Goal: Information Seeking & Learning: Learn about a topic

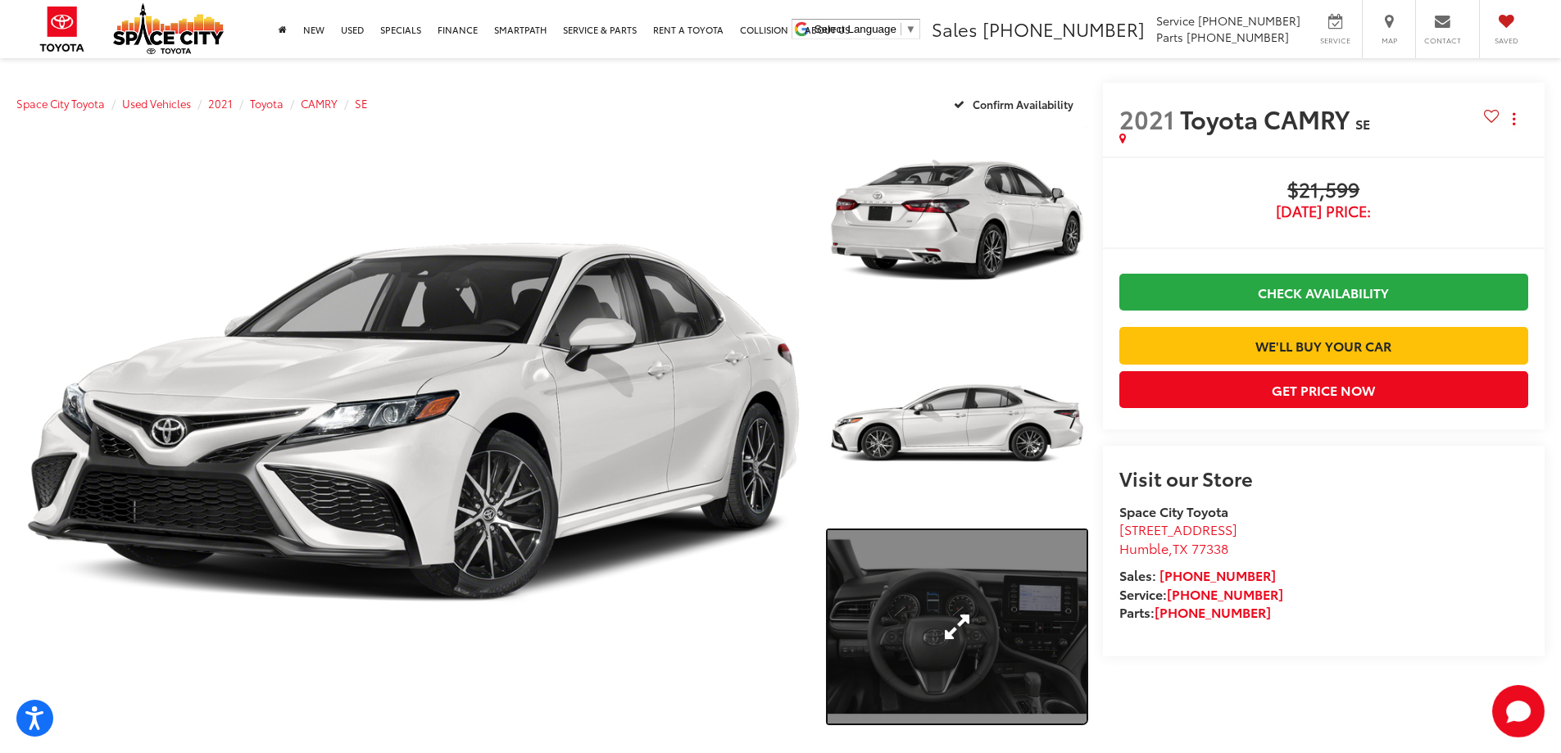
click at [962, 609] on link "Expand Photo 3" at bounding box center [957, 627] width 259 height 194
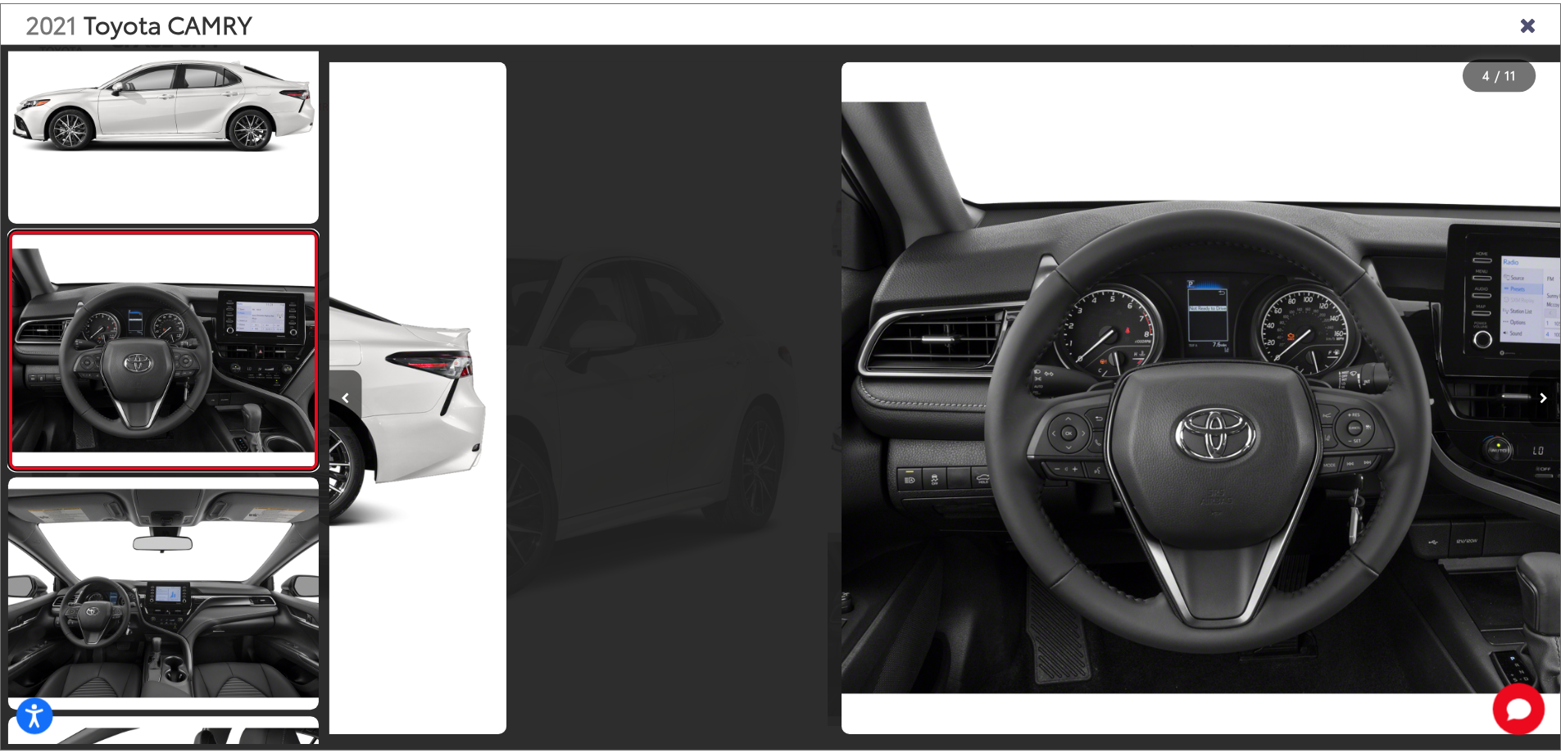
scroll to position [0, 3723]
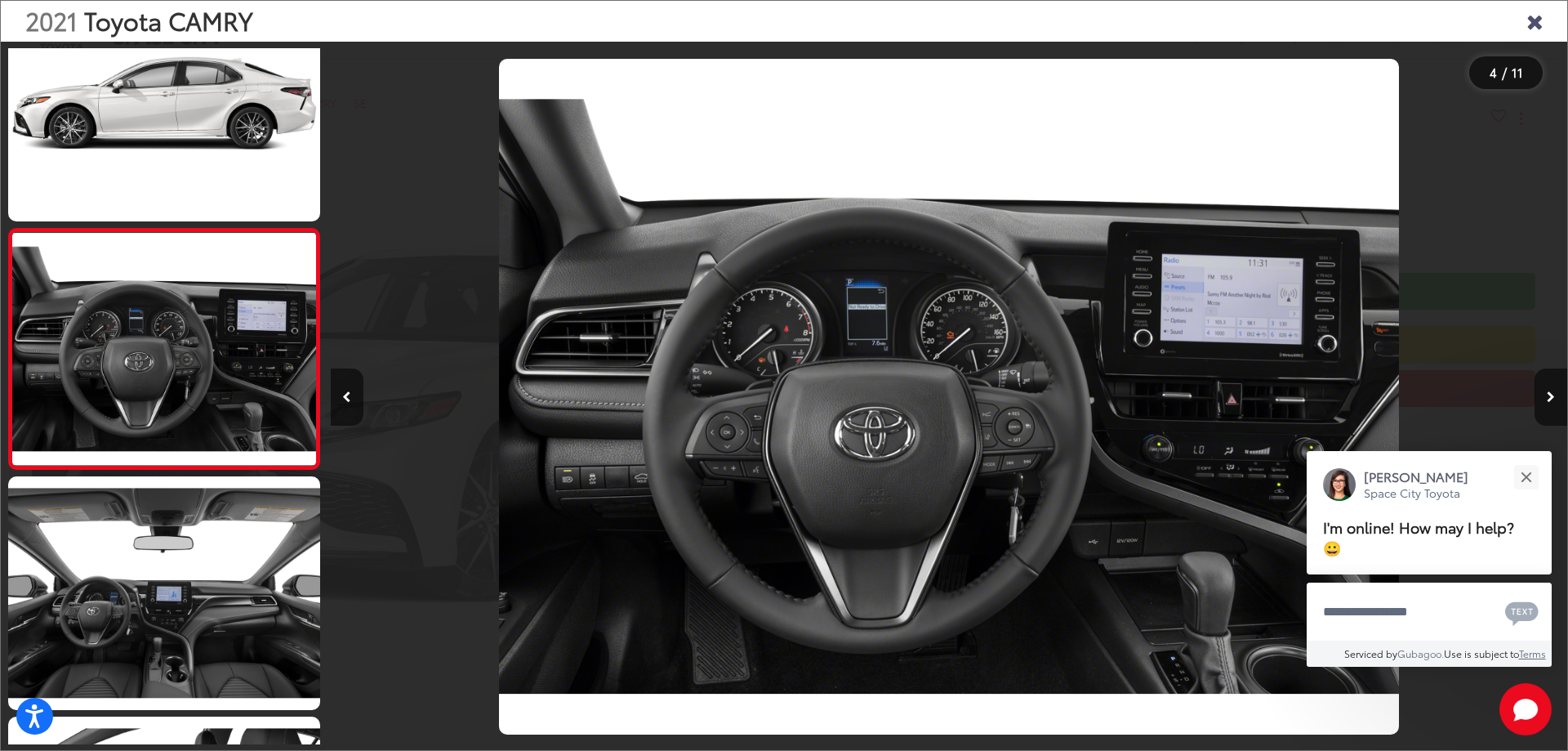
click at [1538, 22] on icon "Close gallery" at bounding box center [1534, 20] width 16 height 21
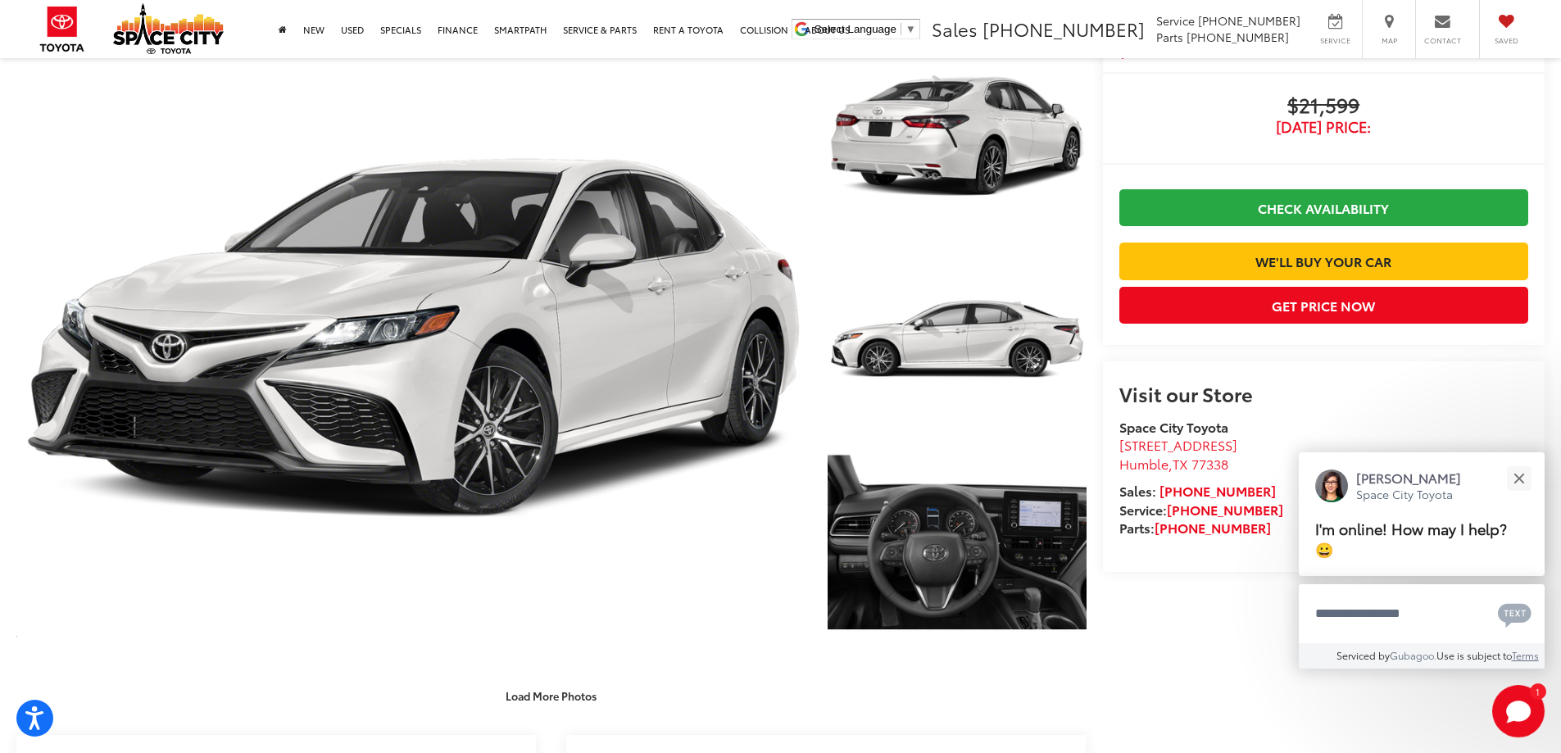
scroll to position [164, 0]
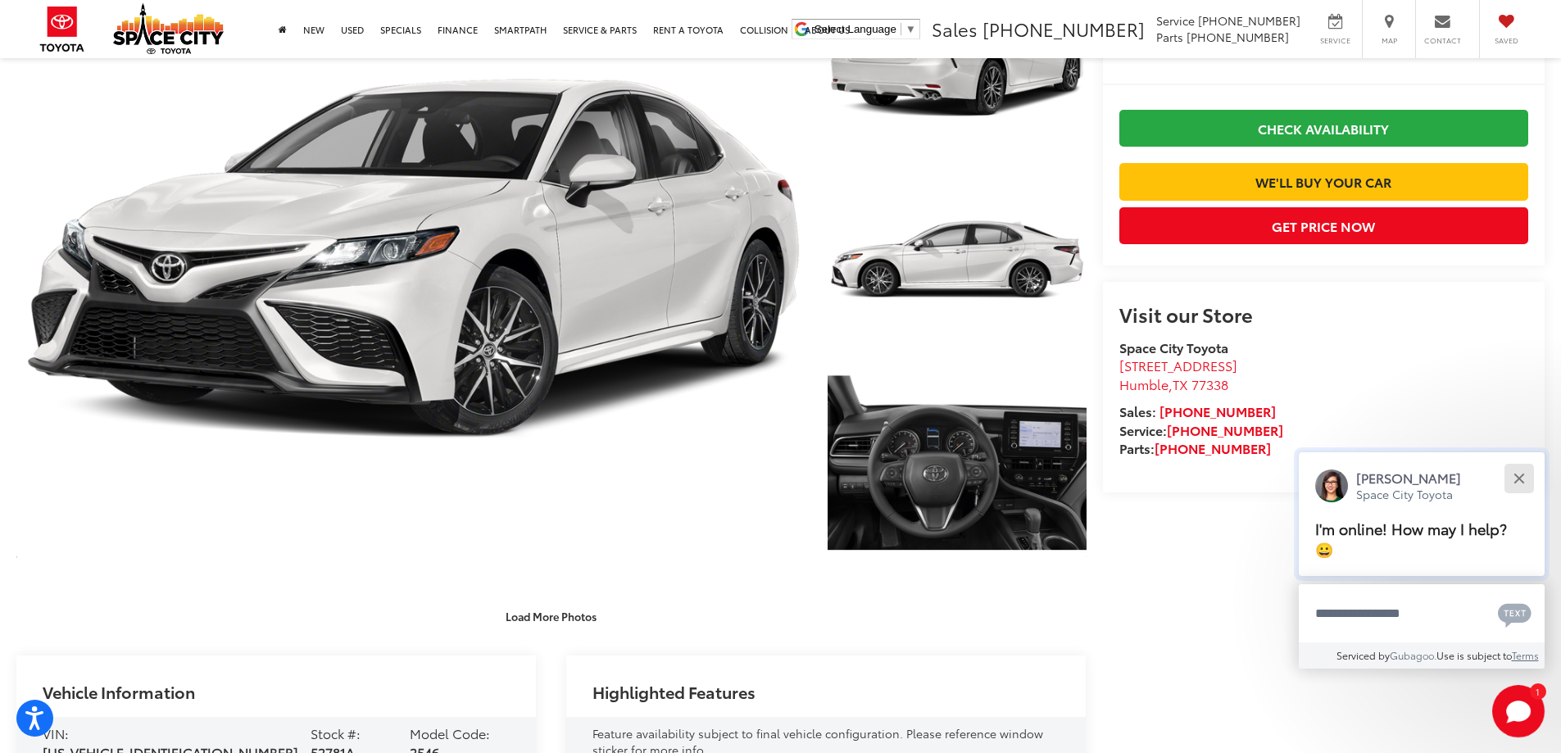
click at [1522, 477] on div "Close" at bounding box center [1518, 478] width 11 height 11
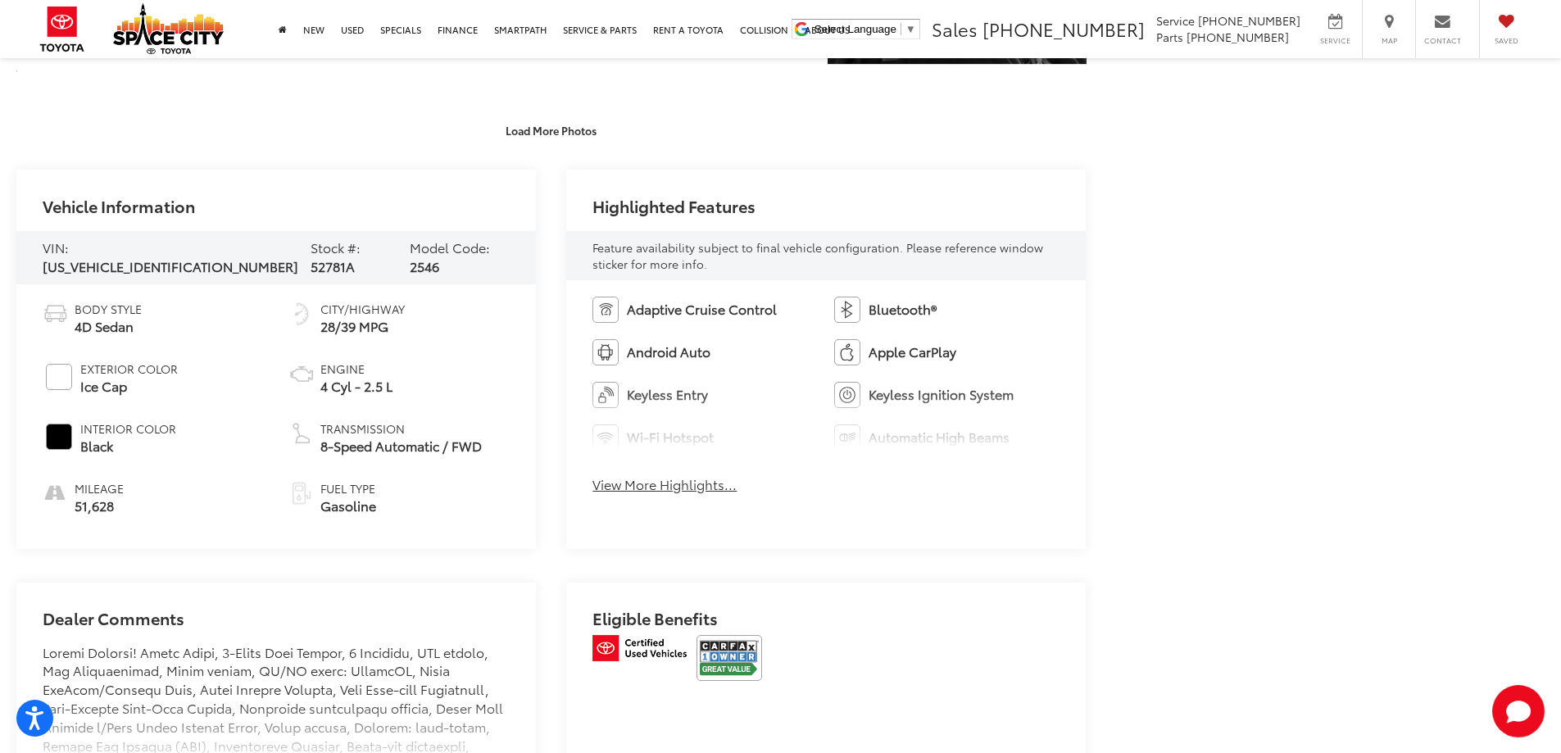
scroll to position [656, 0]
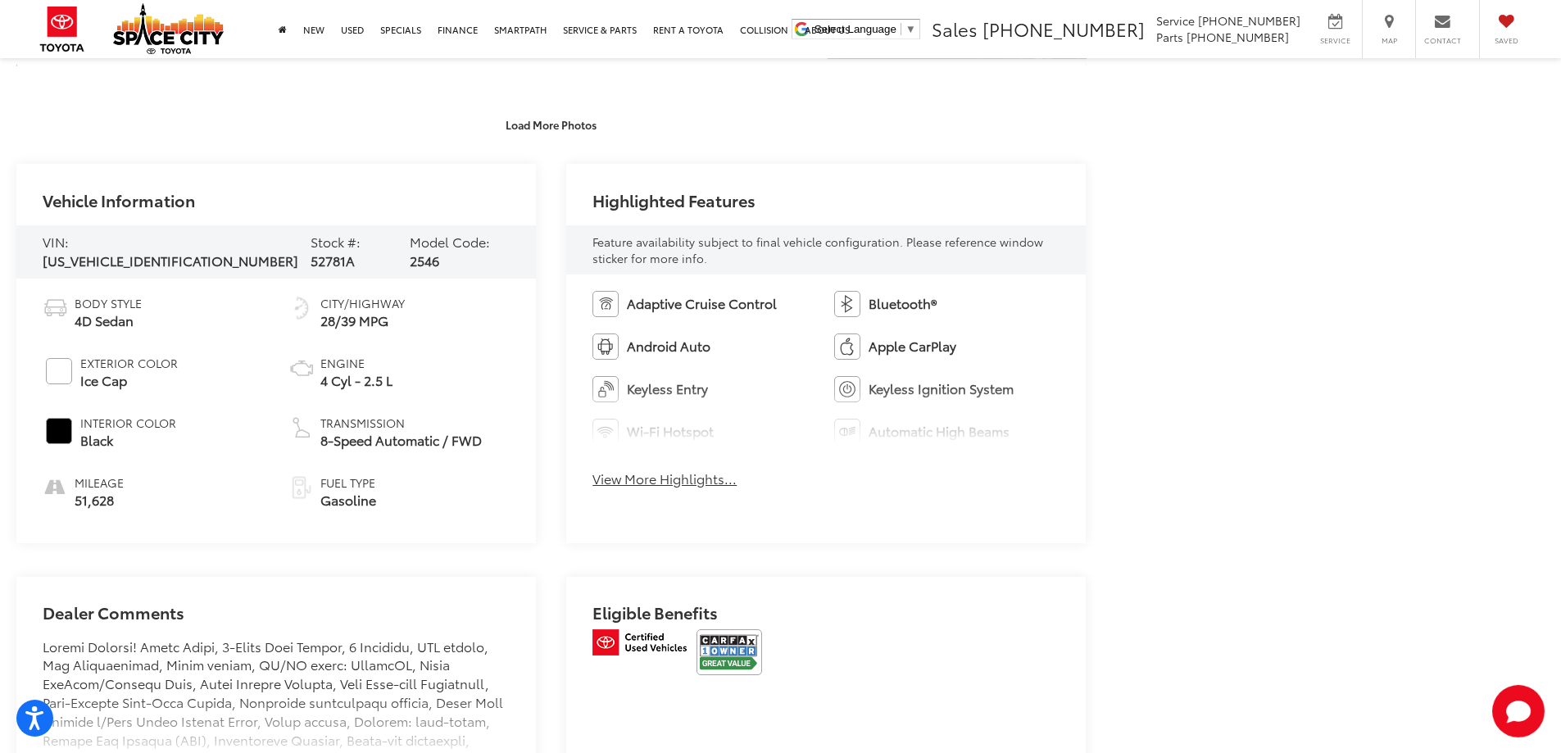
click at [657, 479] on button "View More Highlights..." at bounding box center [664, 479] width 144 height 19
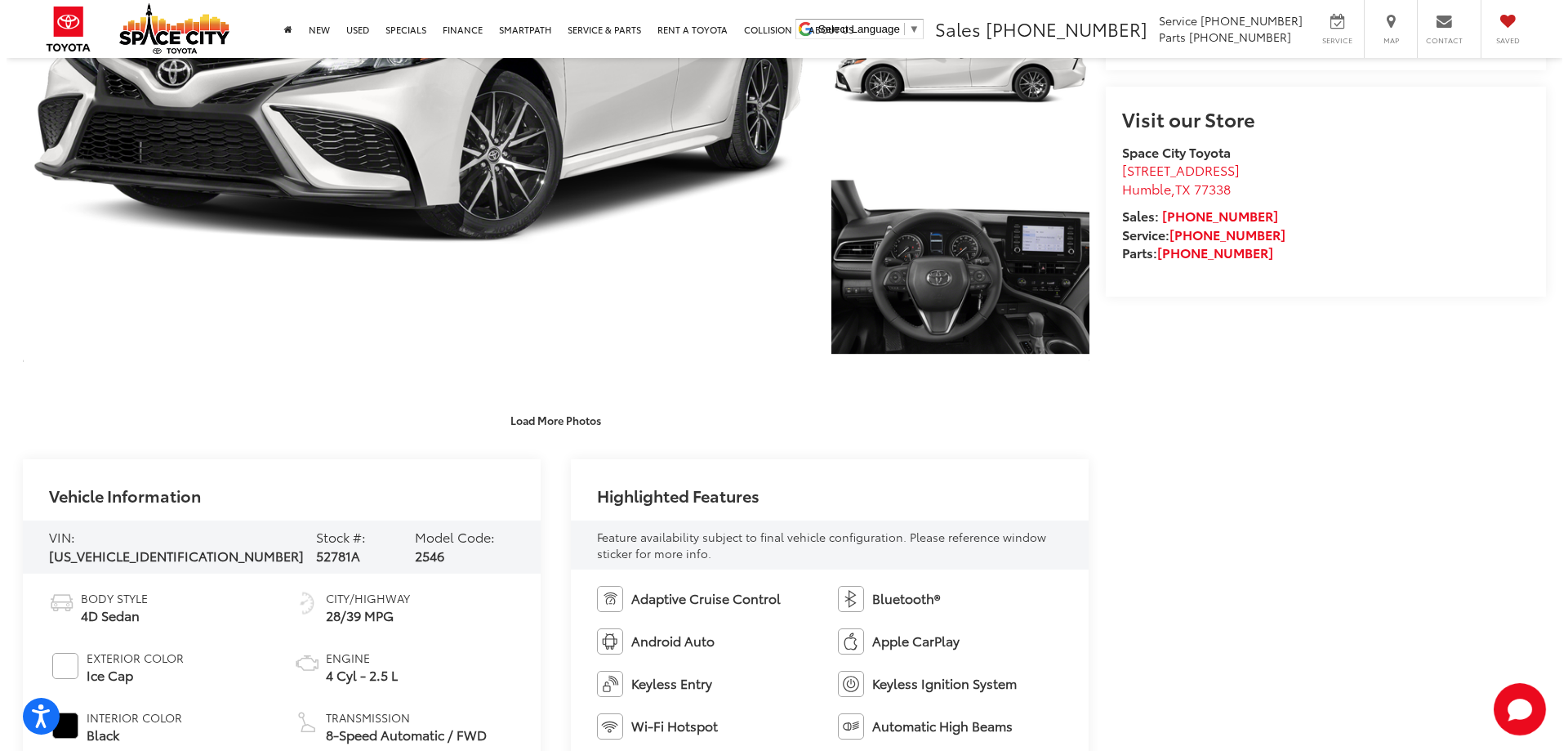
scroll to position [0, 0]
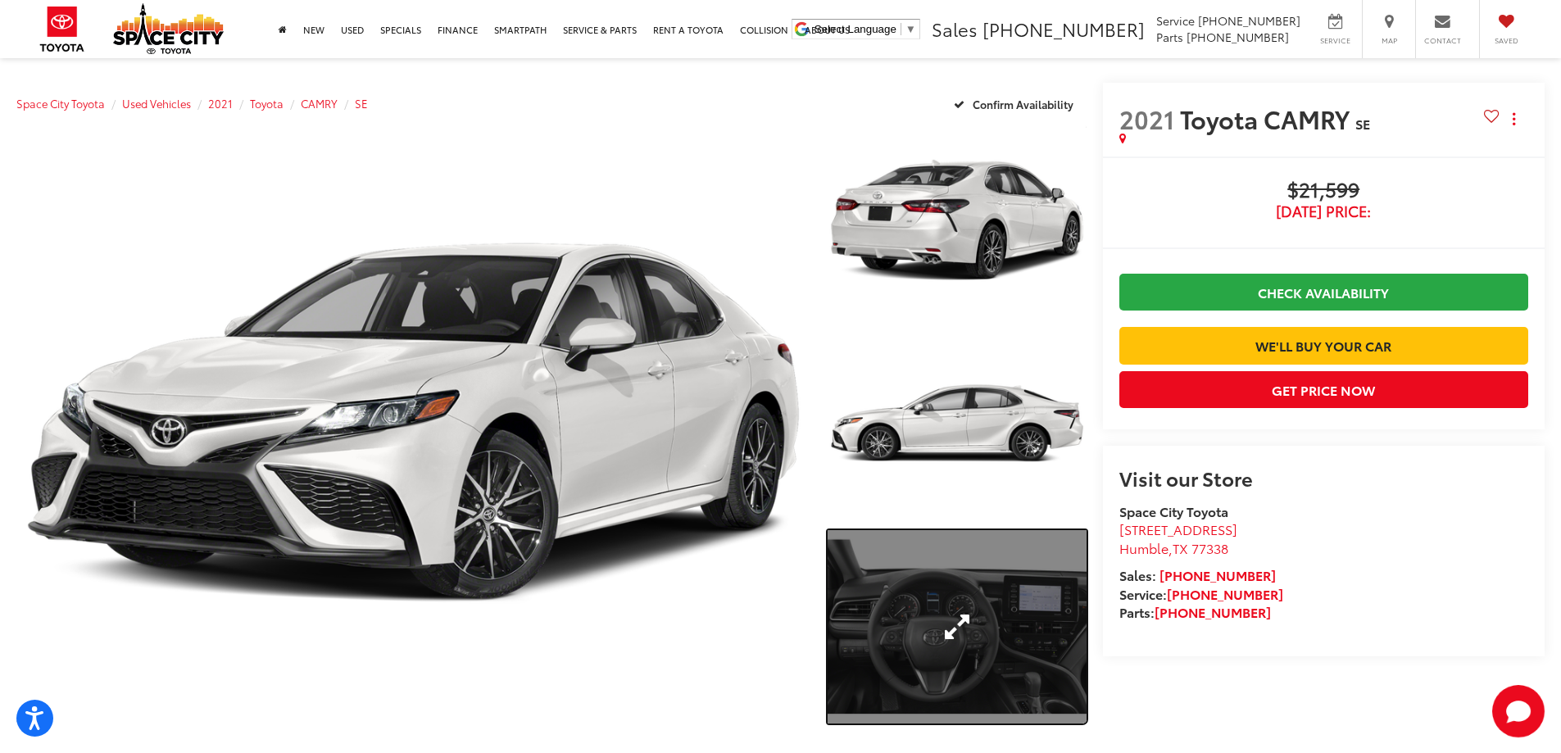
click at [920, 640] on link "Expand Photo 3" at bounding box center [957, 627] width 259 height 194
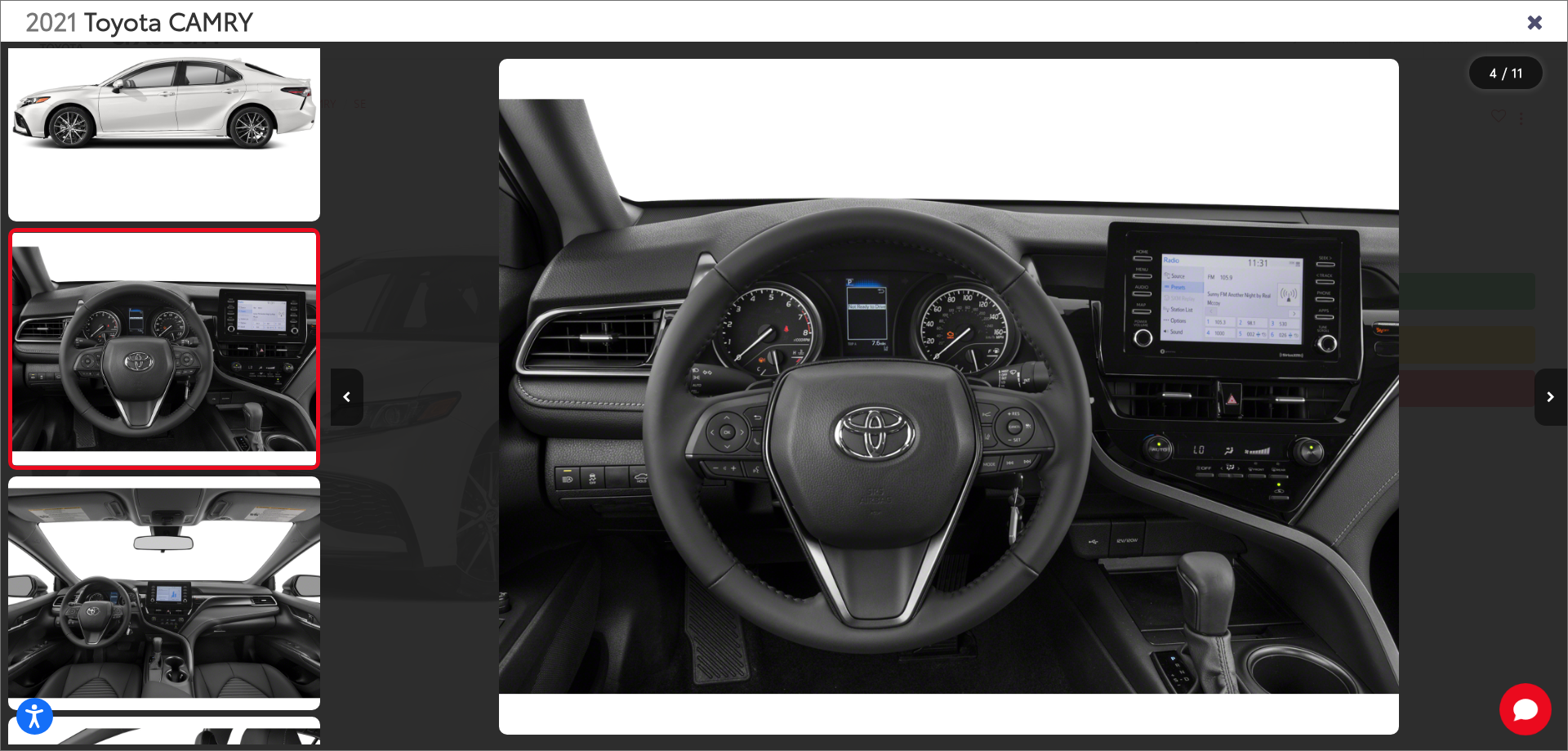
click at [1546, 392] on button "Next image" at bounding box center [1551, 397] width 33 height 57
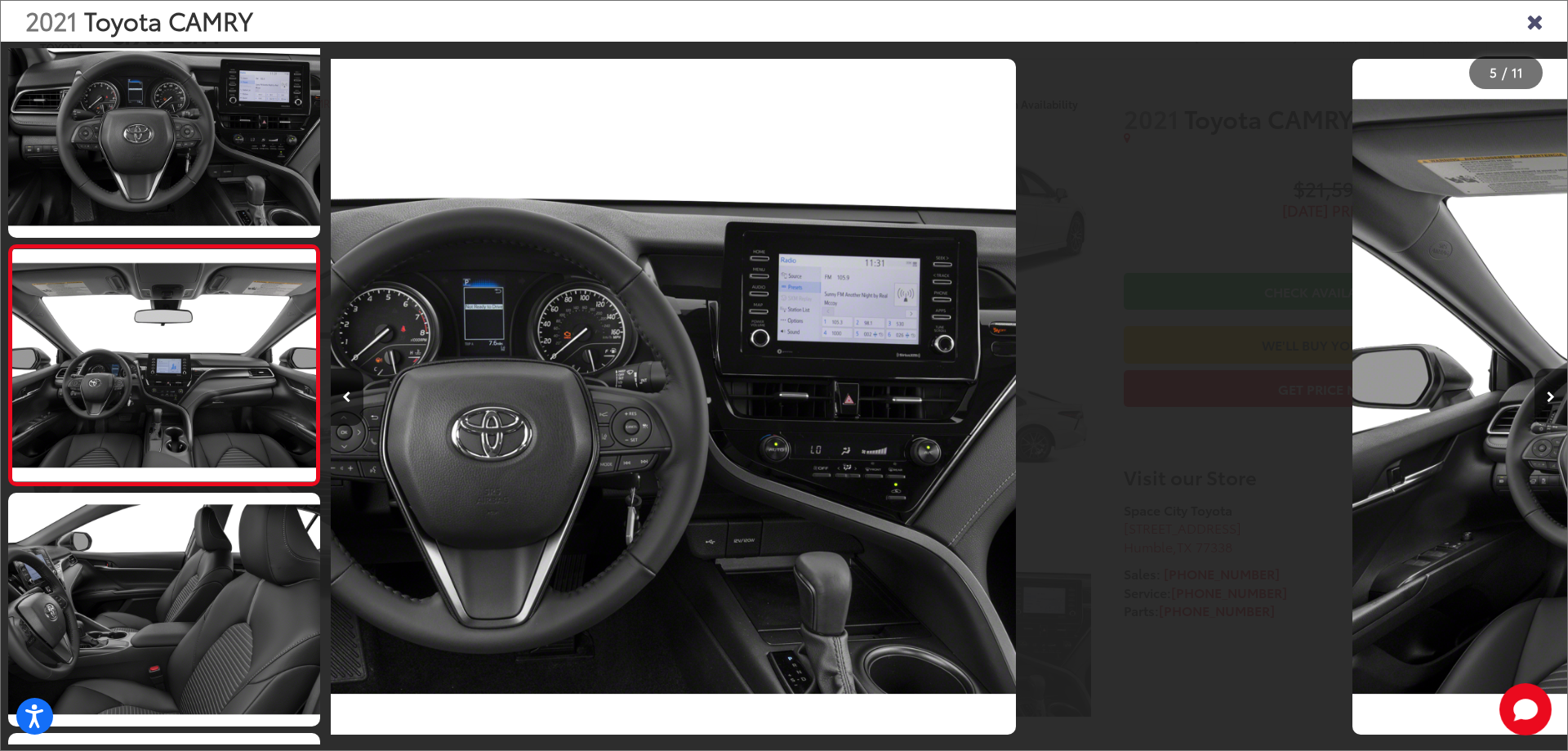
scroll to position [783, 0]
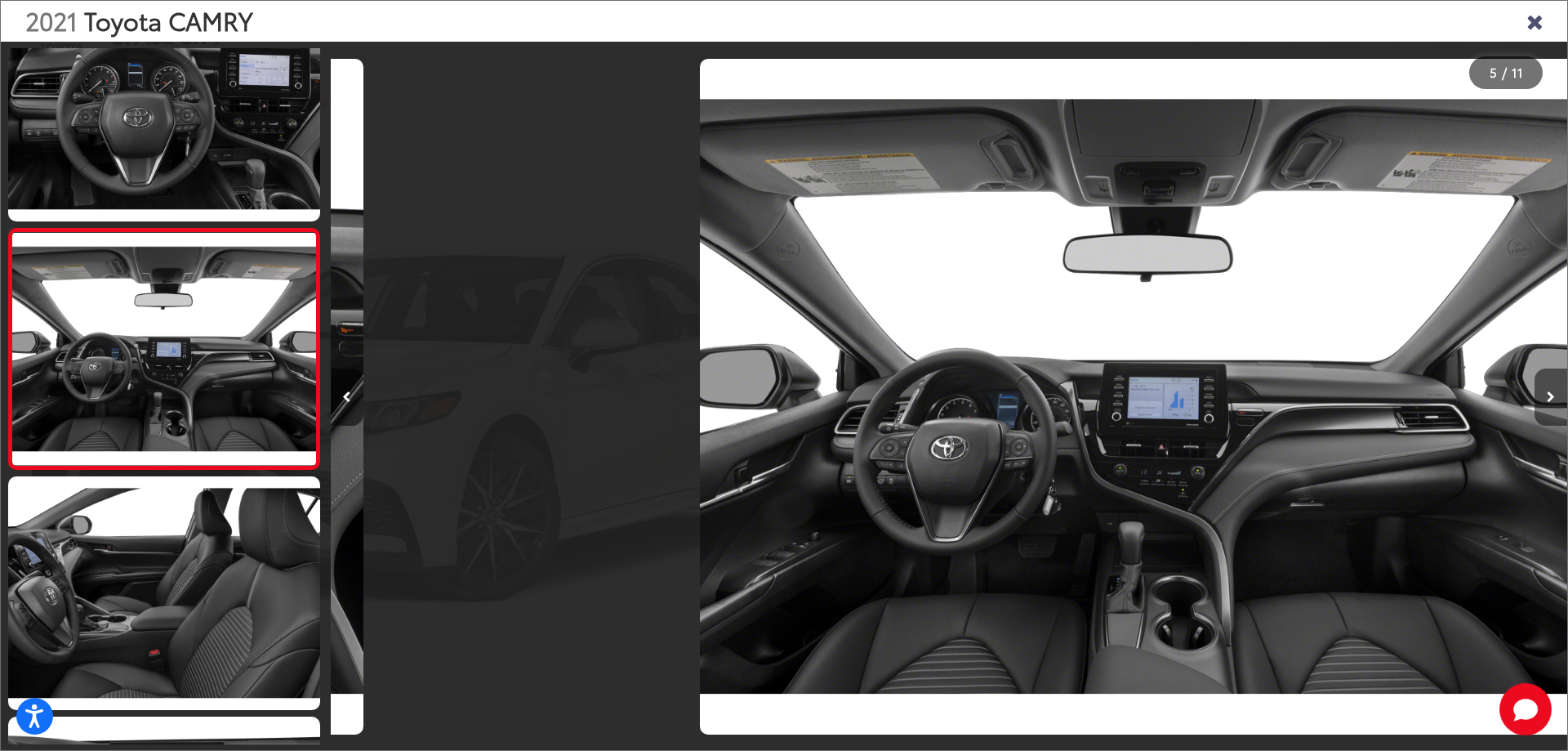
click at [1546, 392] on button "Next image" at bounding box center [1551, 397] width 33 height 57
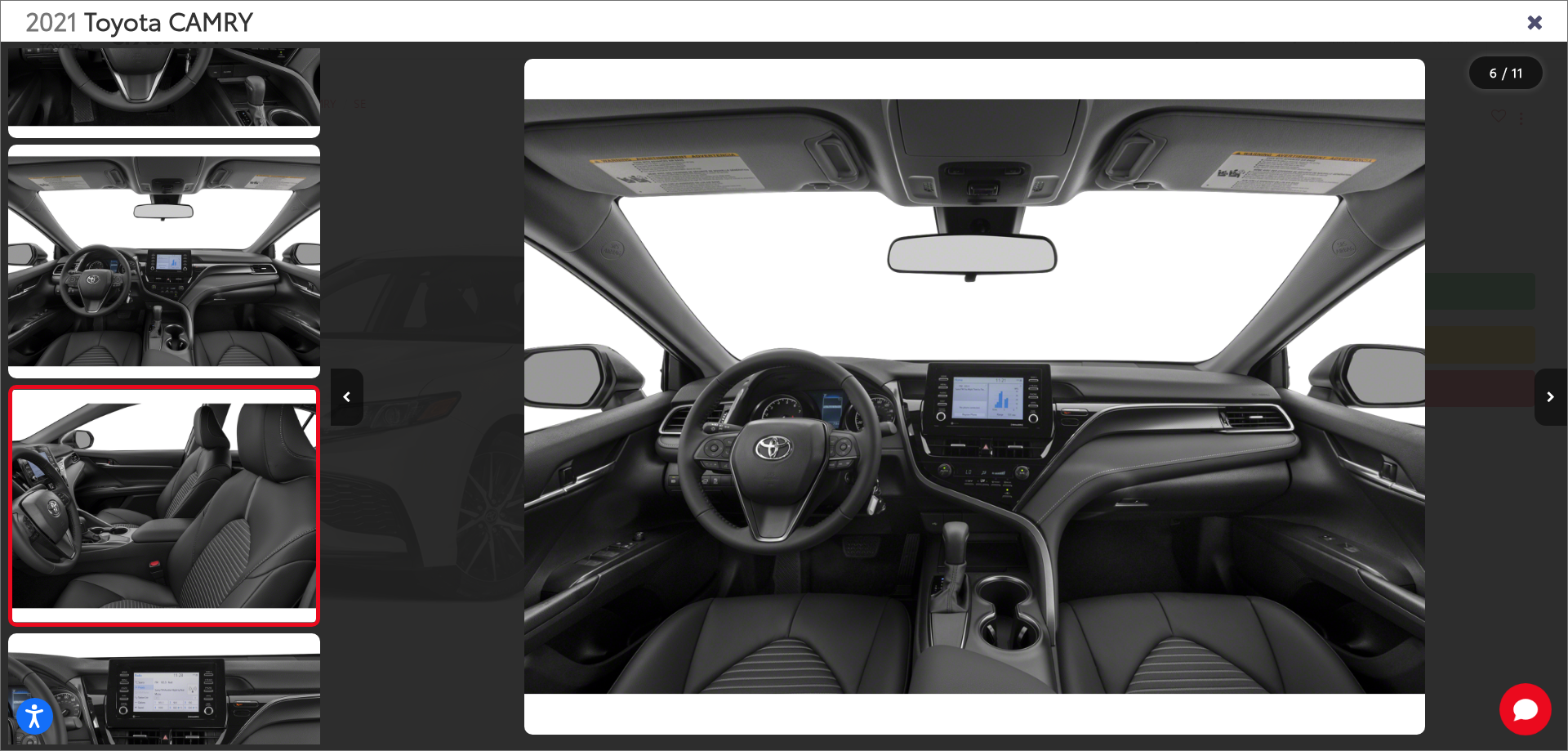
scroll to position [1023, 0]
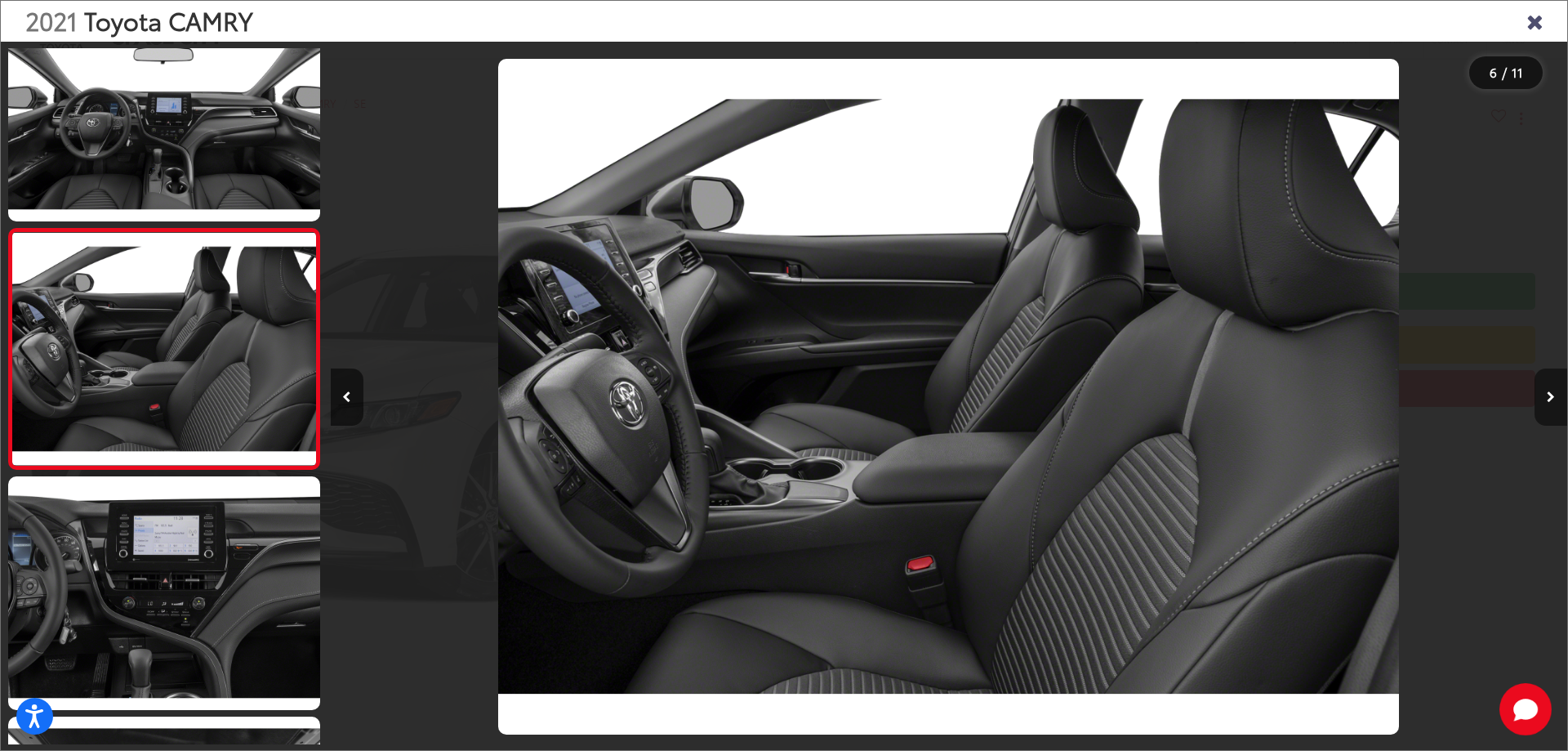
click at [1546, 392] on button "Next image" at bounding box center [1551, 397] width 33 height 57
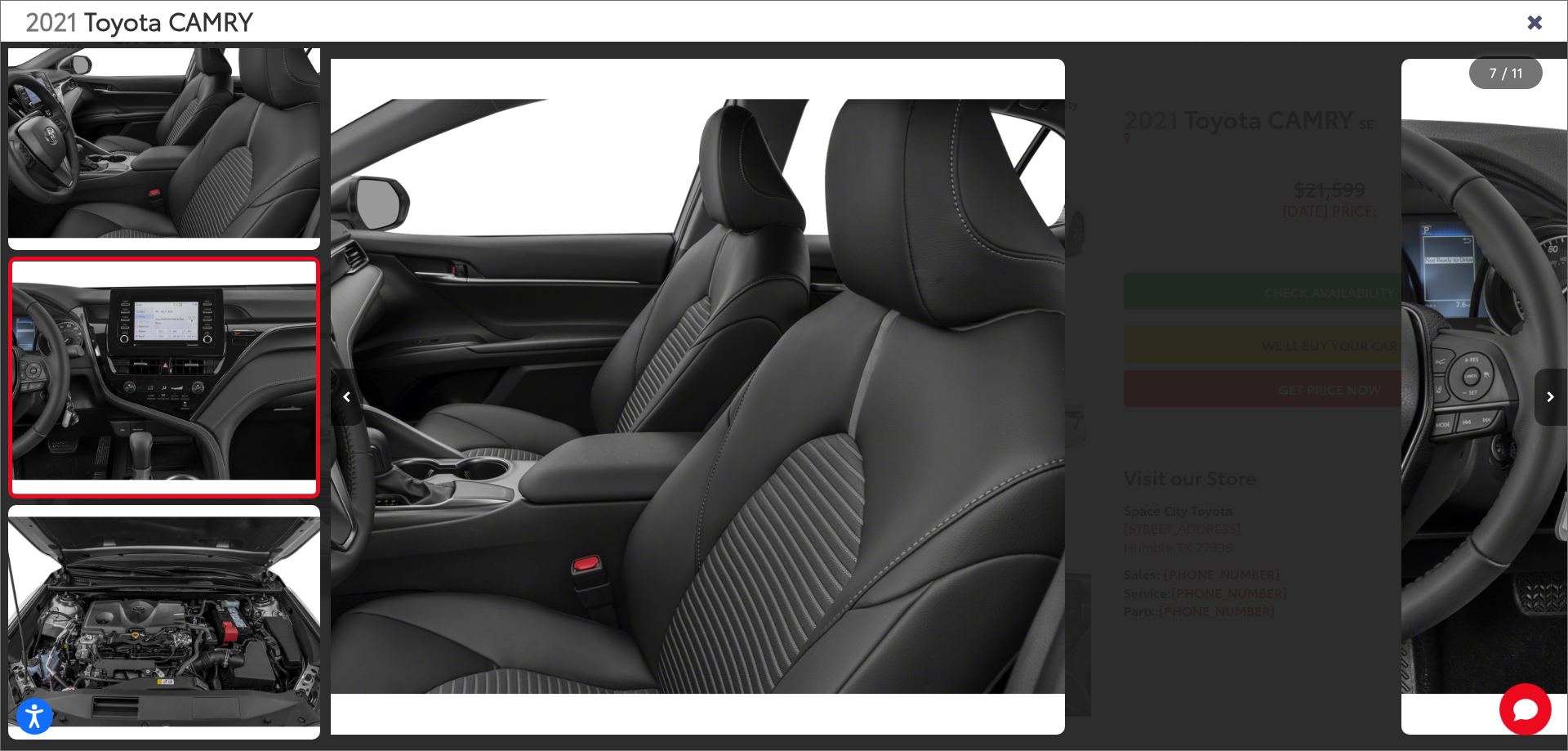
scroll to position [1264, 0]
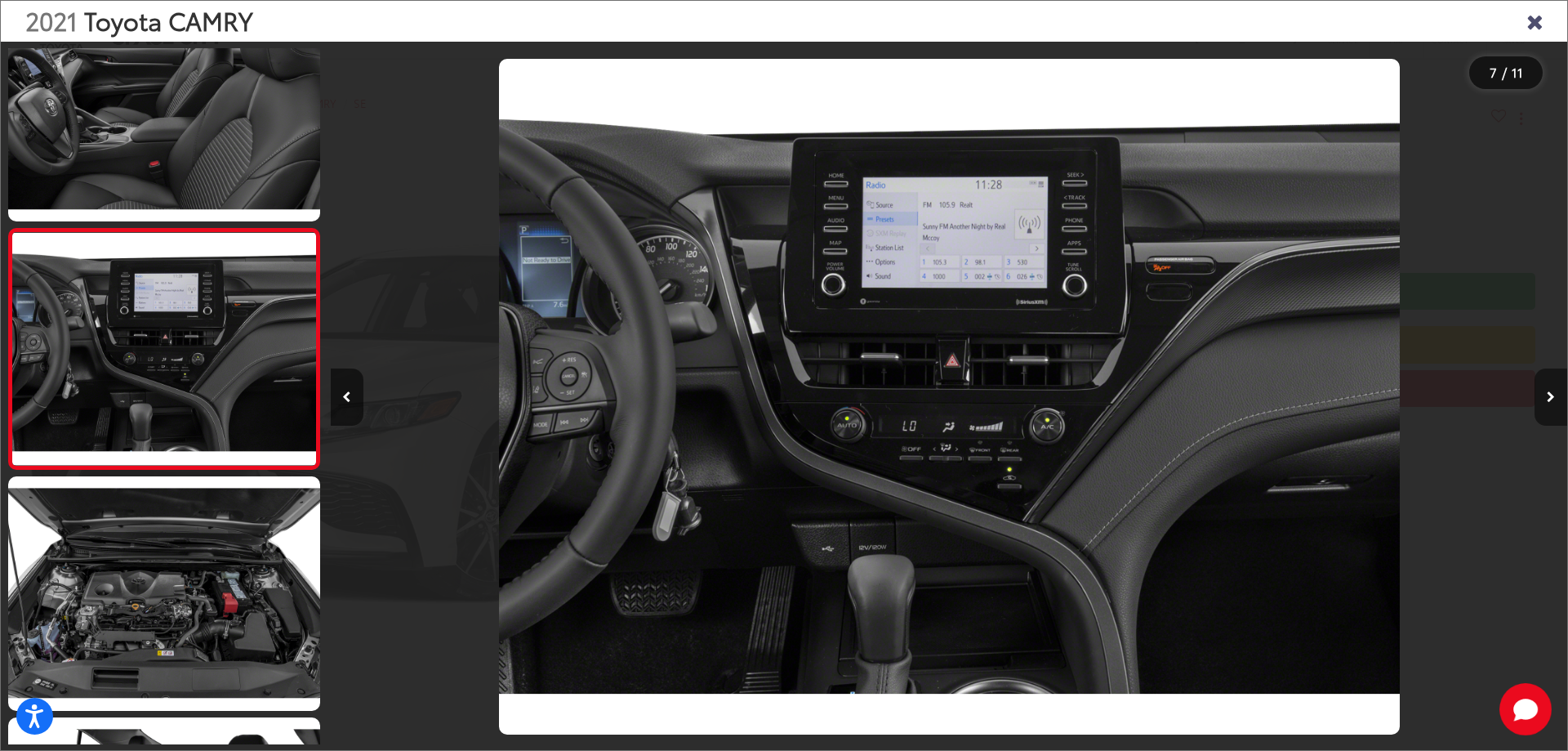
click at [1546, 392] on button "Next image" at bounding box center [1551, 397] width 33 height 57
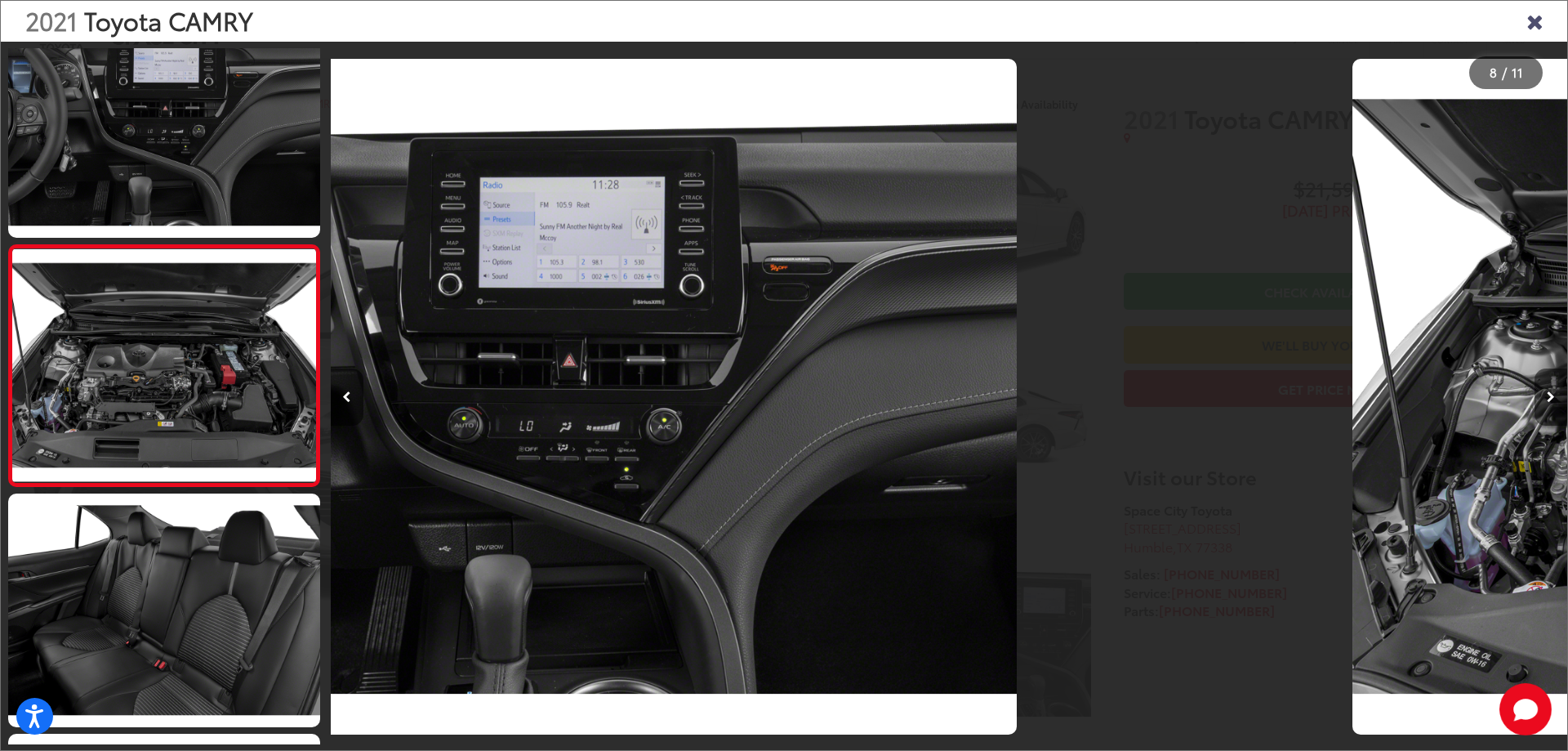
scroll to position [1504, 0]
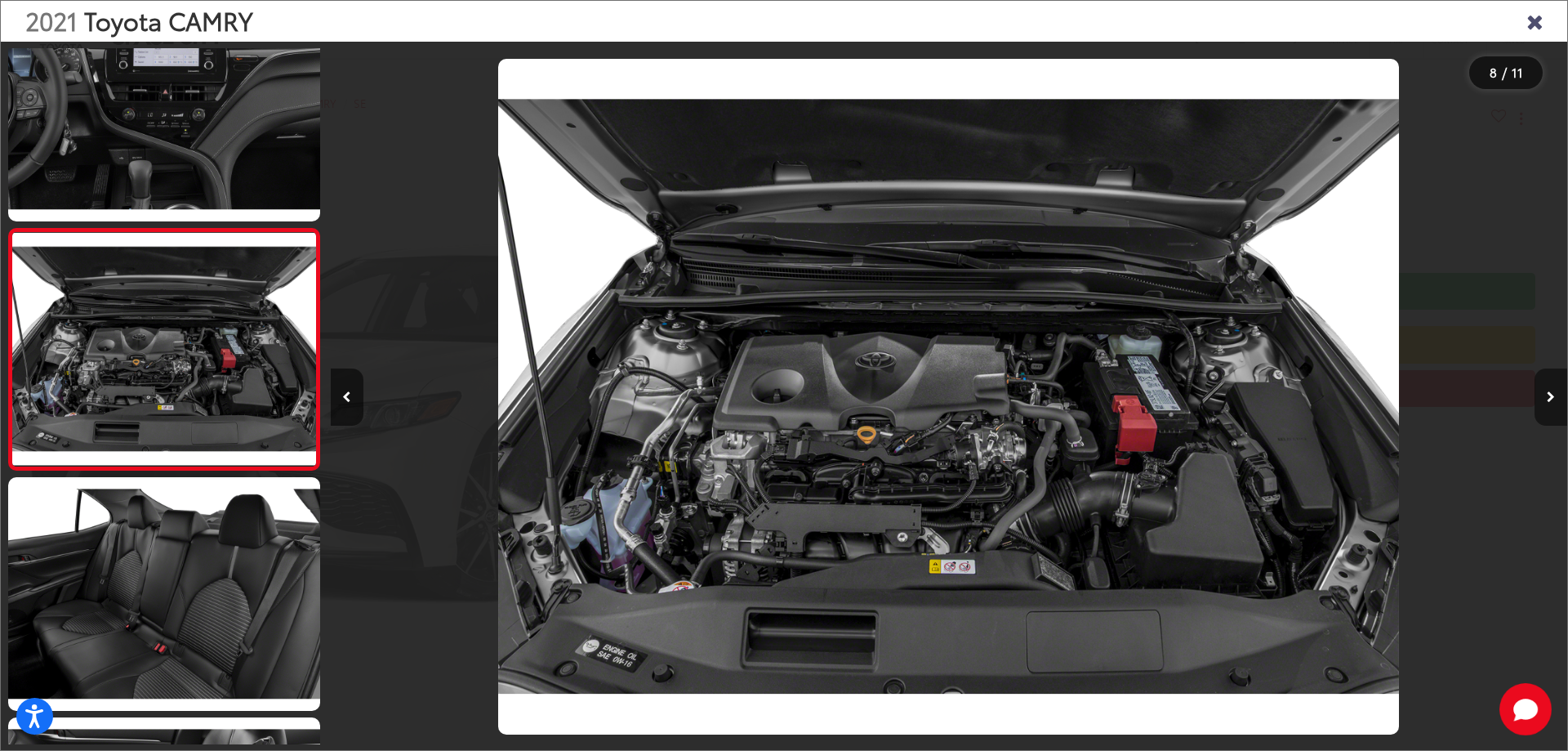
click at [1546, 392] on button "Next image" at bounding box center [1551, 397] width 33 height 57
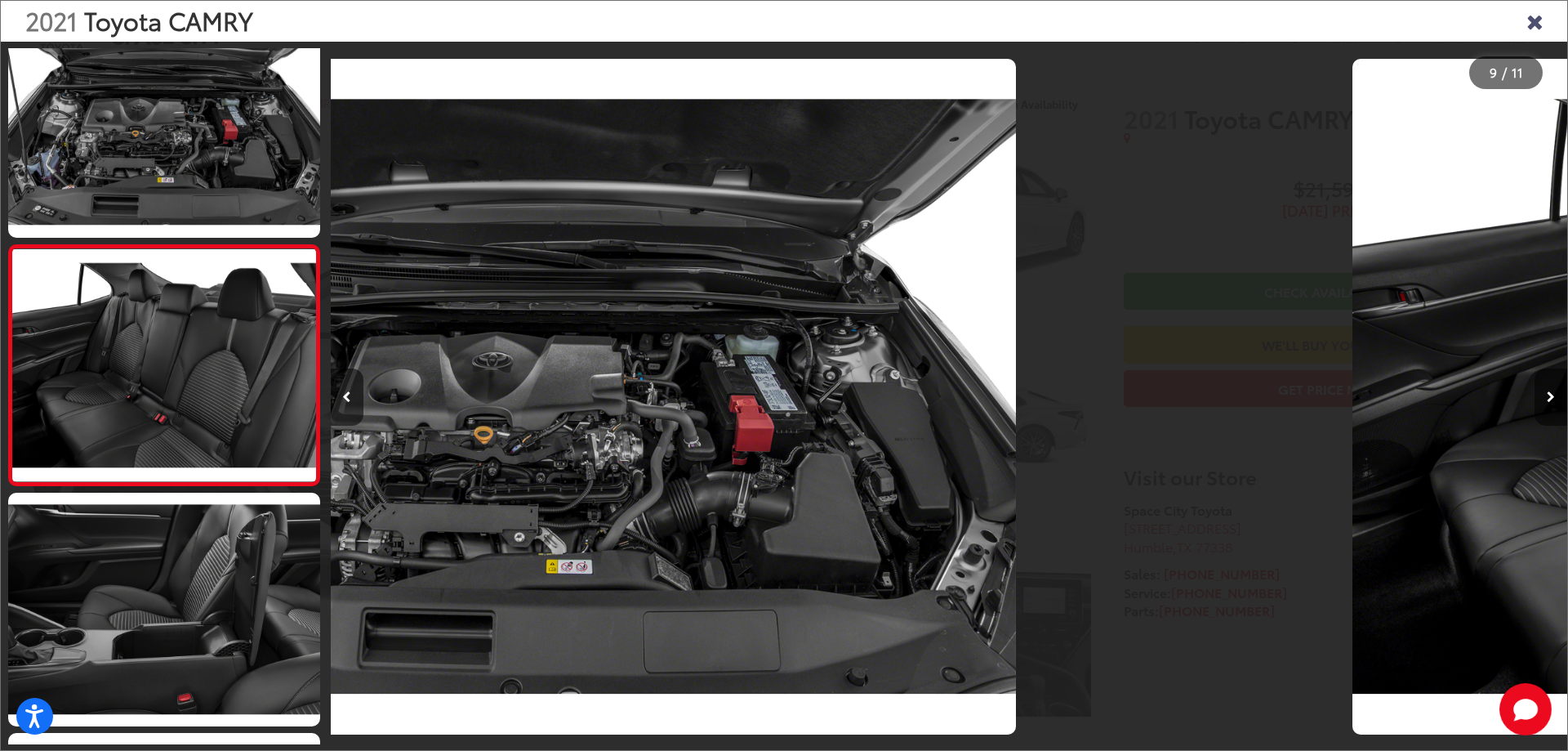
scroll to position [1744, 0]
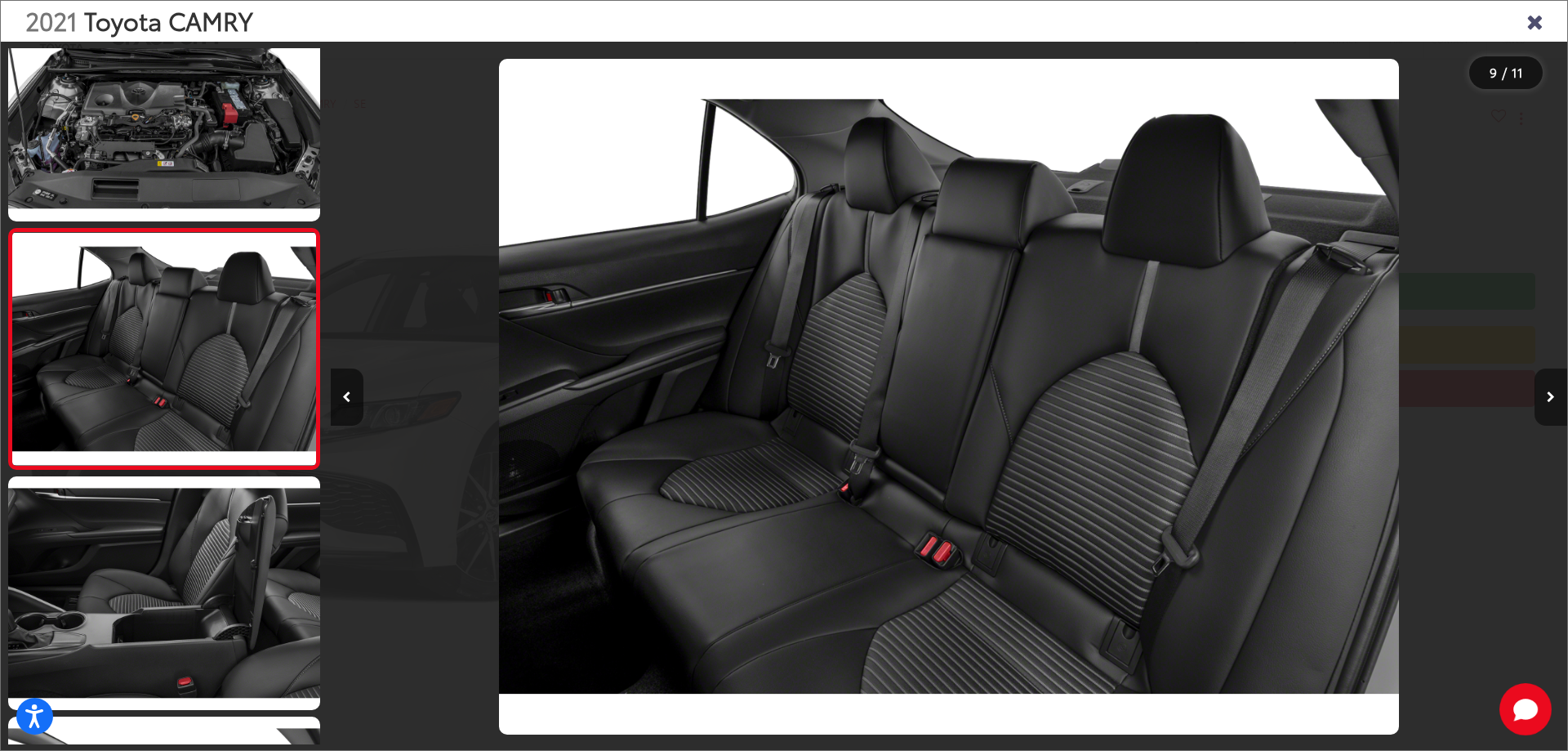
click at [1546, 392] on button "Next image" at bounding box center [1551, 397] width 33 height 57
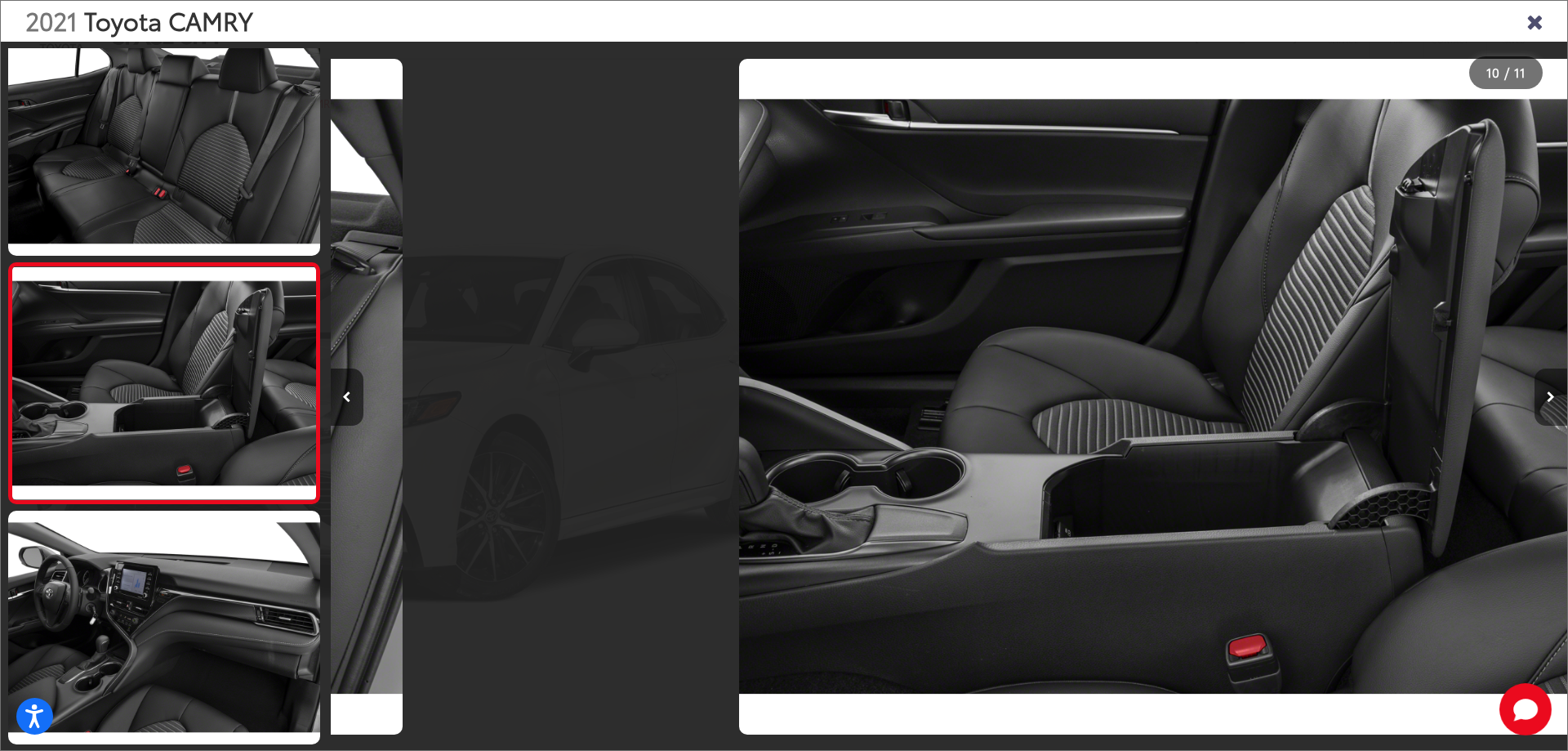
scroll to position [0, 11133]
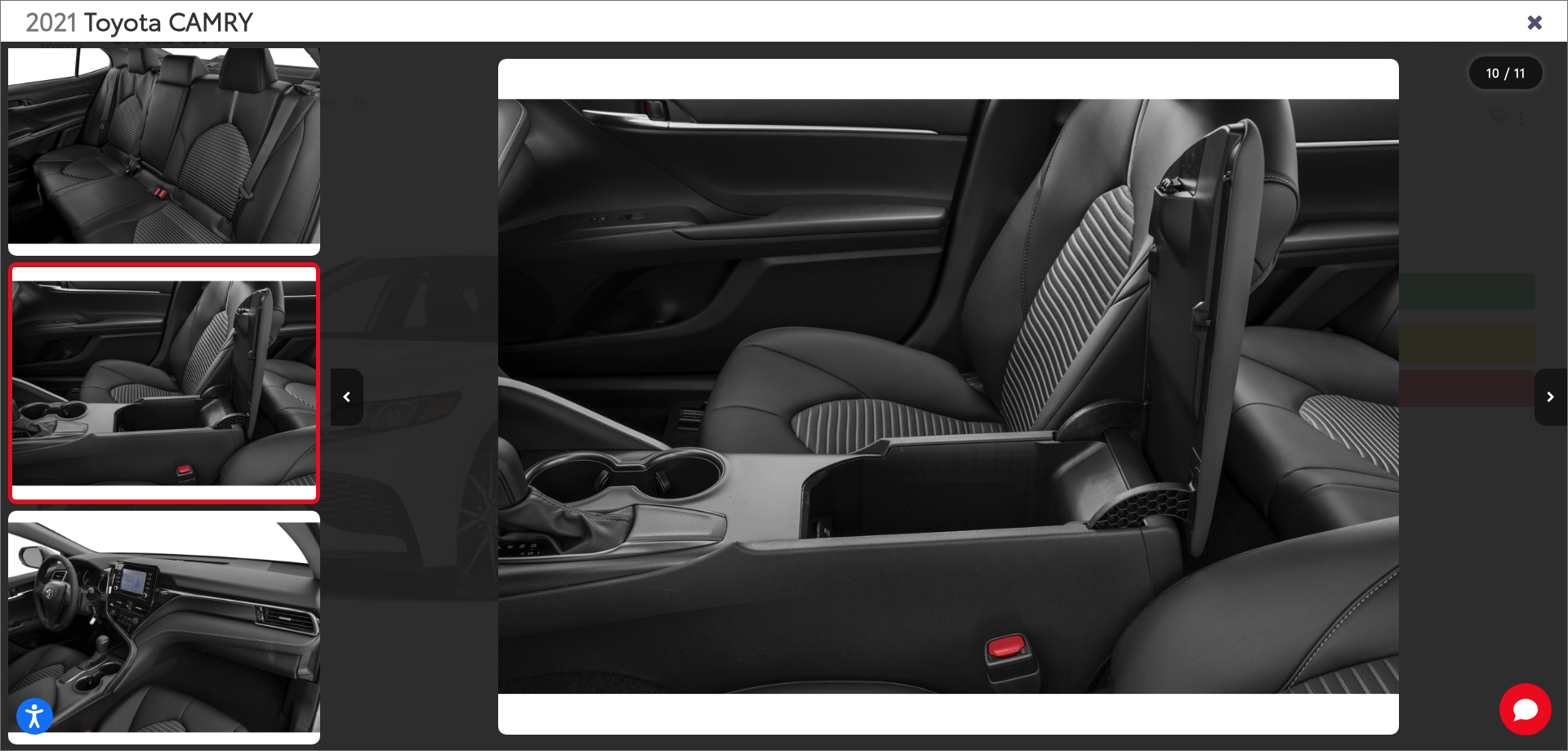
click at [1546, 392] on button "Next image" at bounding box center [1551, 397] width 33 height 57
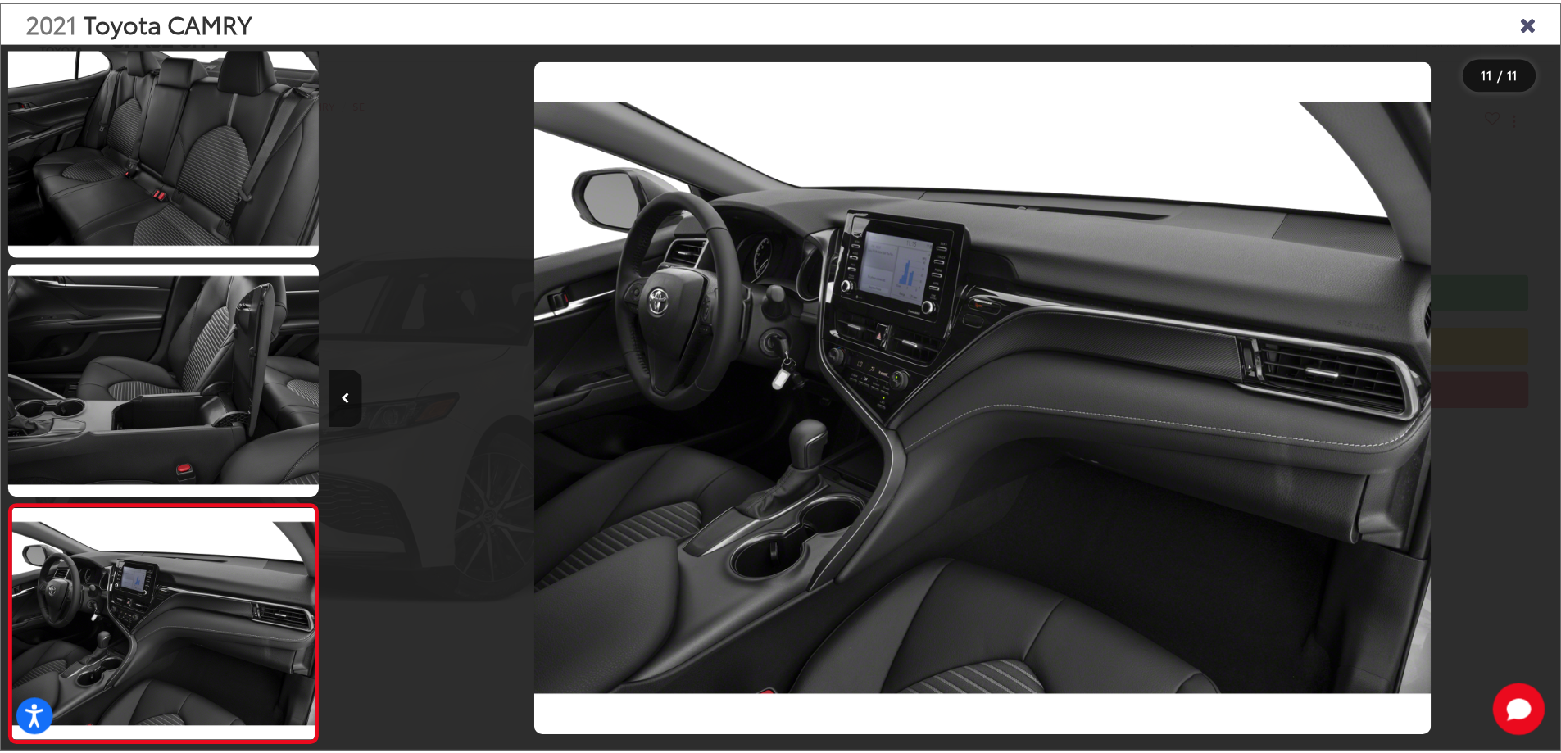
scroll to position [0, 12409]
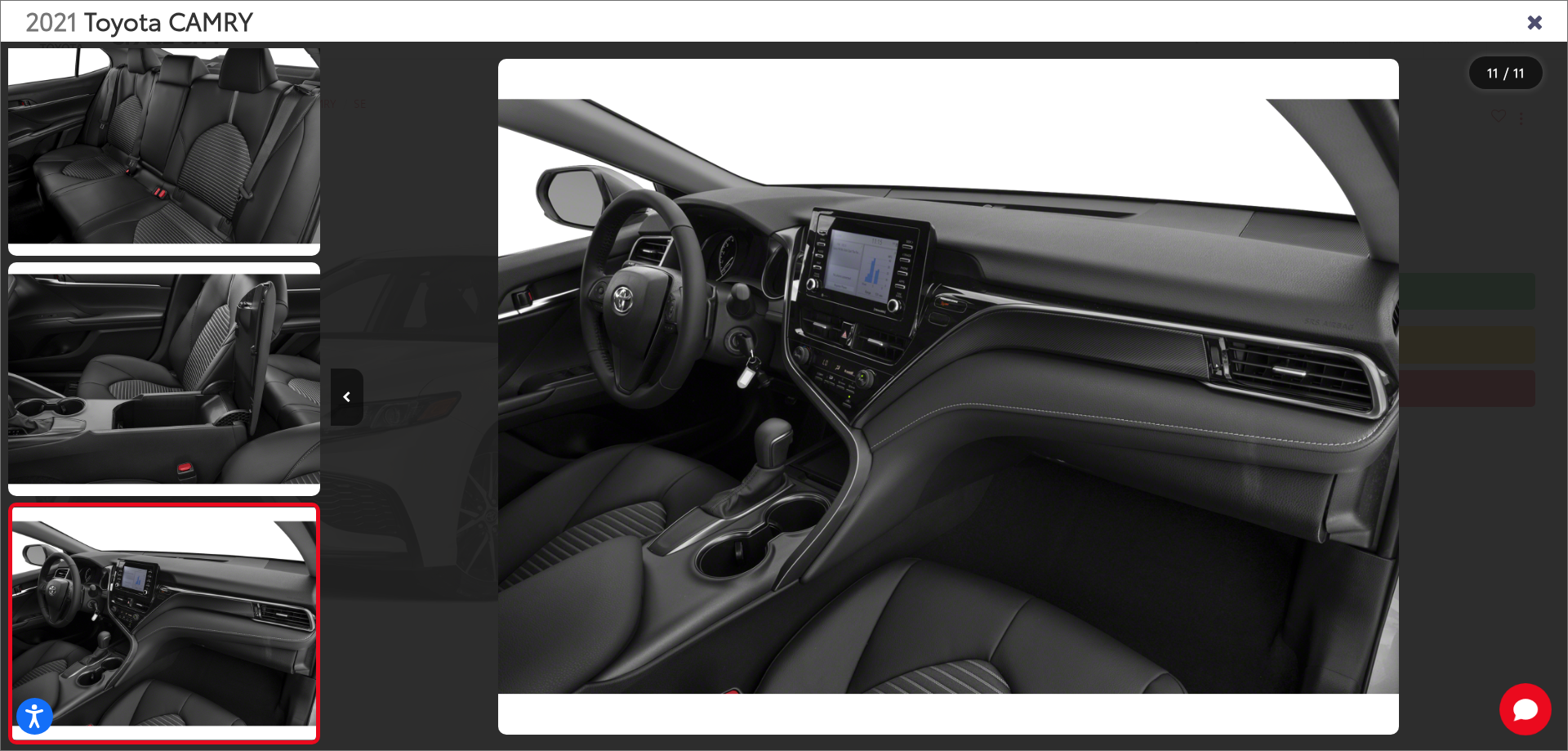
click at [1534, 28] on icon "Close gallery" at bounding box center [1534, 20] width 16 height 21
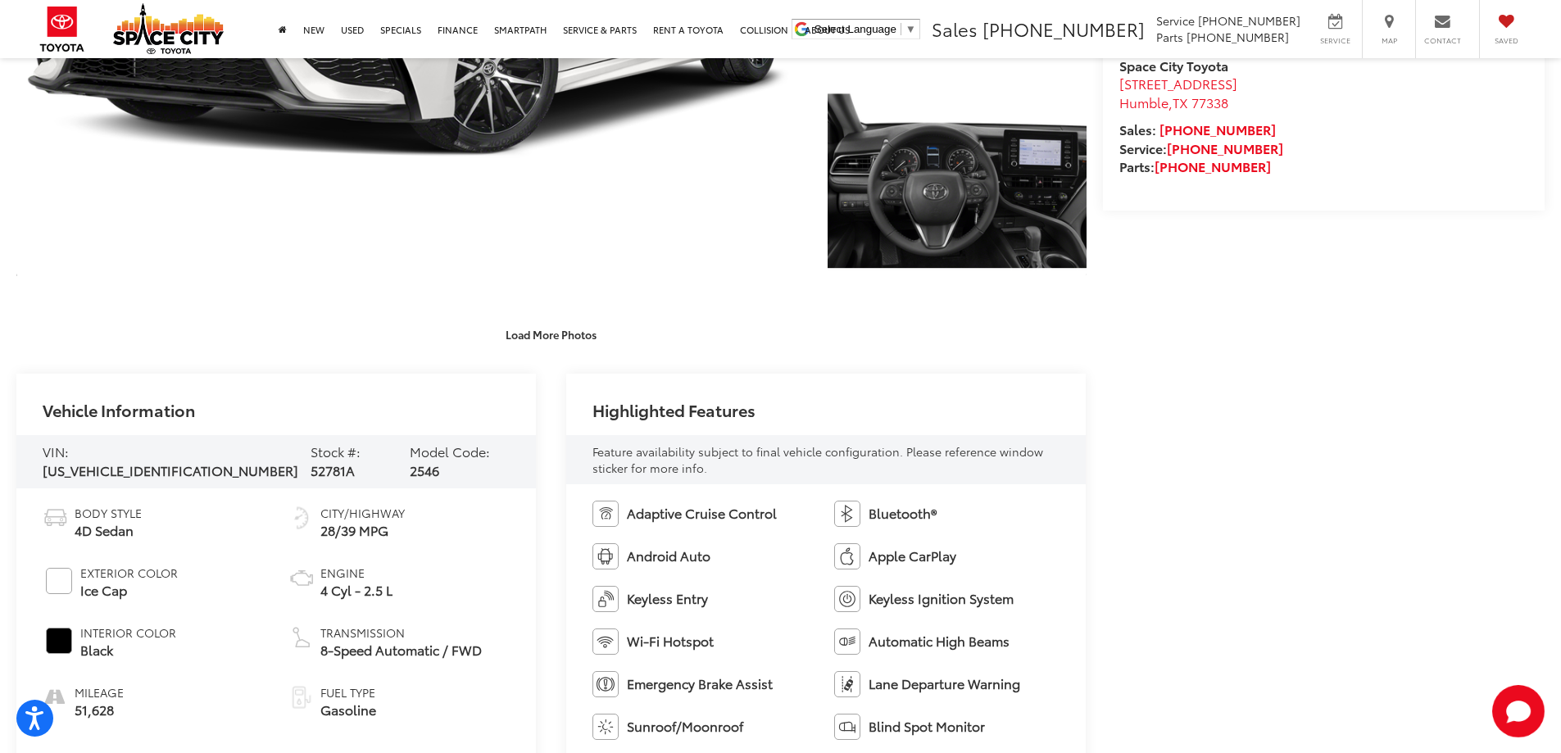
scroll to position [656, 0]
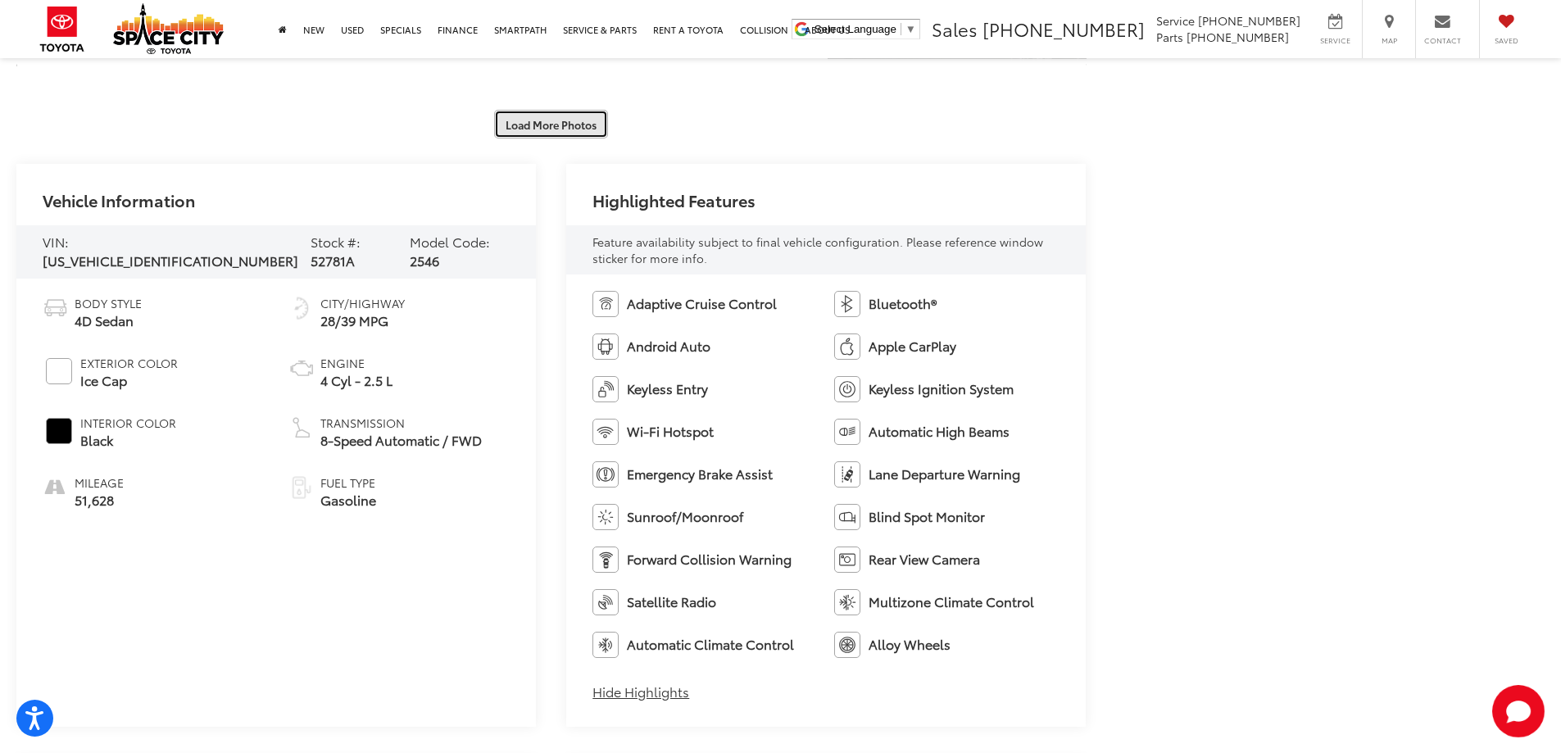
click at [587, 117] on button "Load More Photos" at bounding box center [551, 124] width 114 height 29
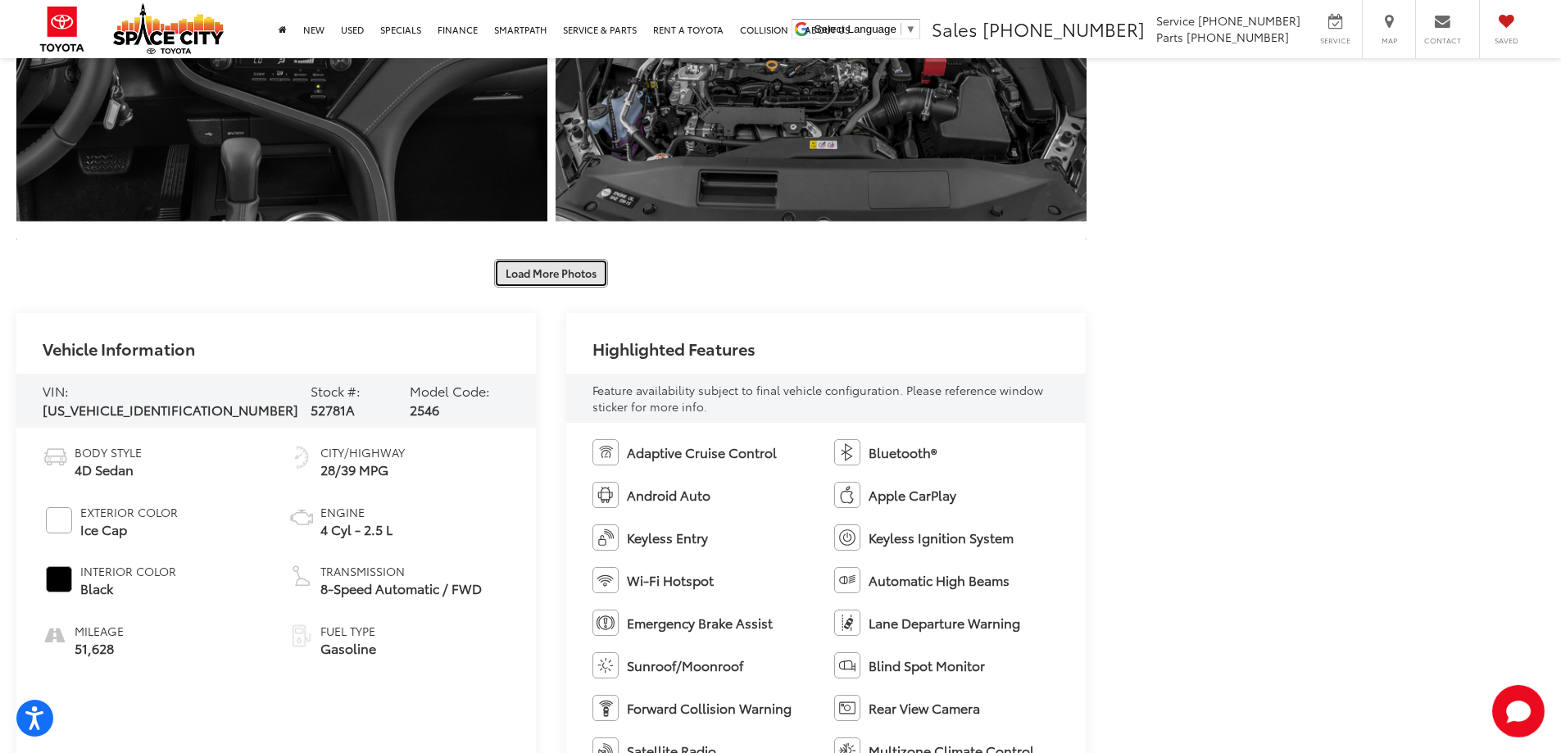
scroll to position [1885, 0]
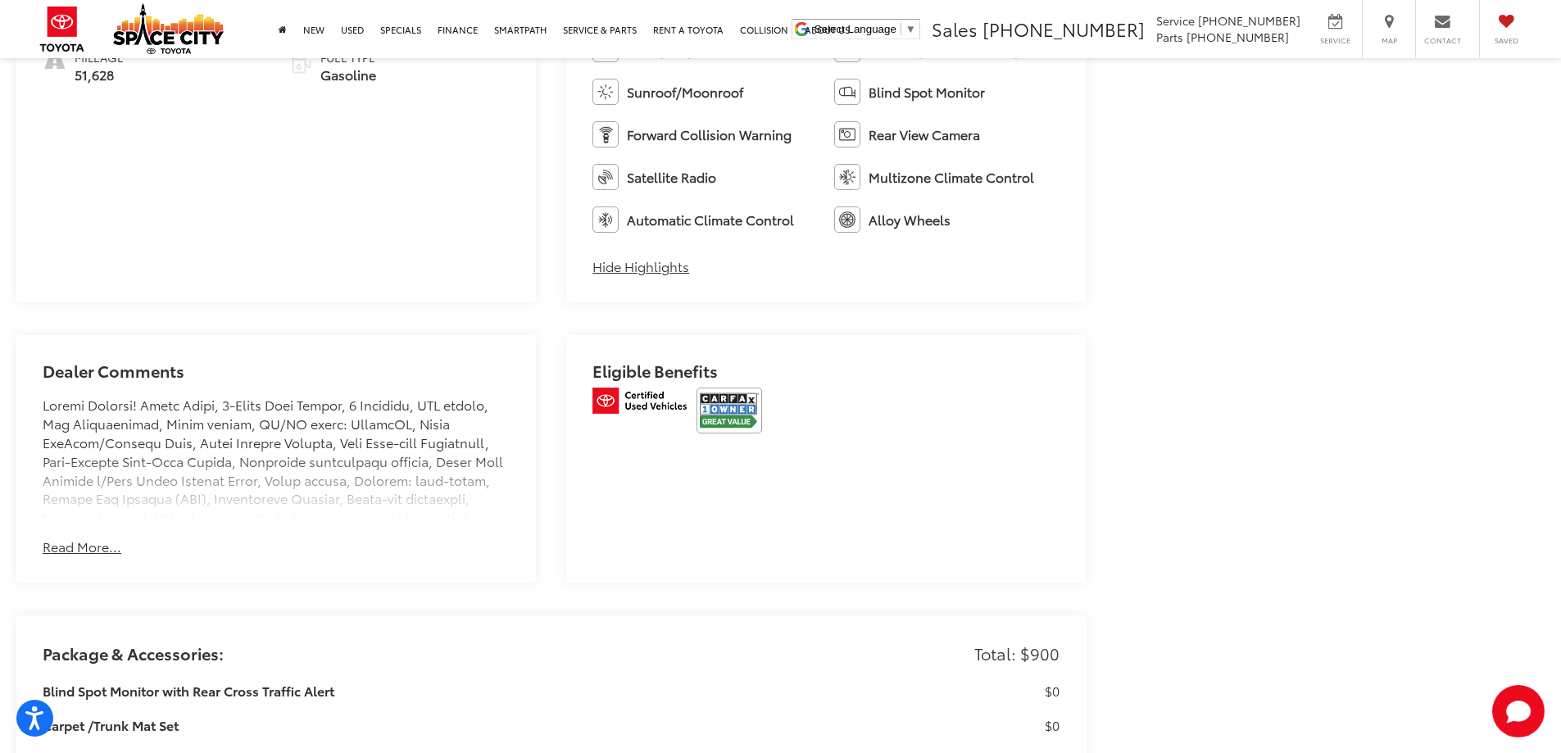
click at [67, 546] on button "Read More..." at bounding box center [82, 547] width 79 height 19
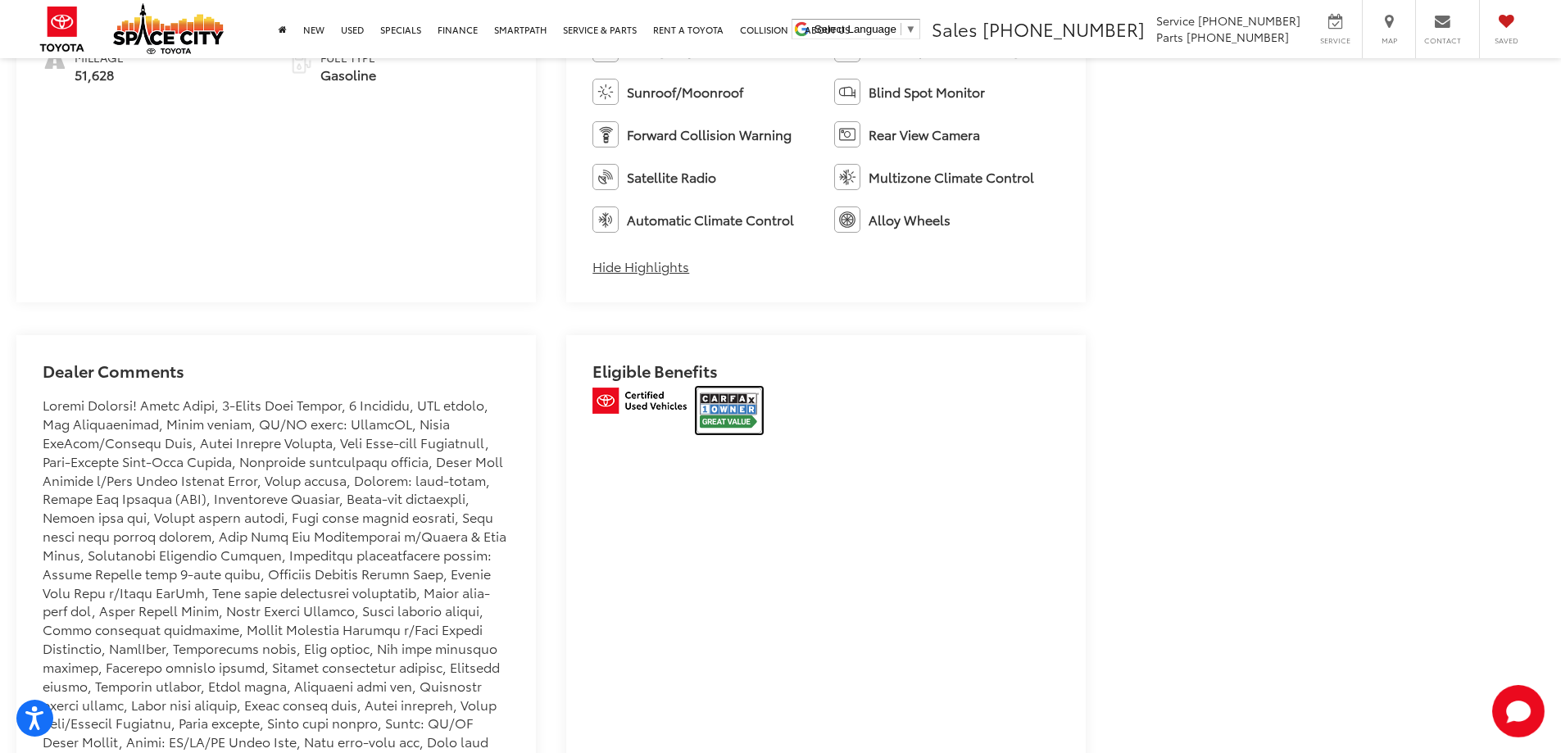
click at [704, 412] on img at bounding box center [730, 411] width 66 height 46
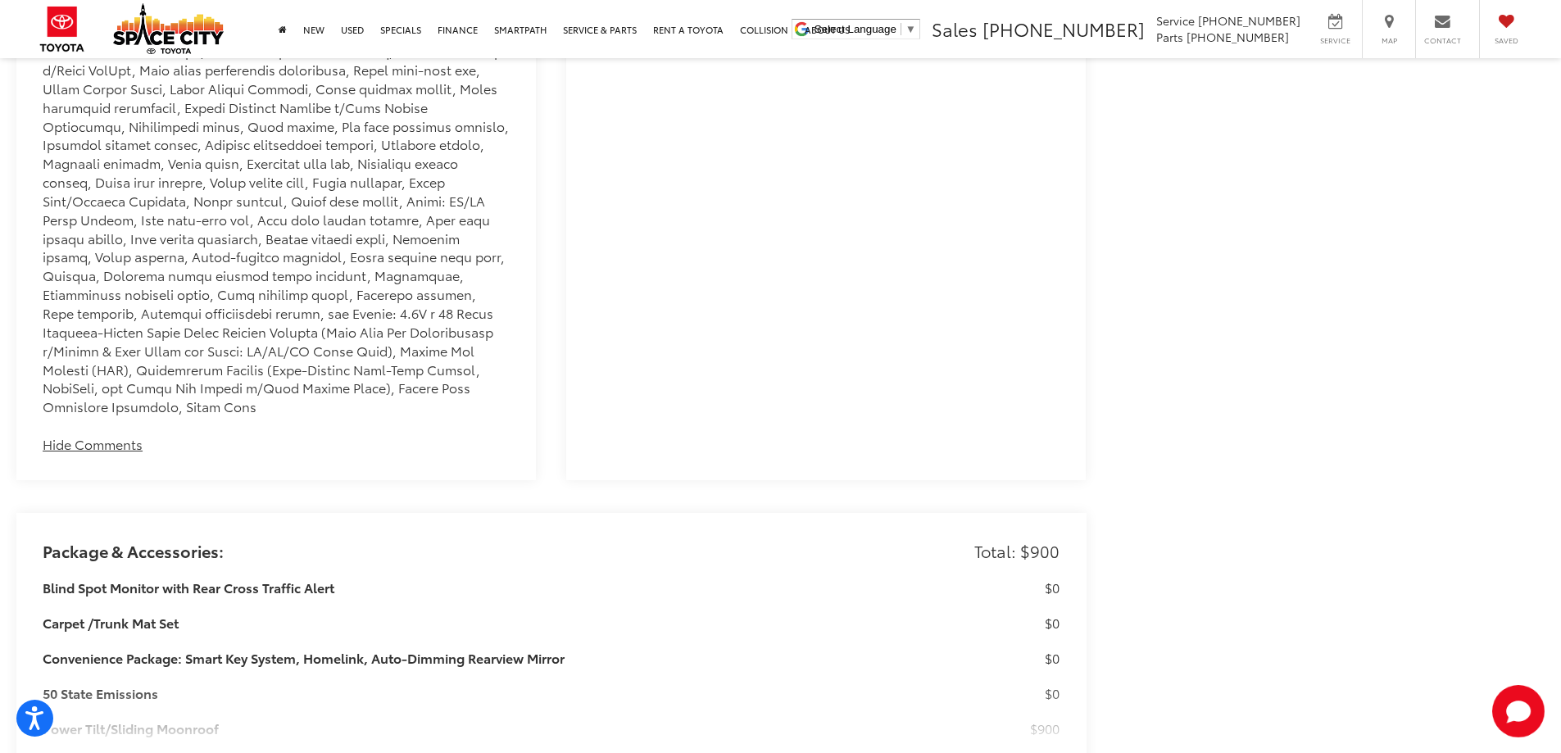
scroll to position [3360, 0]
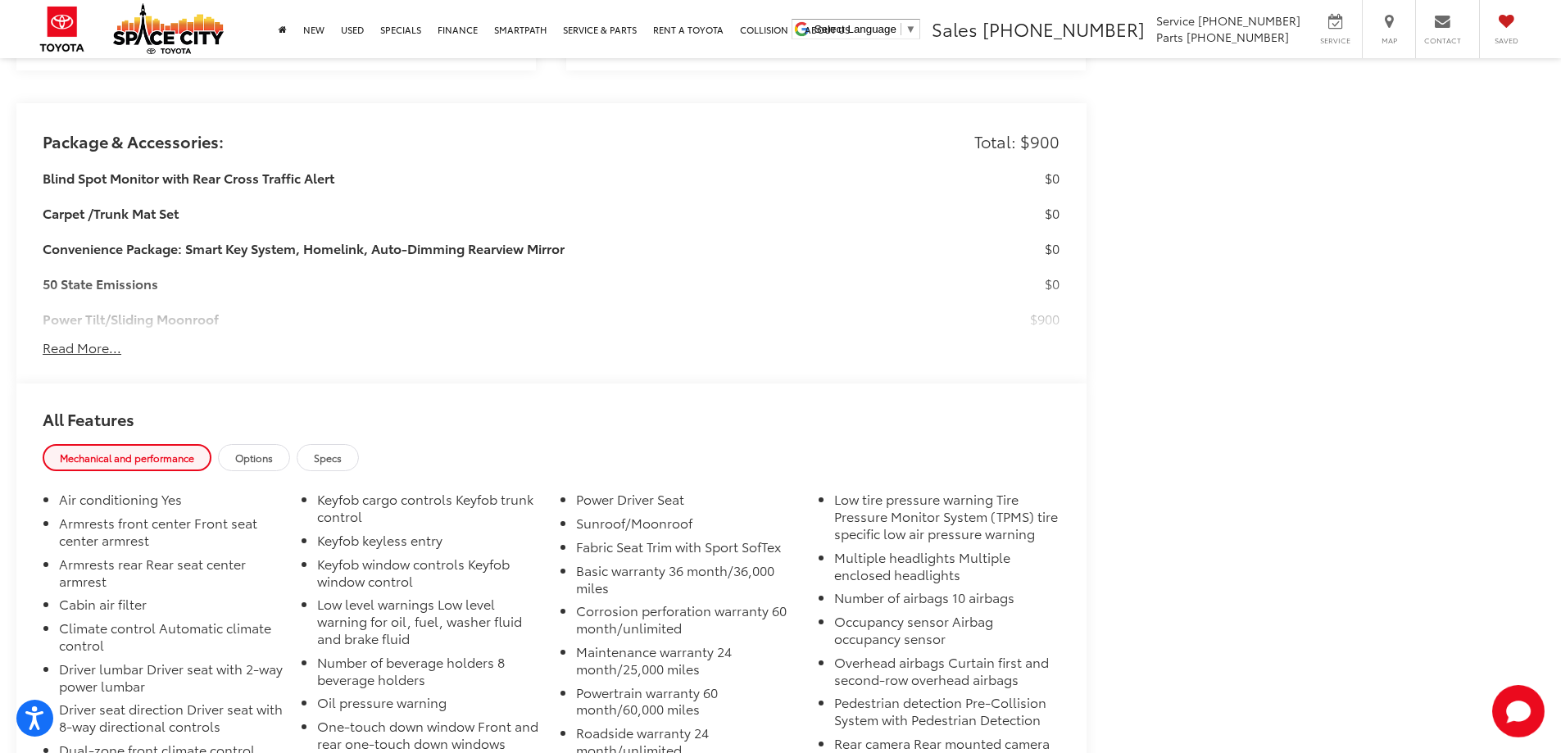
click at [112, 338] on button "Read More..." at bounding box center [82, 347] width 79 height 19
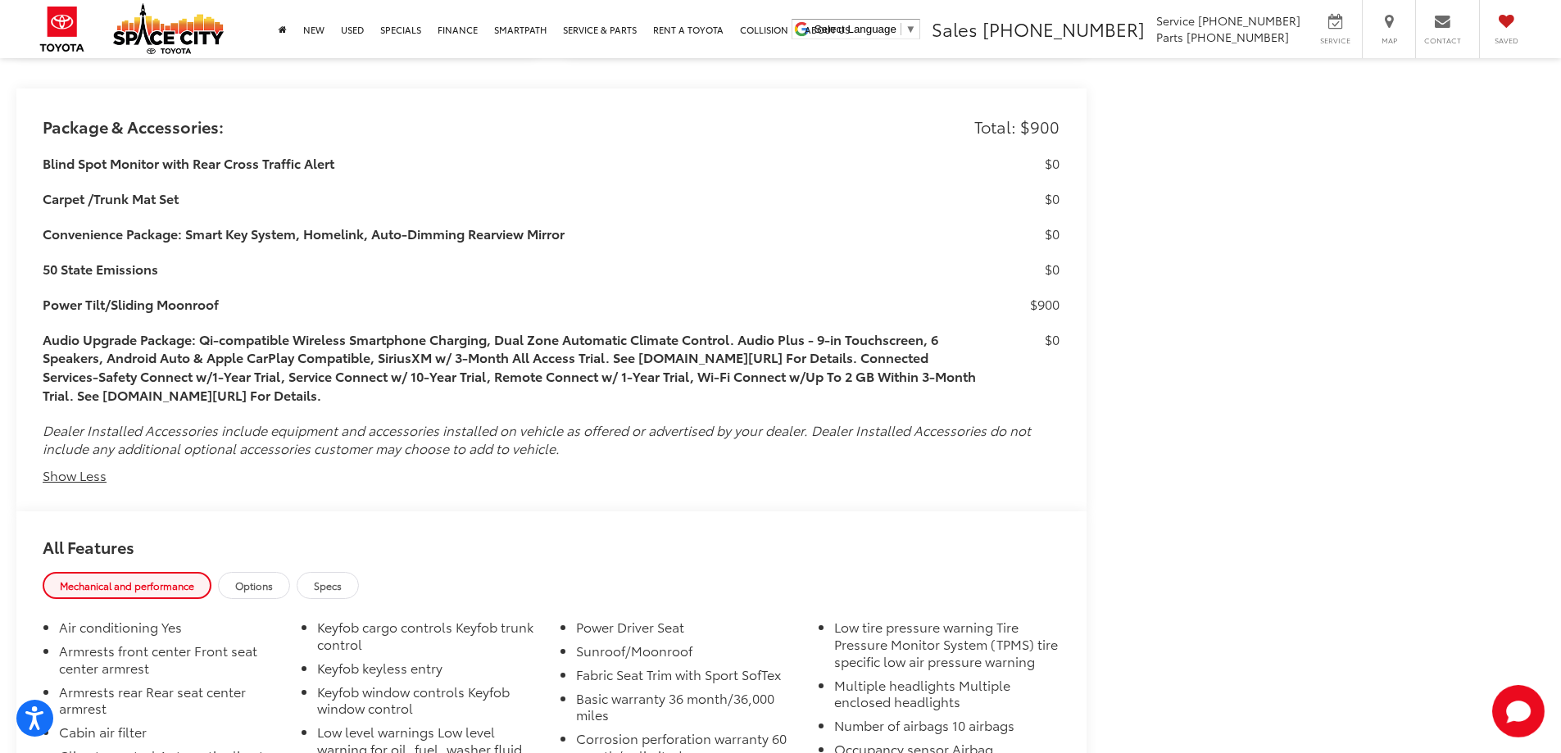
scroll to position [3183, 0]
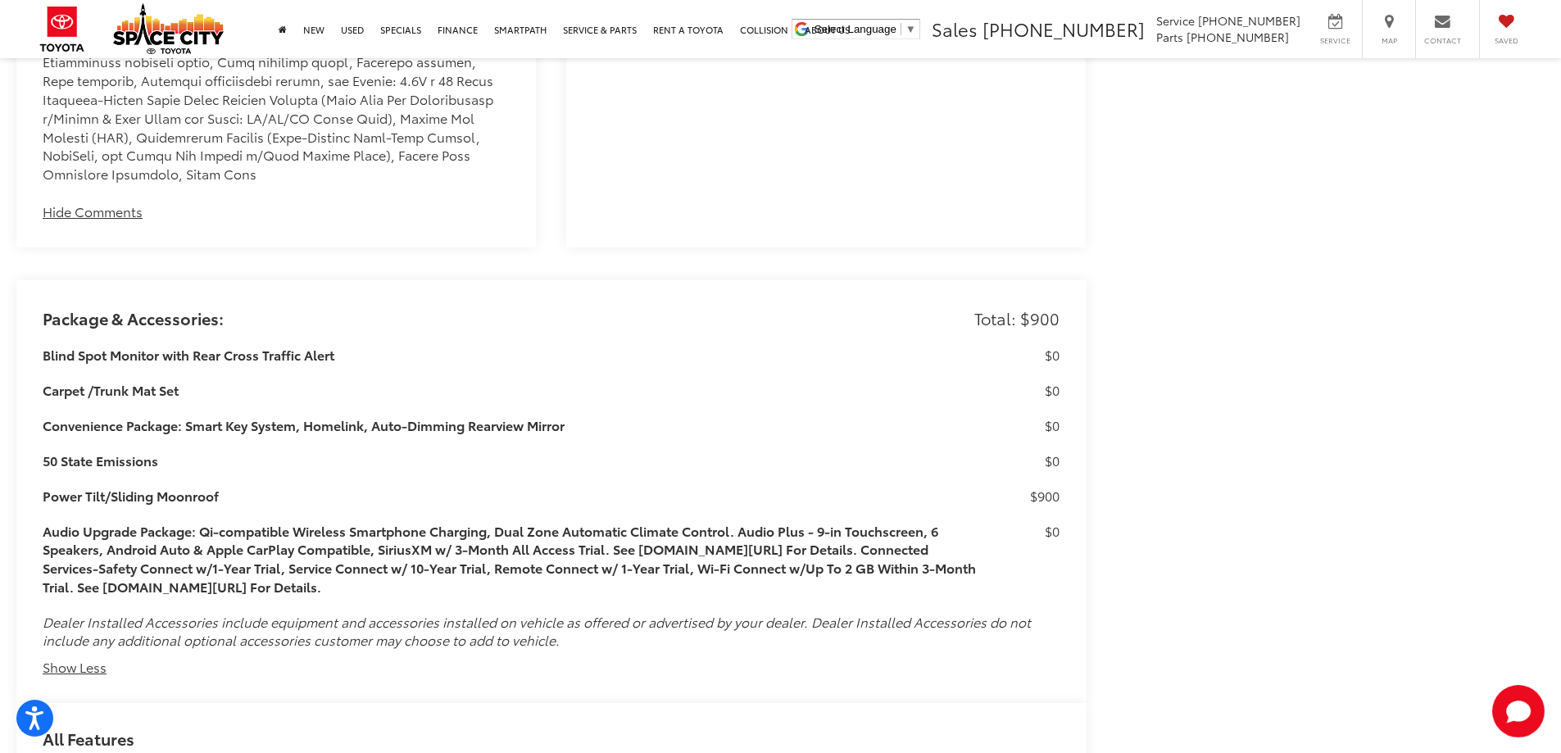
click at [156, 346] on h3 "Blind Spot Monitor with Rear Cross Traffic Alert" at bounding box center [510, 355] width 935 height 19
click at [140, 381] on h3 "Carpet /Trunk Mat Set" at bounding box center [510, 390] width 935 height 19
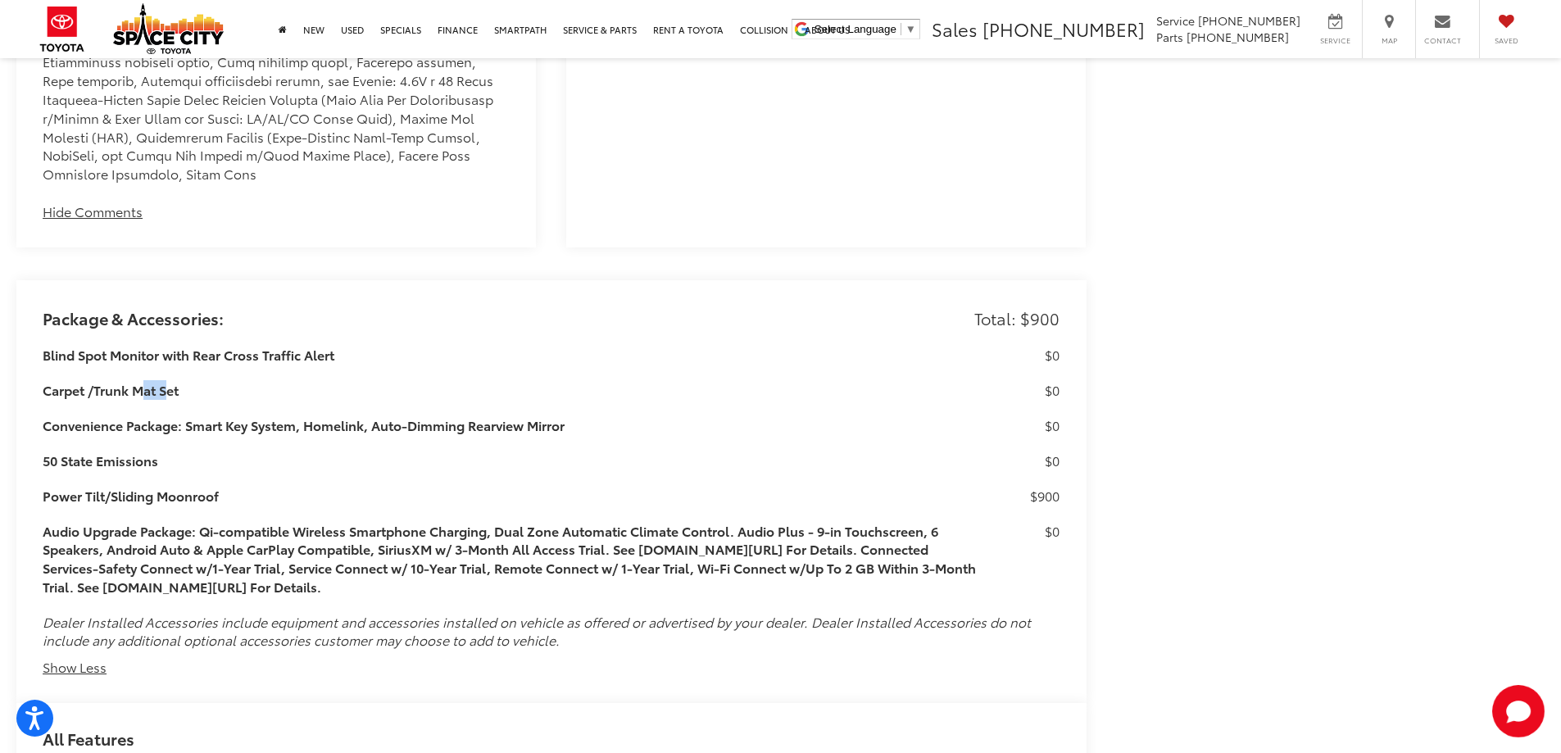
click at [140, 381] on h3 "Carpet /Trunk Mat Set" at bounding box center [510, 390] width 935 height 19
click at [86, 658] on button "Show Less" at bounding box center [75, 667] width 64 height 19
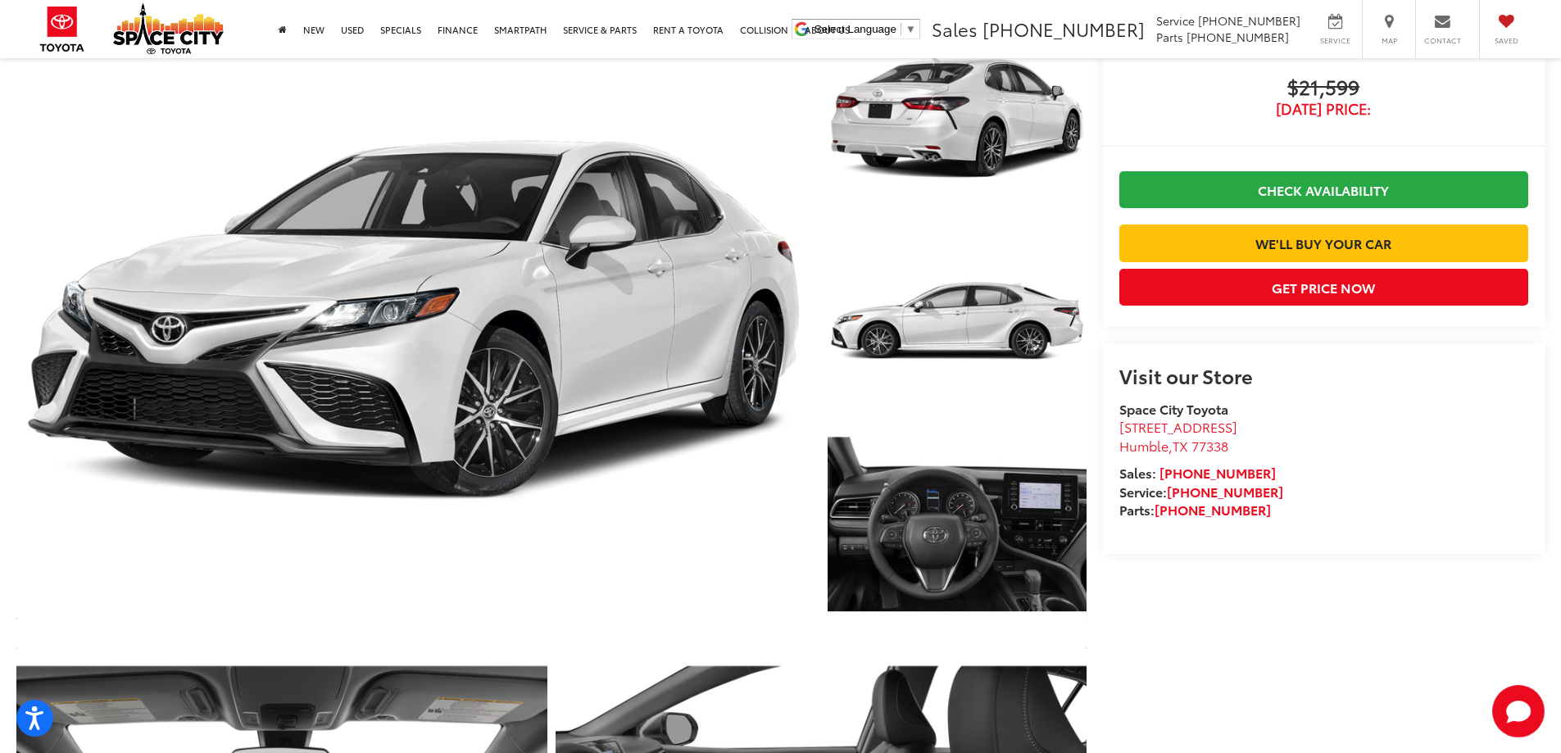
scroll to position [0, 0]
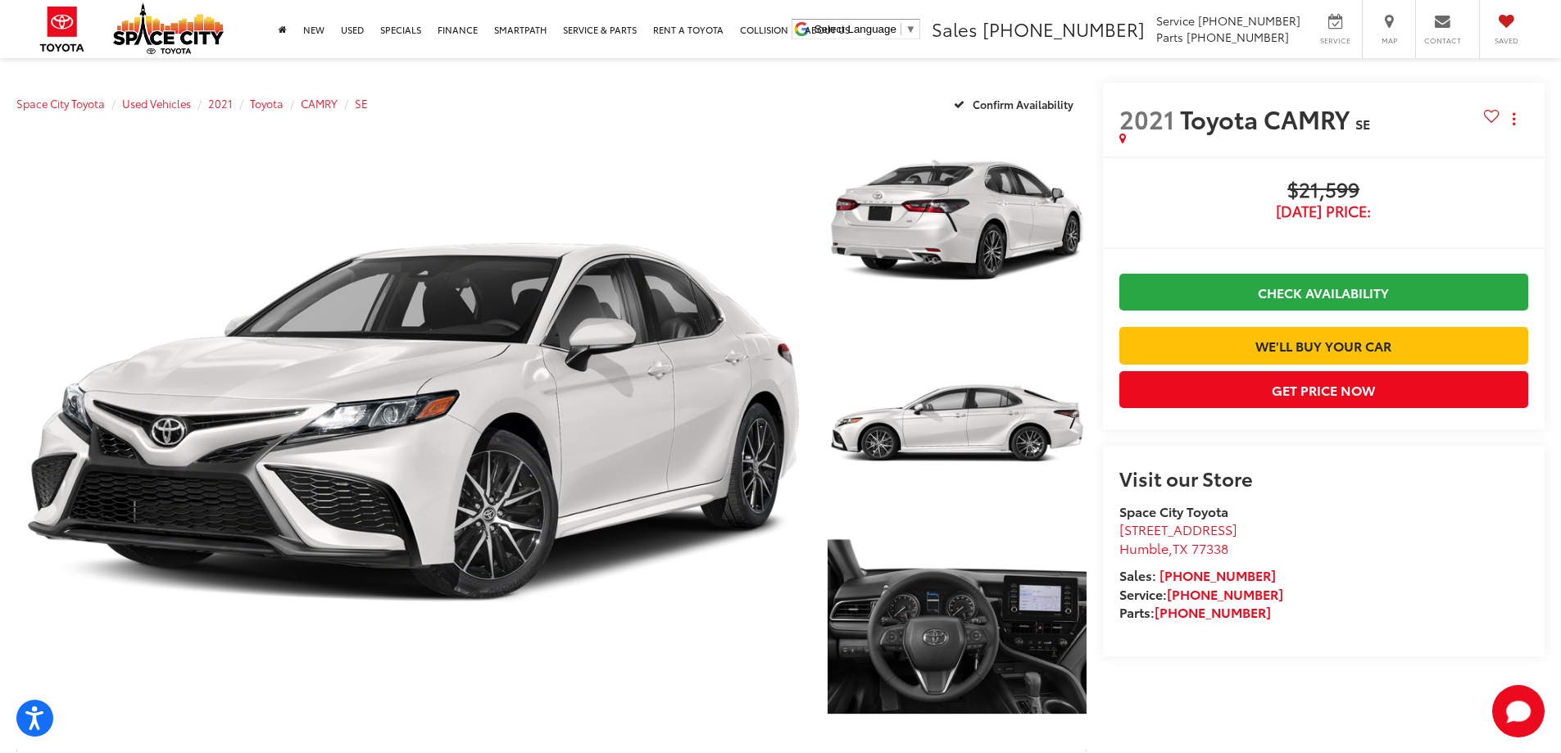
drag, startPoint x: 1429, startPoint y: 195, endPoint x: 1273, endPoint y: 1, distance: 249.4
click at [1429, 195] on span "$21,599" at bounding box center [1323, 191] width 409 height 25
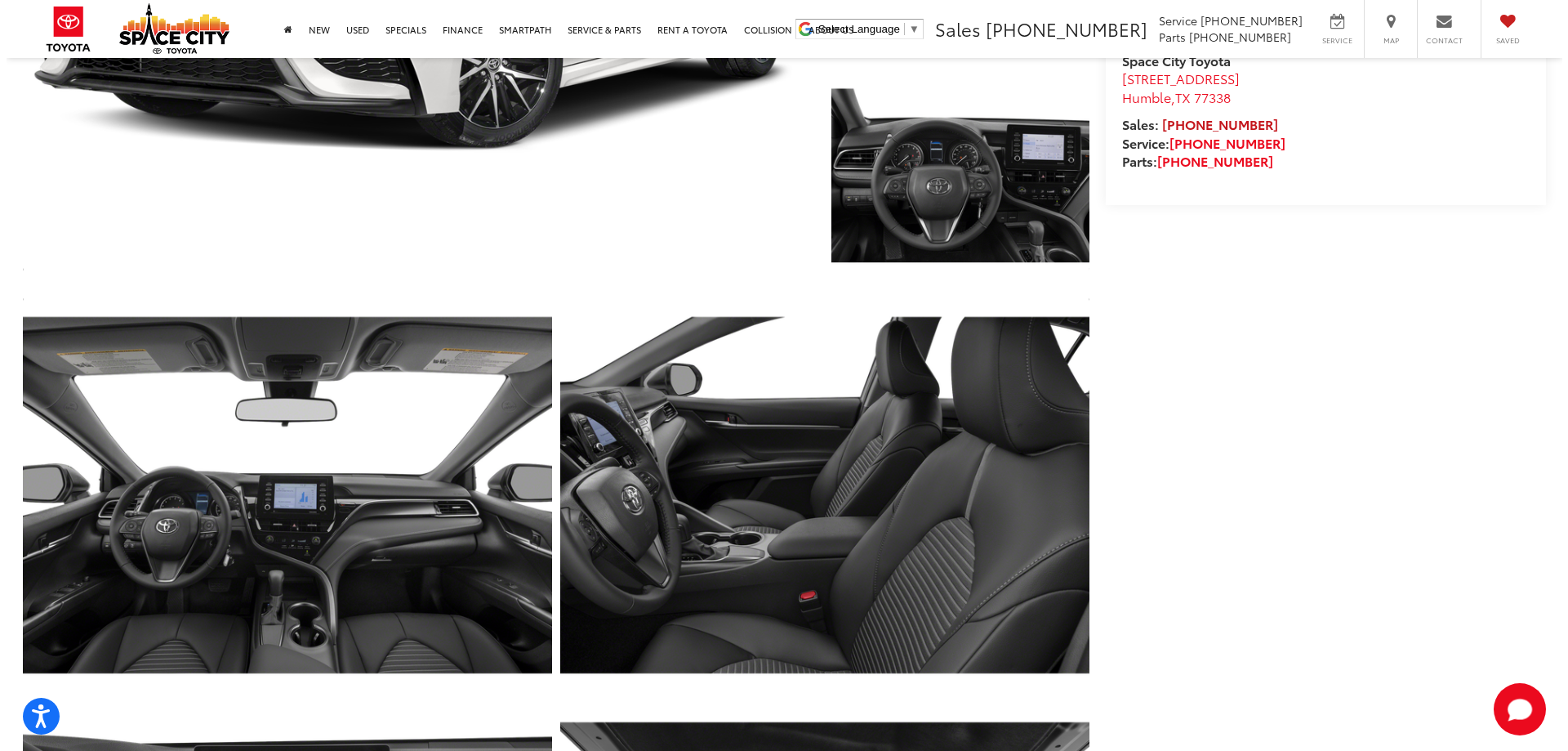
scroll to position [327, 0]
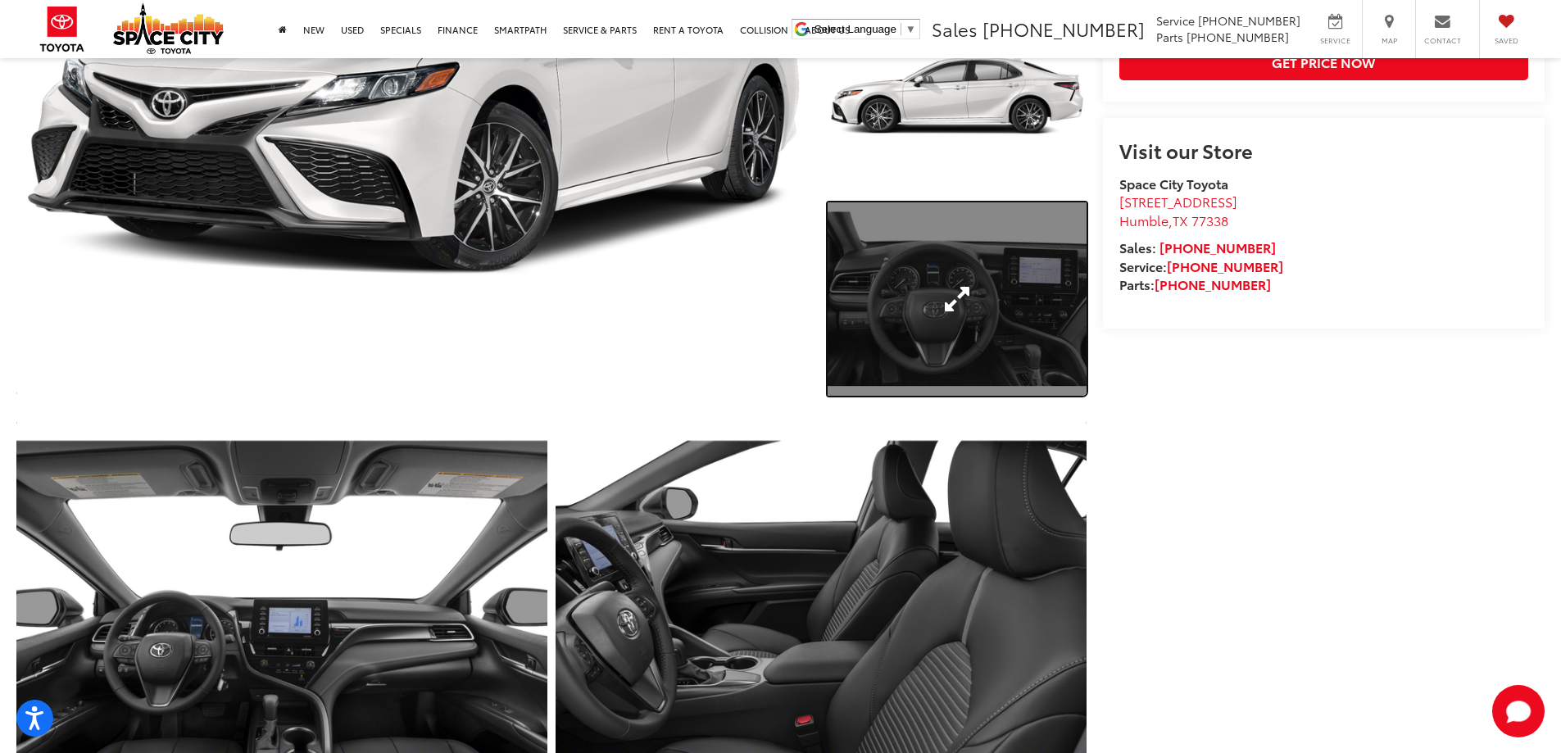
click at [1012, 257] on link "Expand Photo 3" at bounding box center [957, 299] width 259 height 194
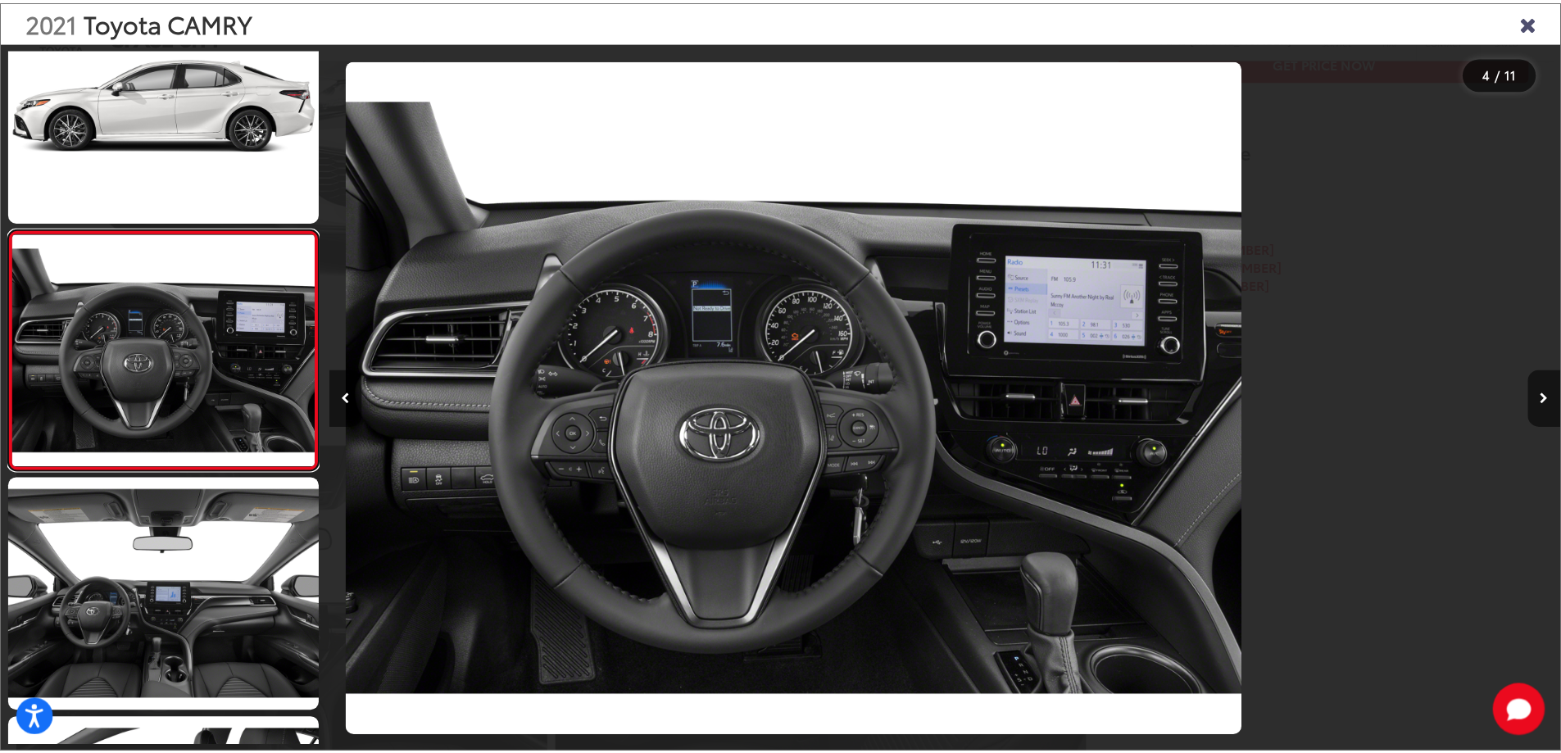
scroll to position [0, 3723]
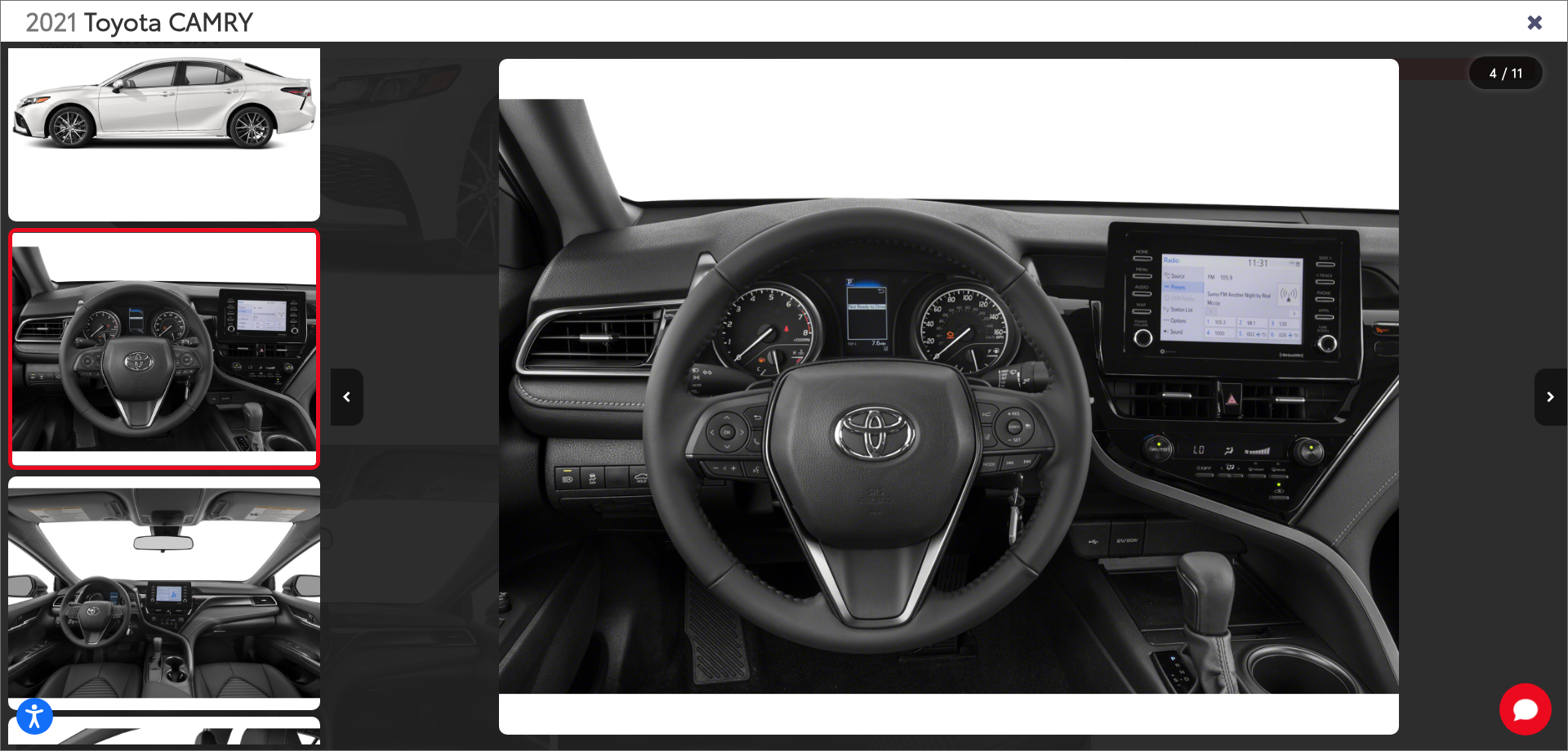
click at [1531, 21] on icon "Close gallery" at bounding box center [1534, 20] width 16 height 21
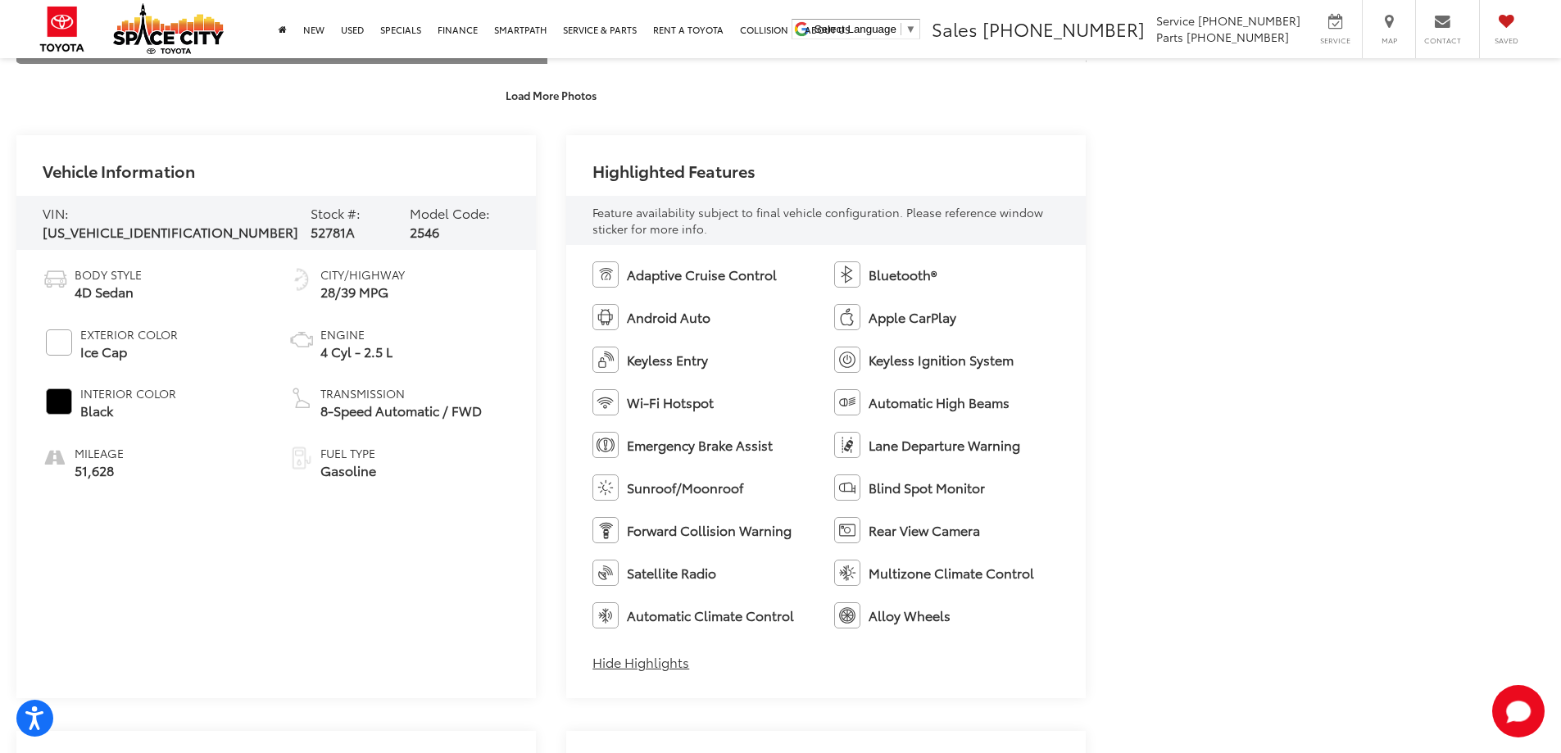
scroll to position [1475, 0]
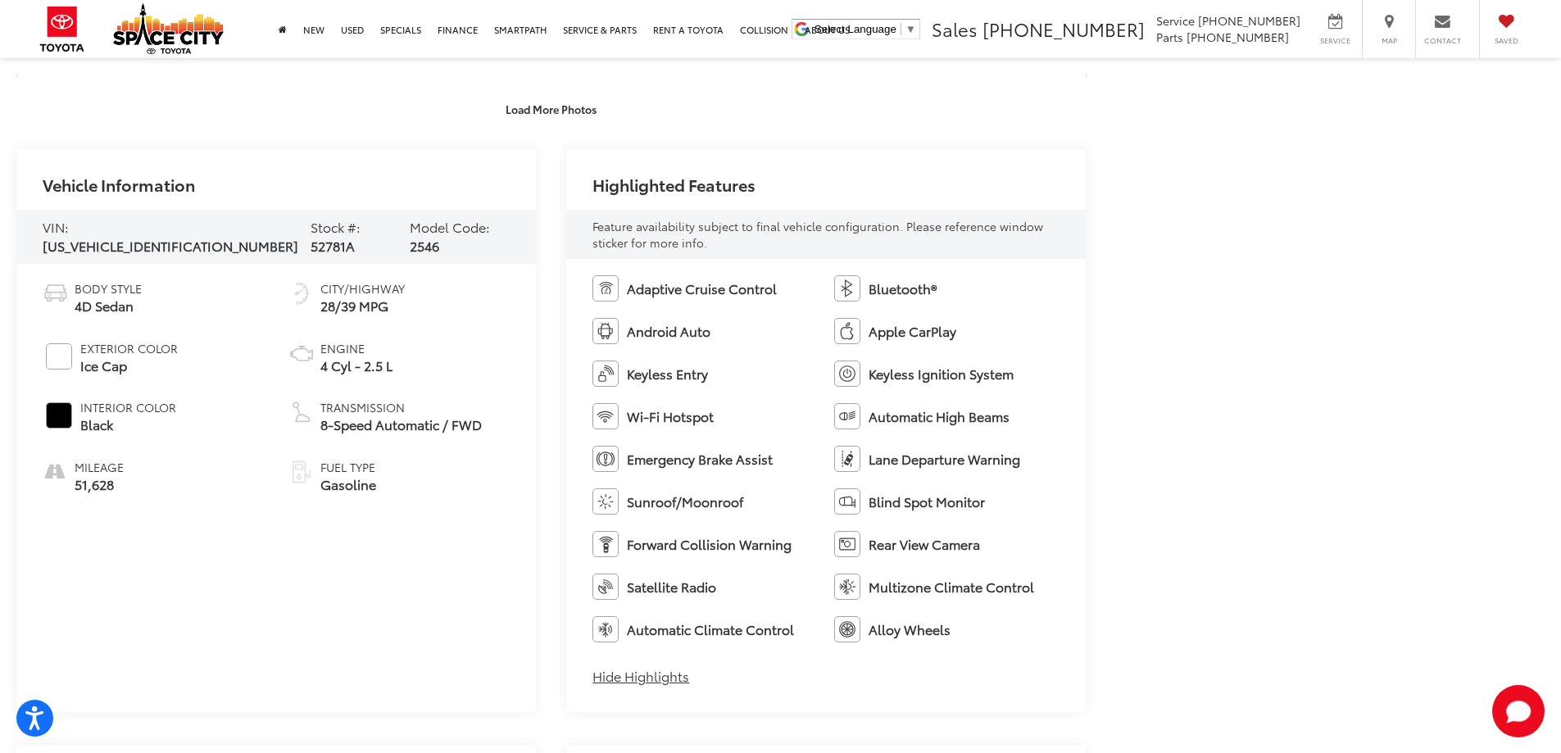
click at [166, 236] on span "4T1S11AK8MU557857" at bounding box center [171, 245] width 256 height 19
copy span "4T1S11AK8MU557857"
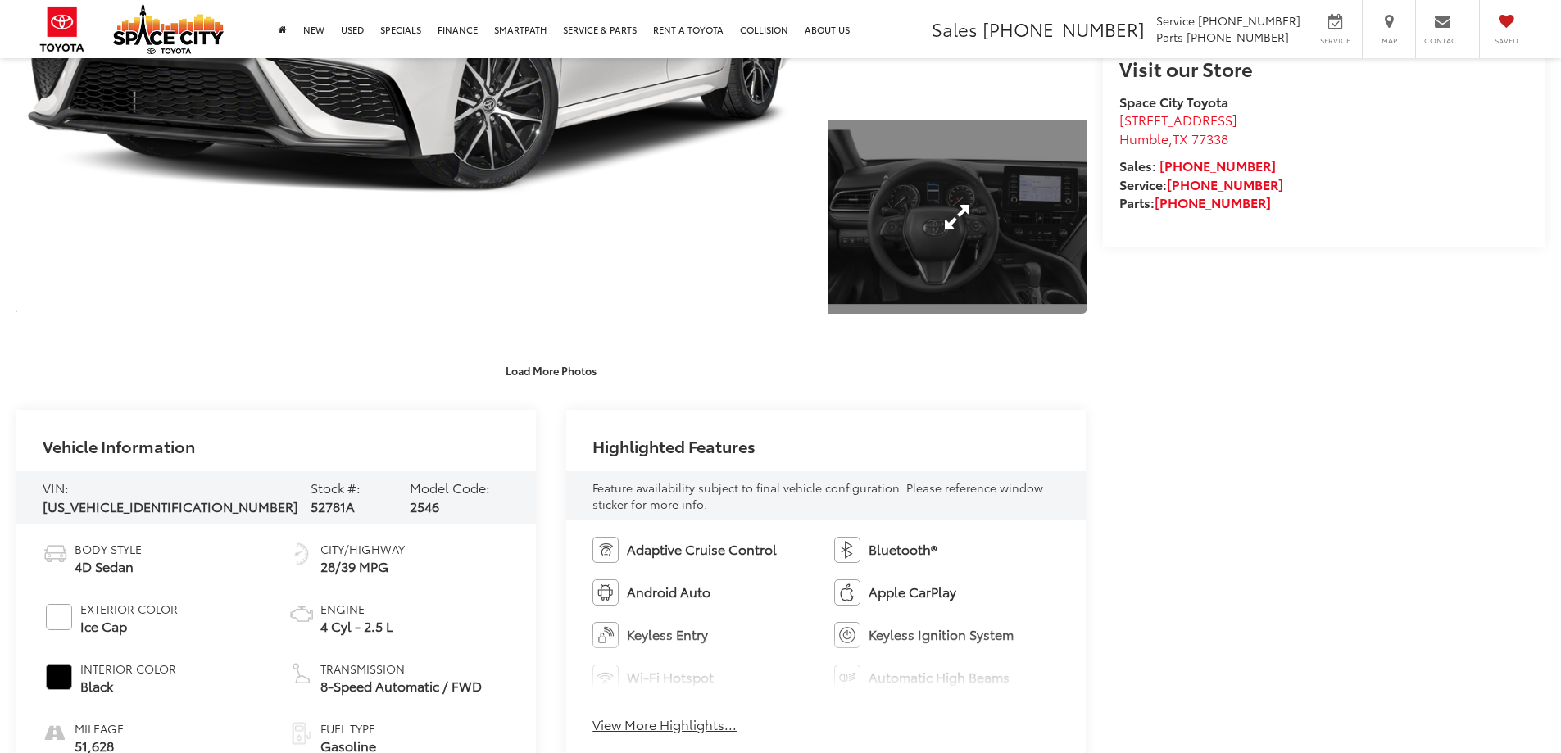
scroll to position [429, 0]
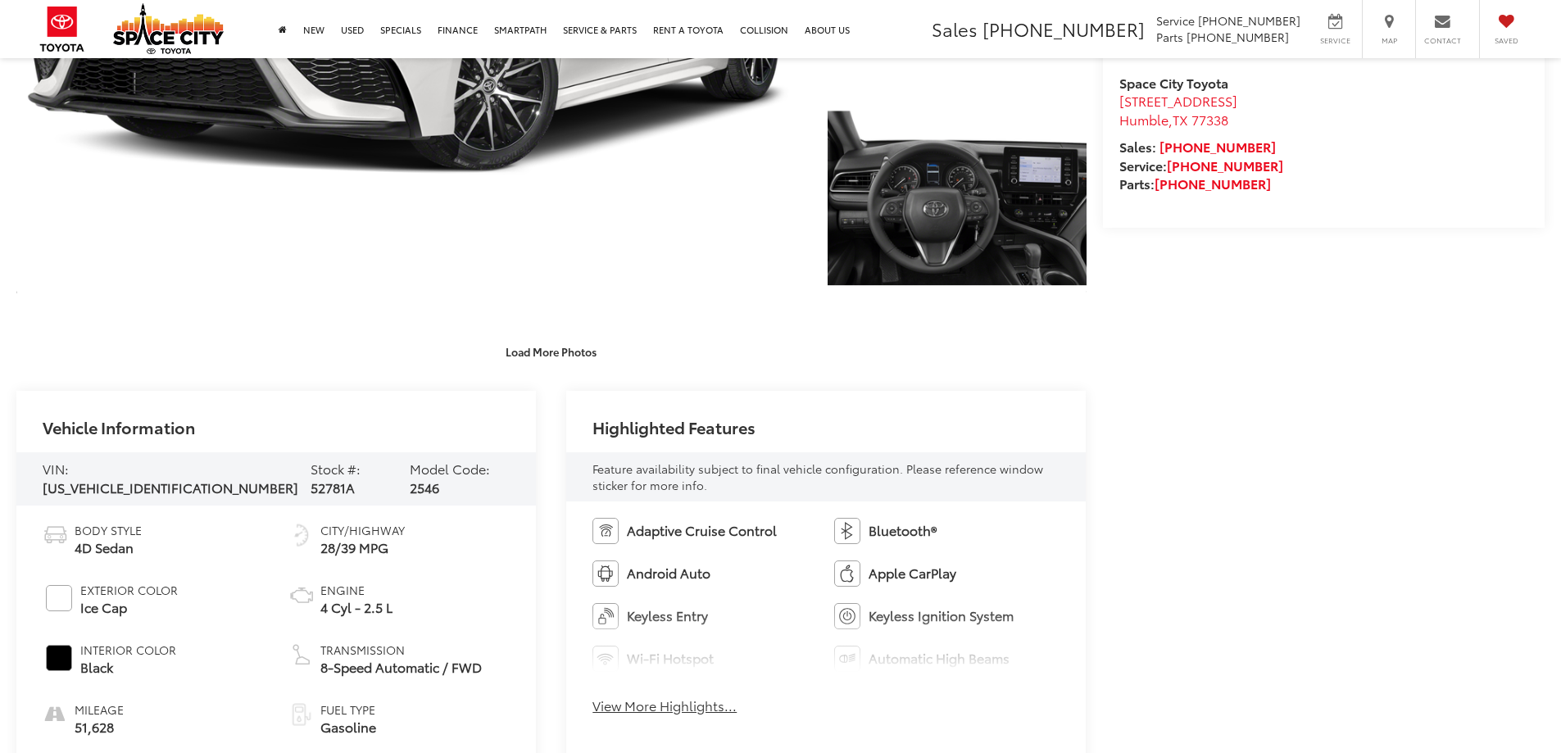
click at [704, 501] on div "Adaptive Cruise Control Bluetooth® Android Auto Apple CarPlay Keyless Entry Key…" at bounding box center [826, 621] width 520 height 240
click at [704, 697] on button "View More Highlights..." at bounding box center [664, 706] width 144 height 19
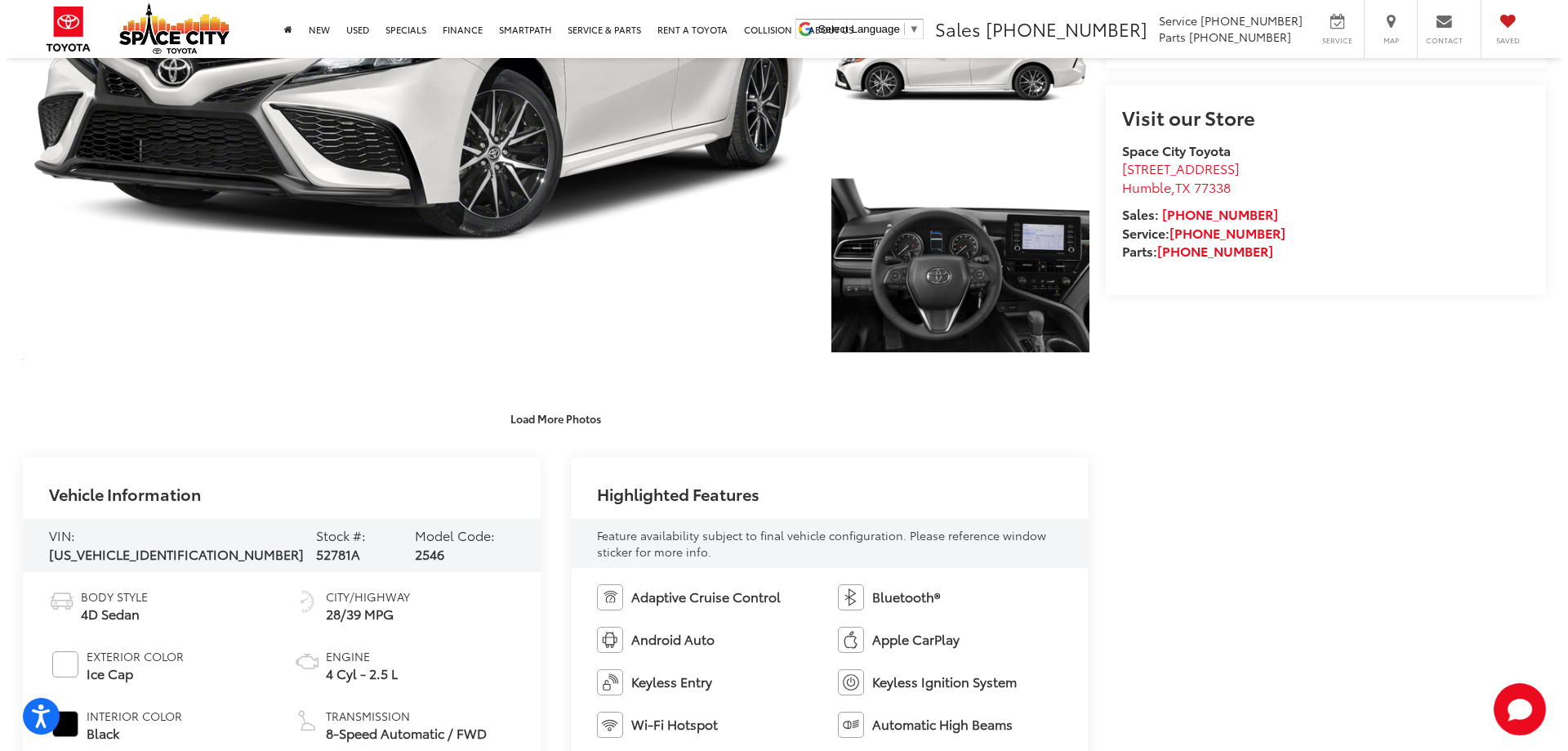
scroll to position [115, 0]
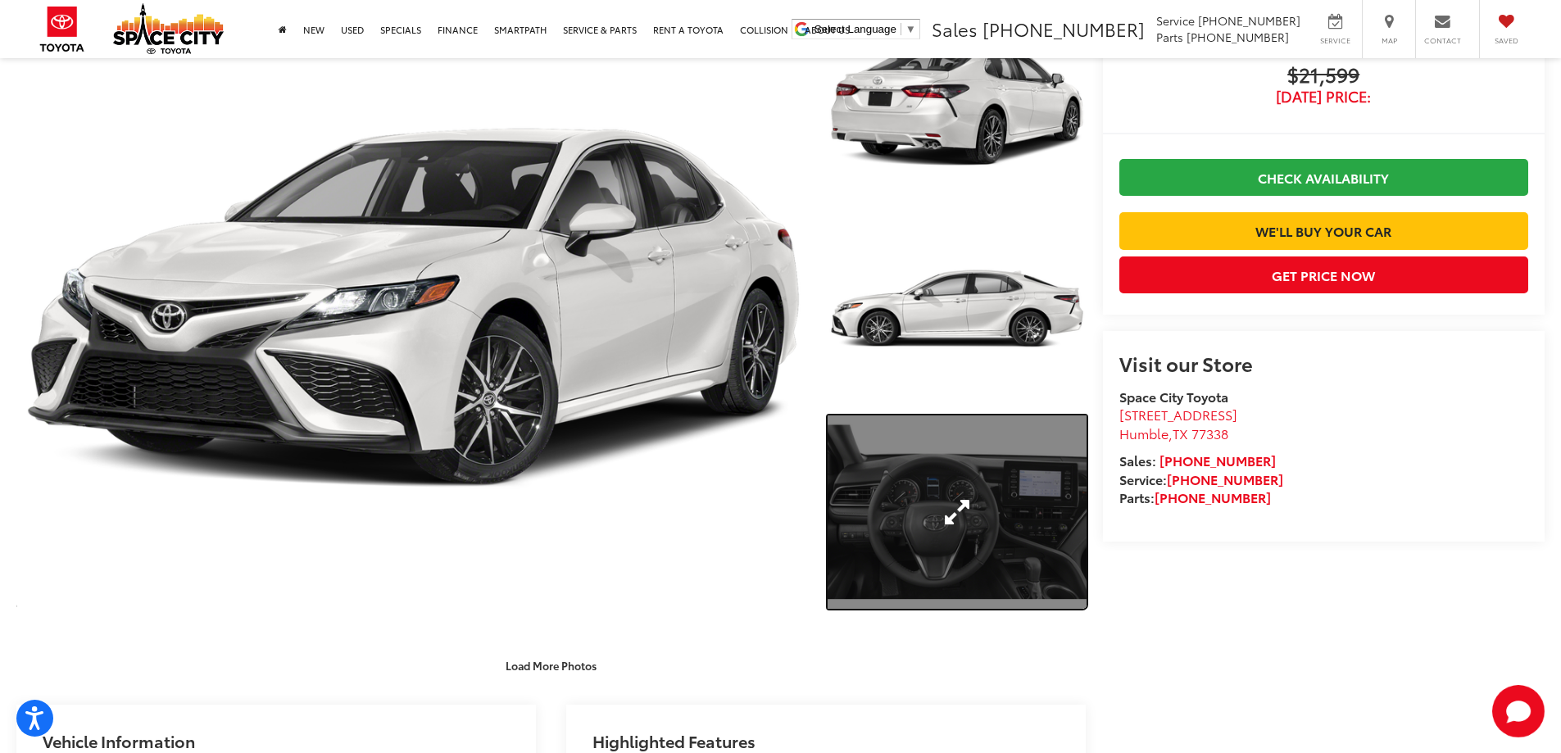
click at [991, 510] on link "Expand Photo 3" at bounding box center [957, 512] width 259 height 194
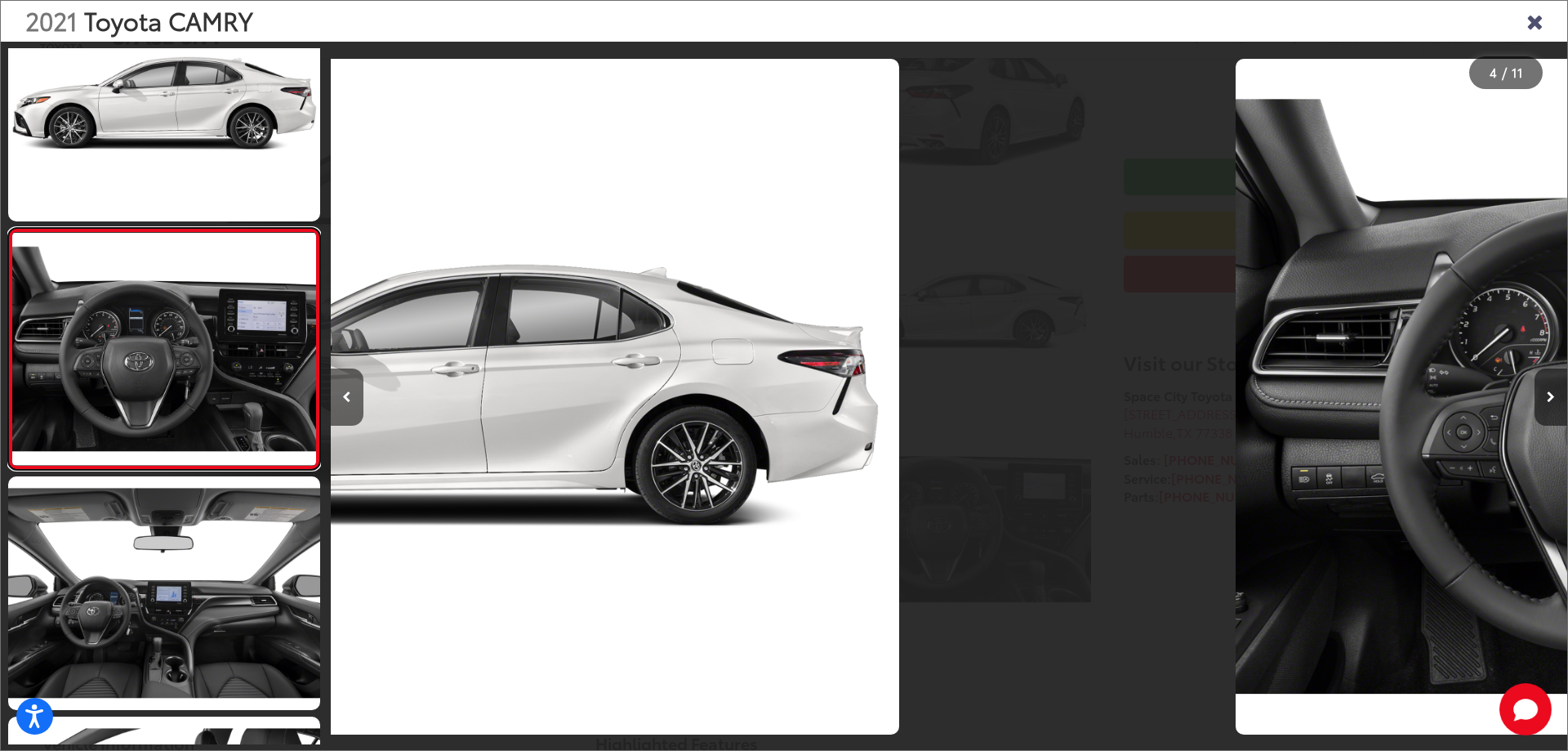
scroll to position [0, 3711]
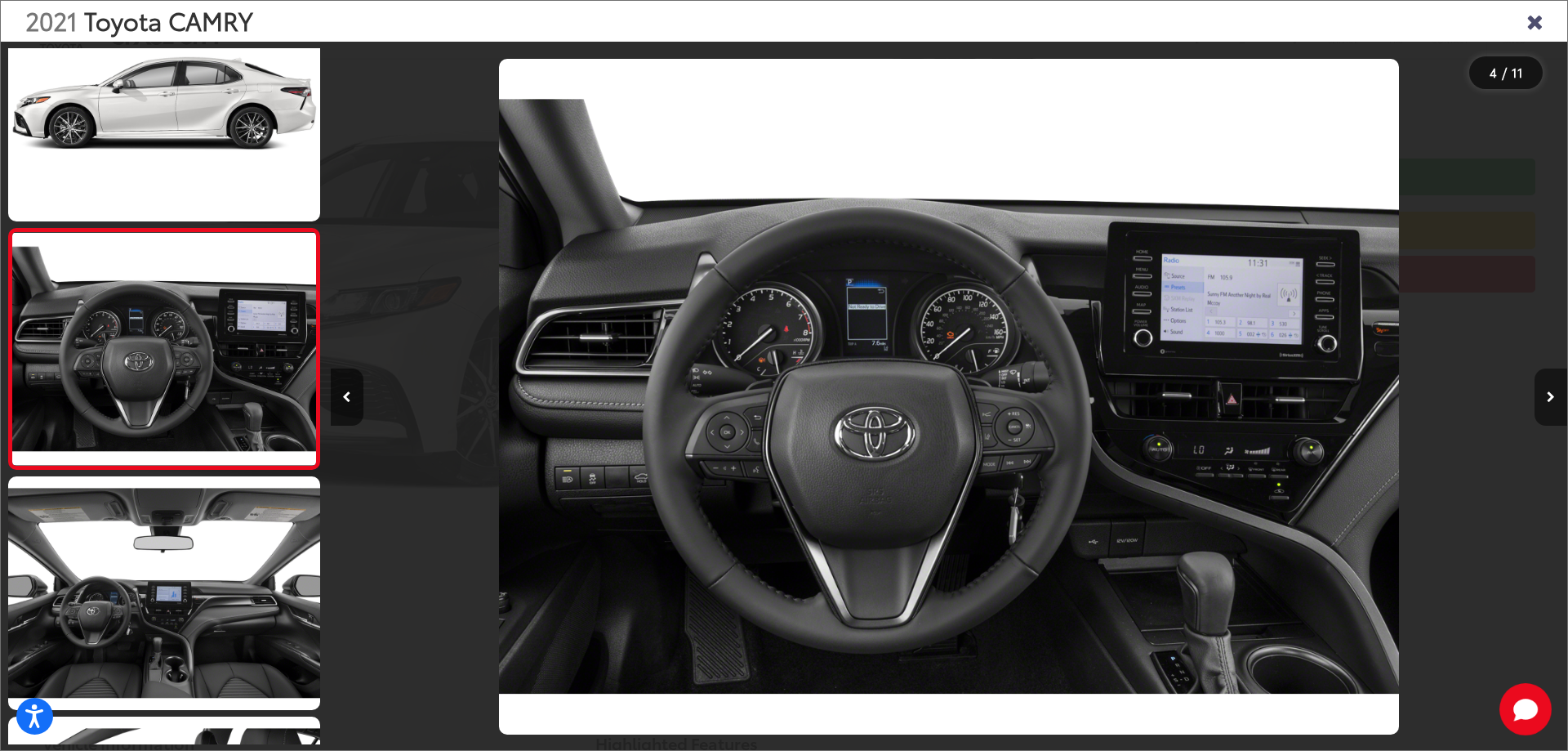
click at [1547, 395] on icon "Next image" at bounding box center [1551, 397] width 8 height 11
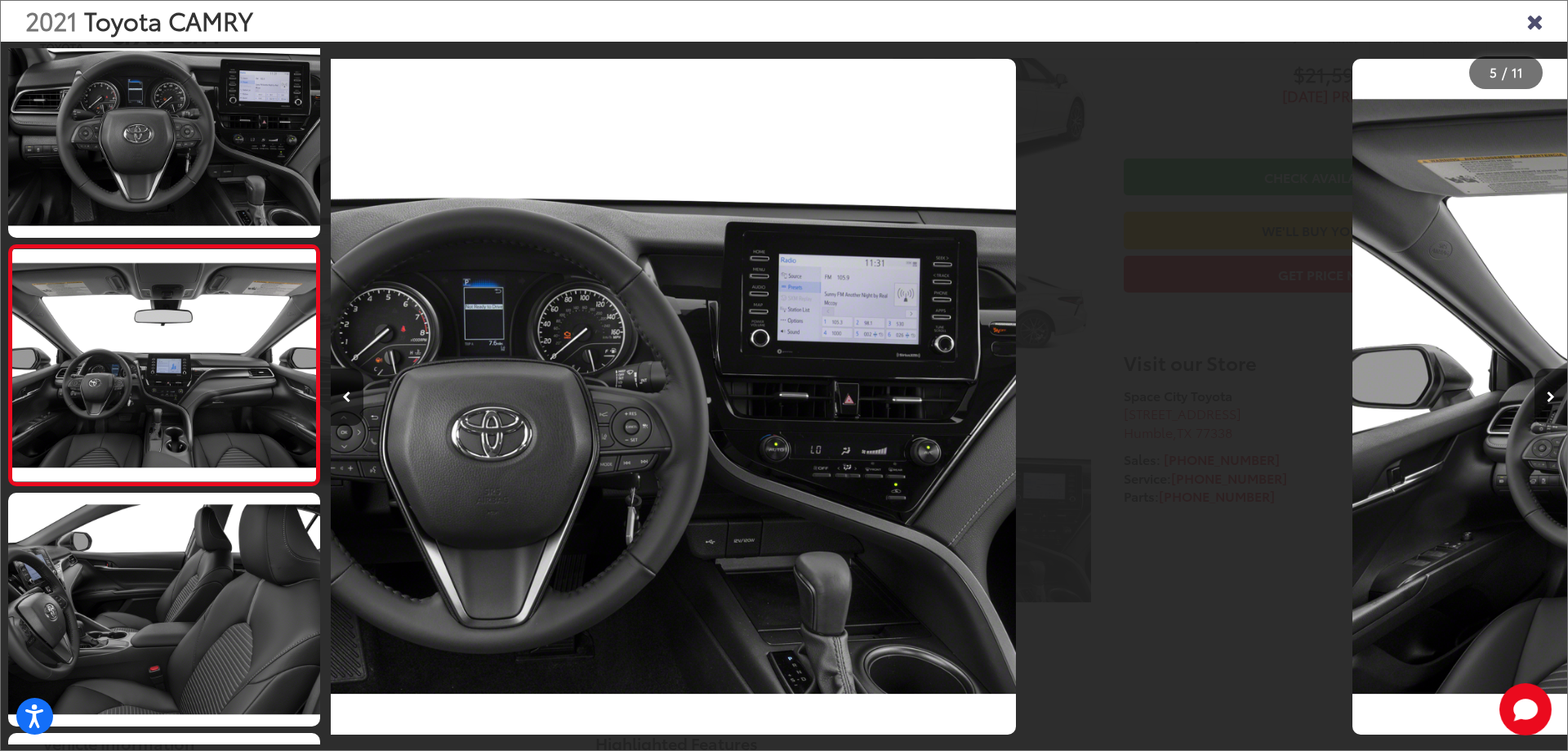
scroll to position [783, 0]
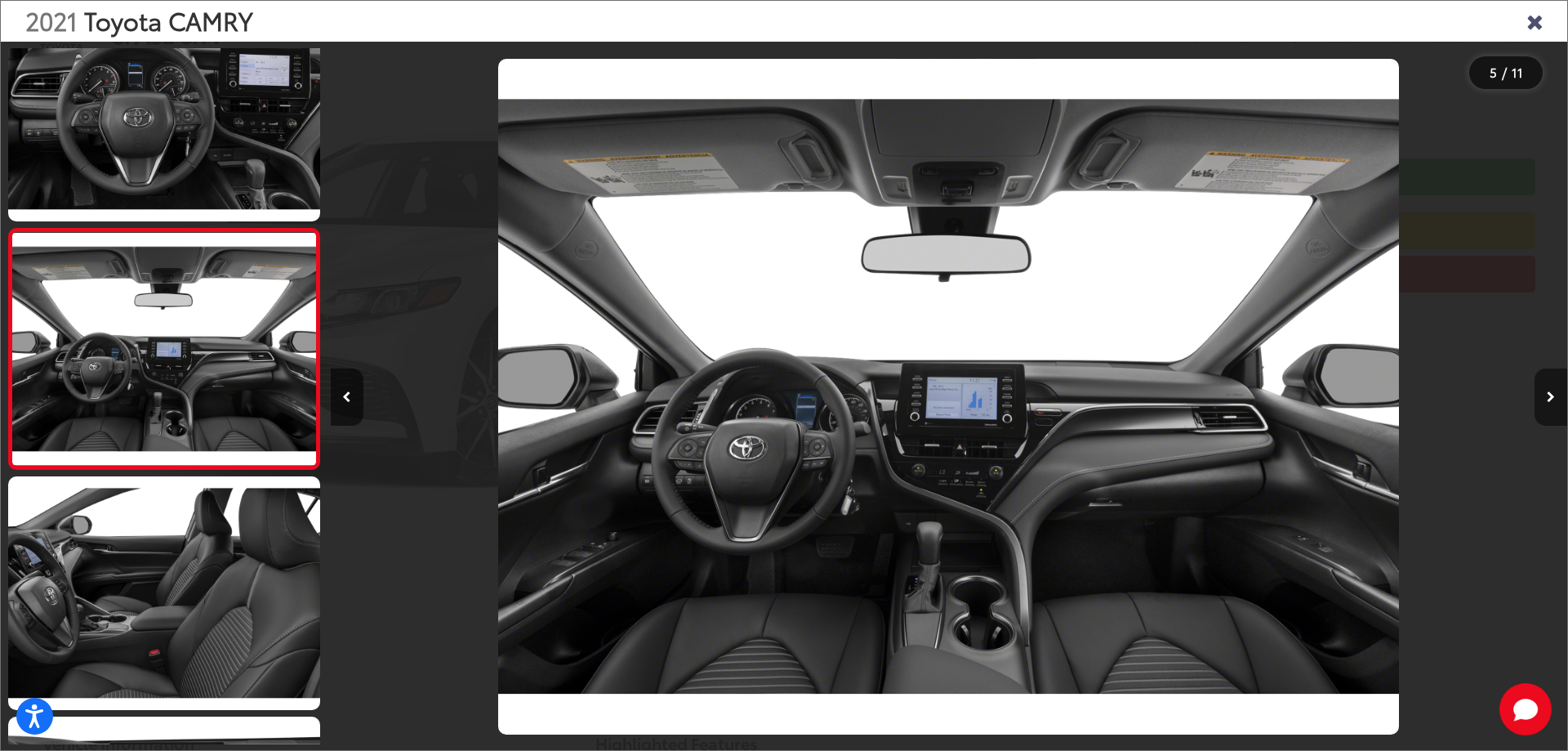
click at [1549, 395] on icon "Next image" at bounding box center [1551, 397] width 8 height 11
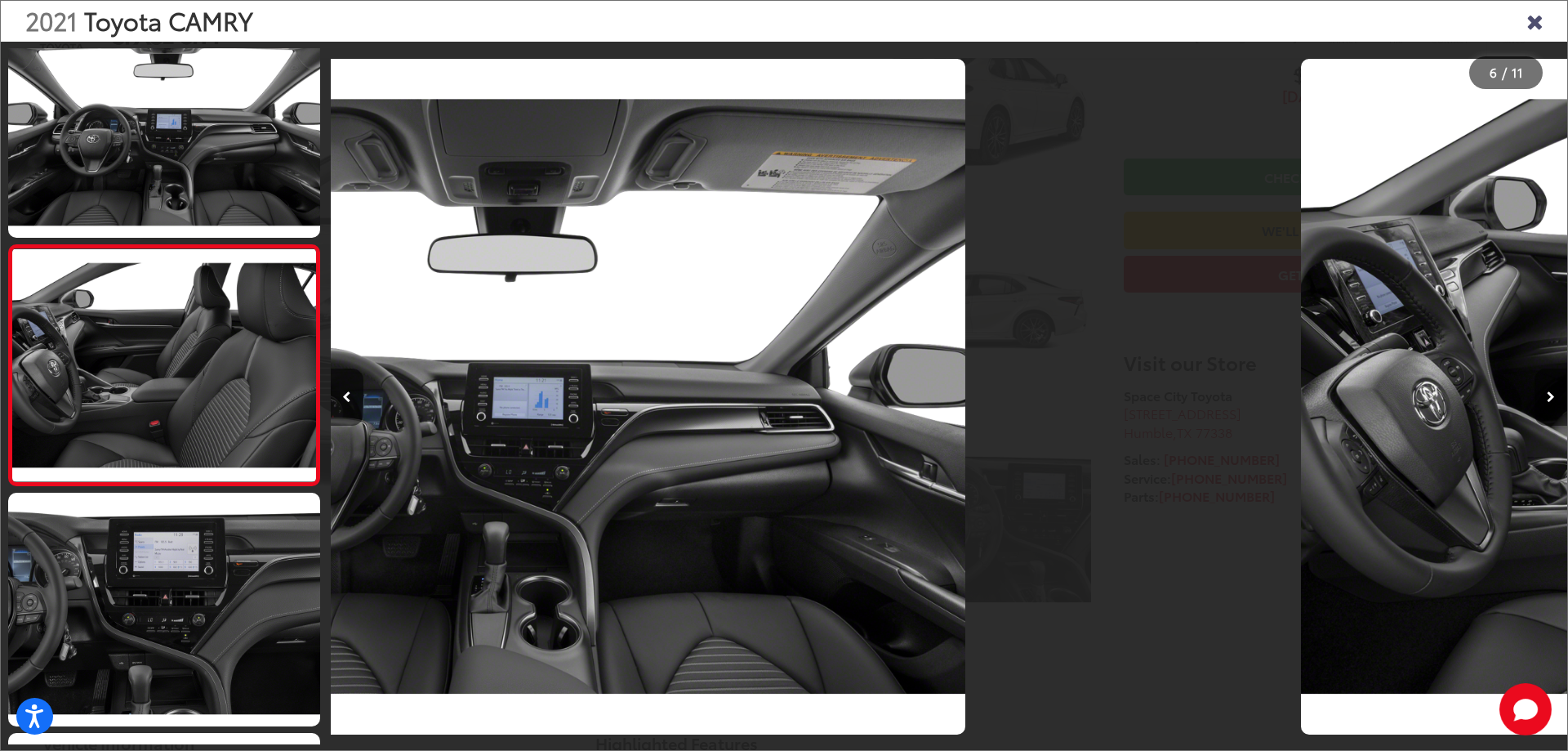
scroll to position [1023, 0]
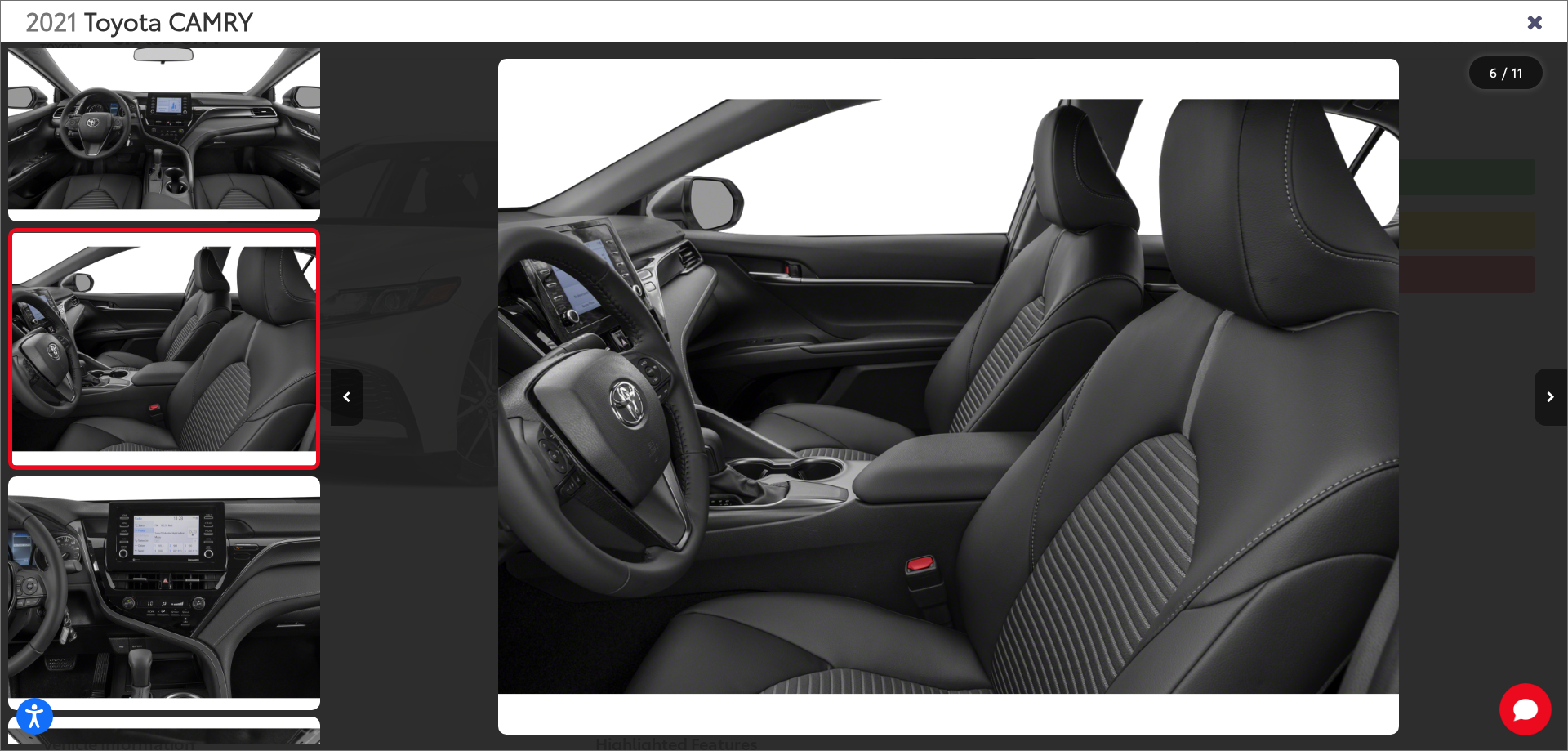
click at [1549, 395] on icon "Next image" at bounding box center [1551, 397] width 8 height 11
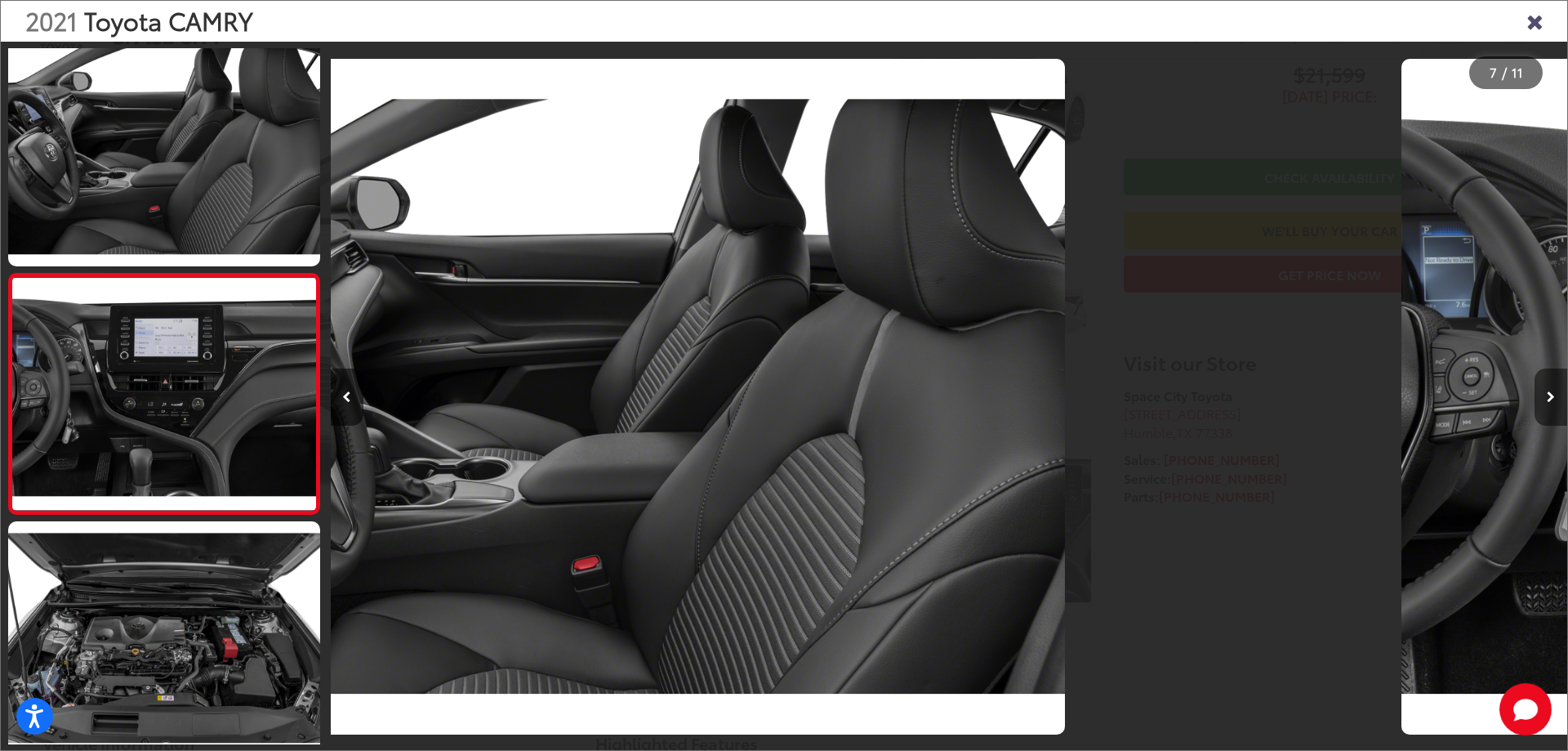
scroll to position [1264, 0]
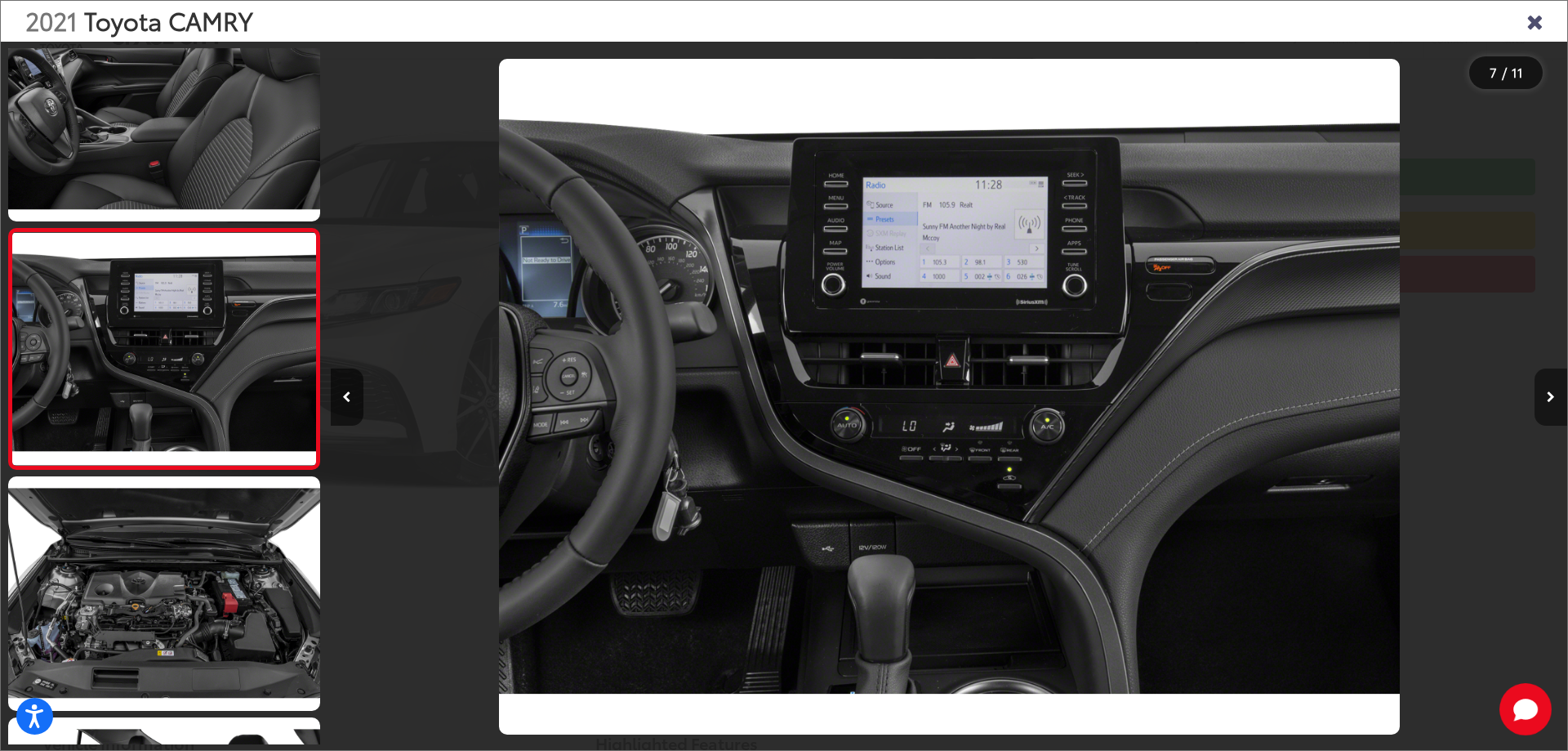
click at [1549, 395] on icon "Next image" at bounding box center [1551, 397] width 8 height 11
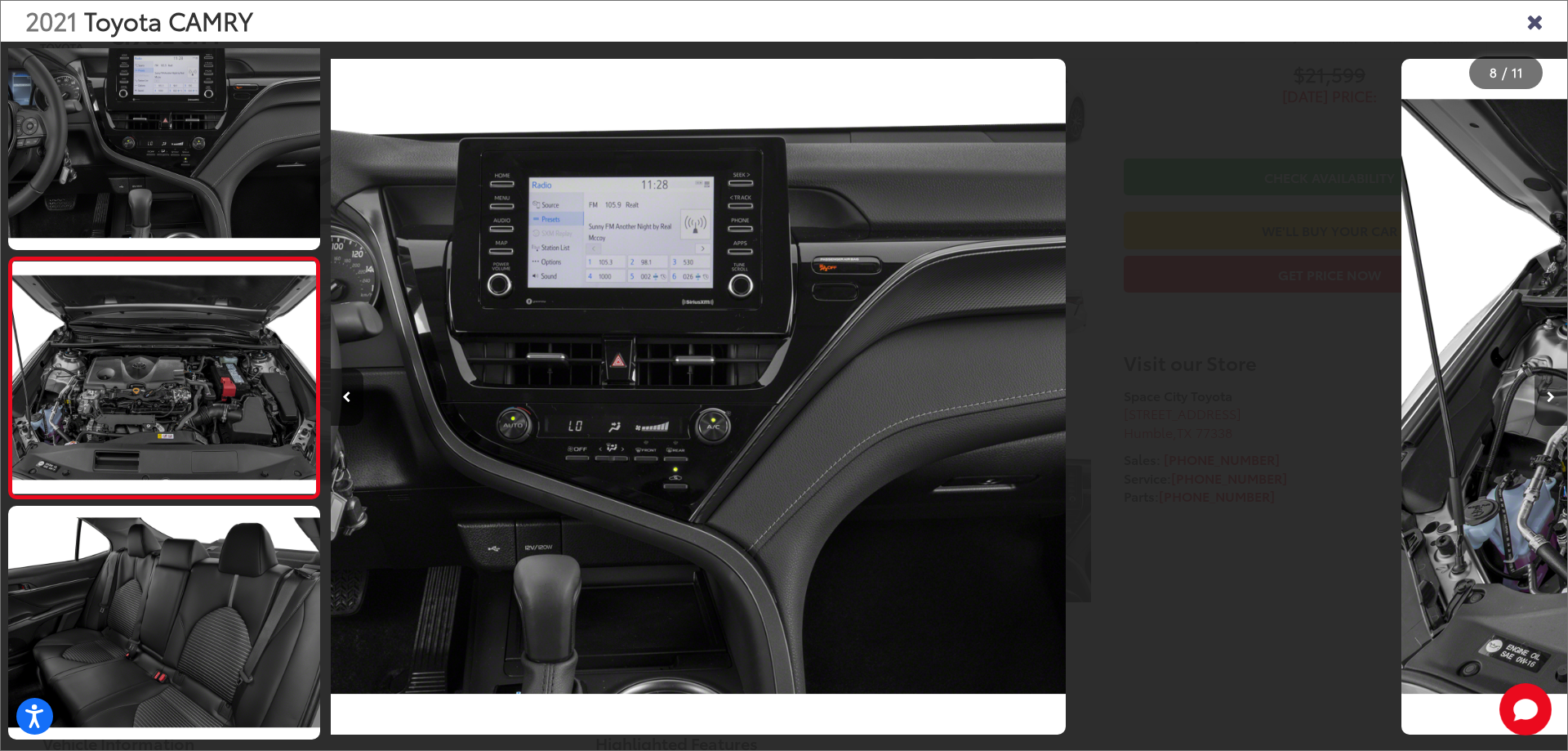
scroll to position [1504, 0]
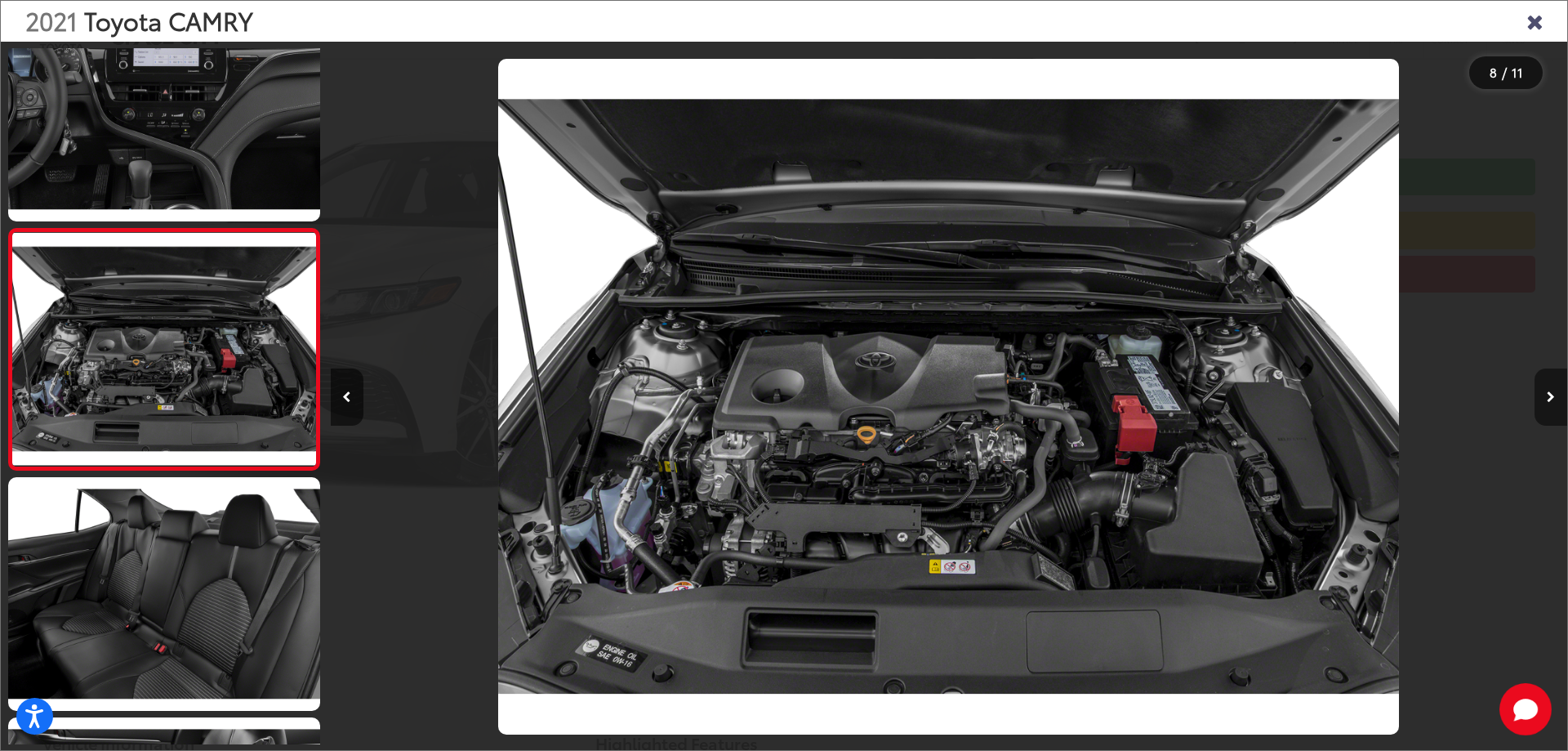
click at [1549, 395] on icon "Next image" at bounding box center [1551, 397] width 8 height 11
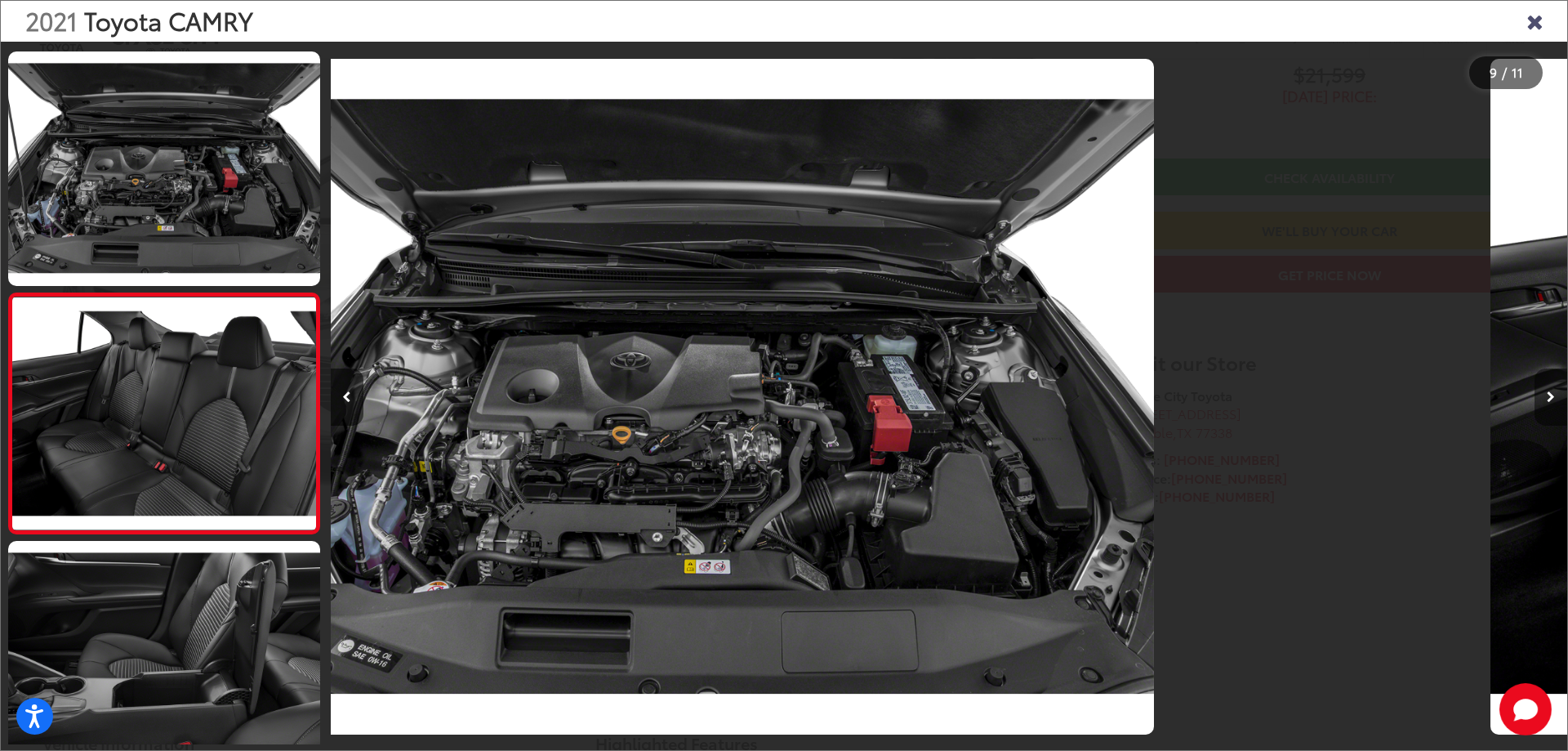
scroll to position [1744, 0]
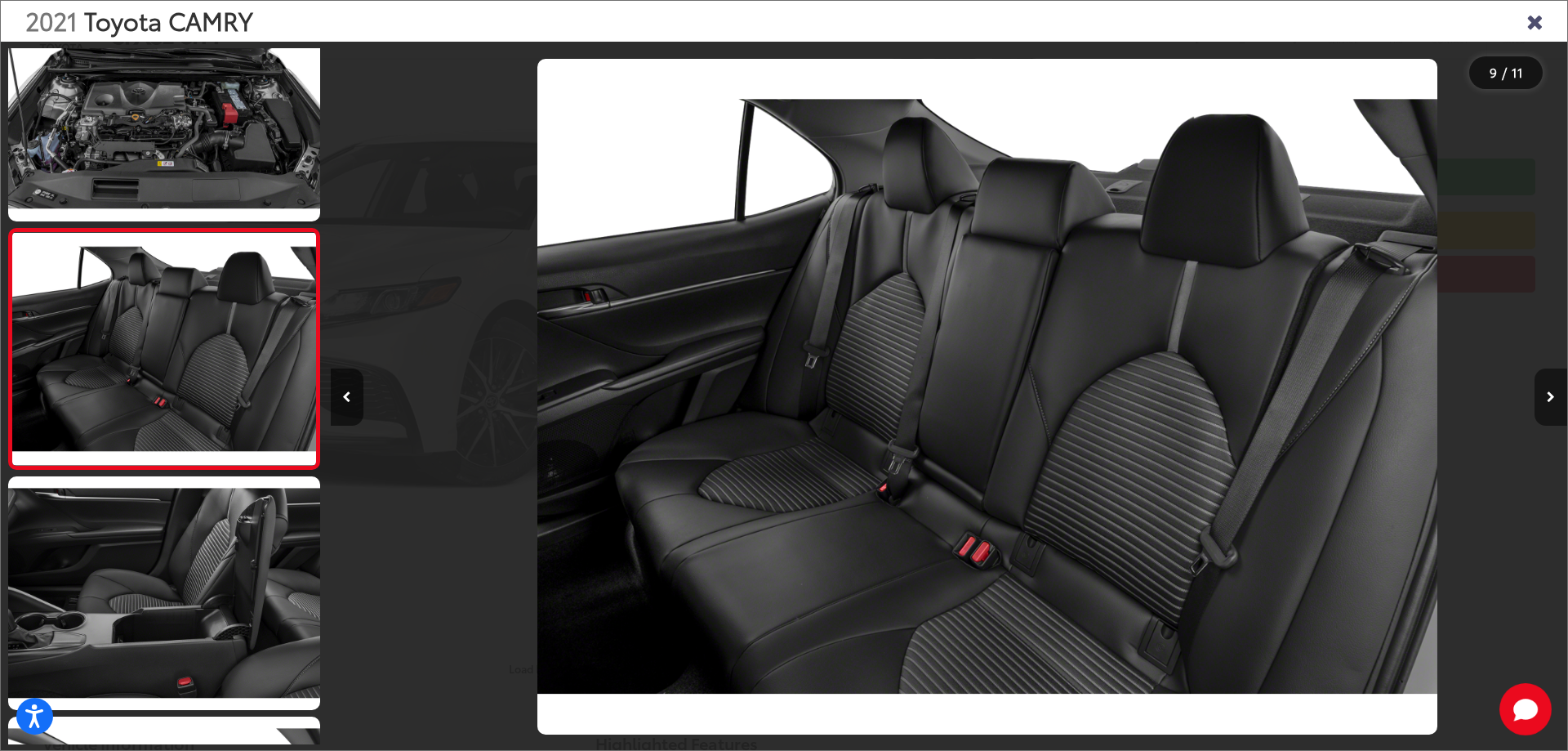
click at [1549, 395] on icon "Next image" at bounding box center [1551, 397] width 8 height 11
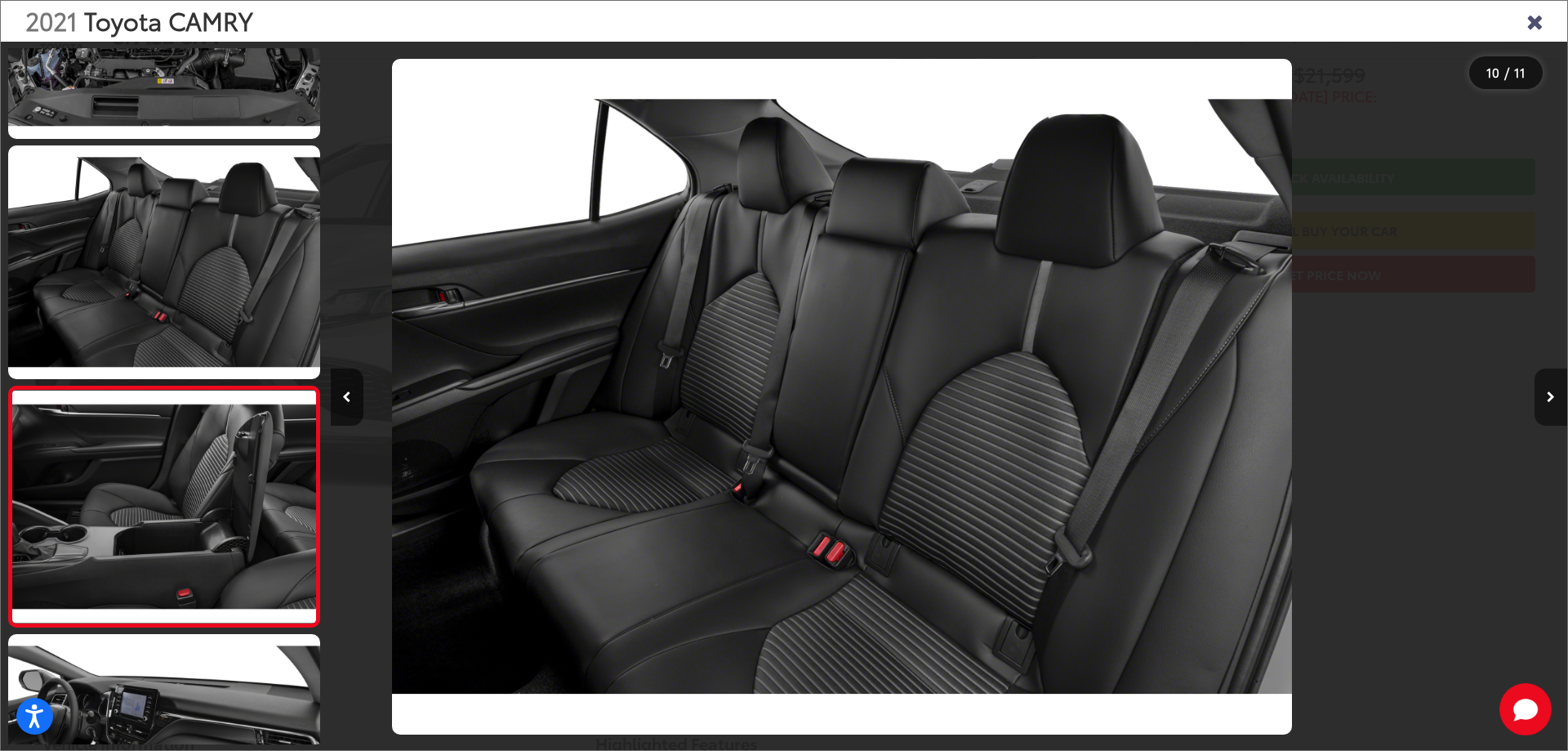
scroll to position [0, 0]
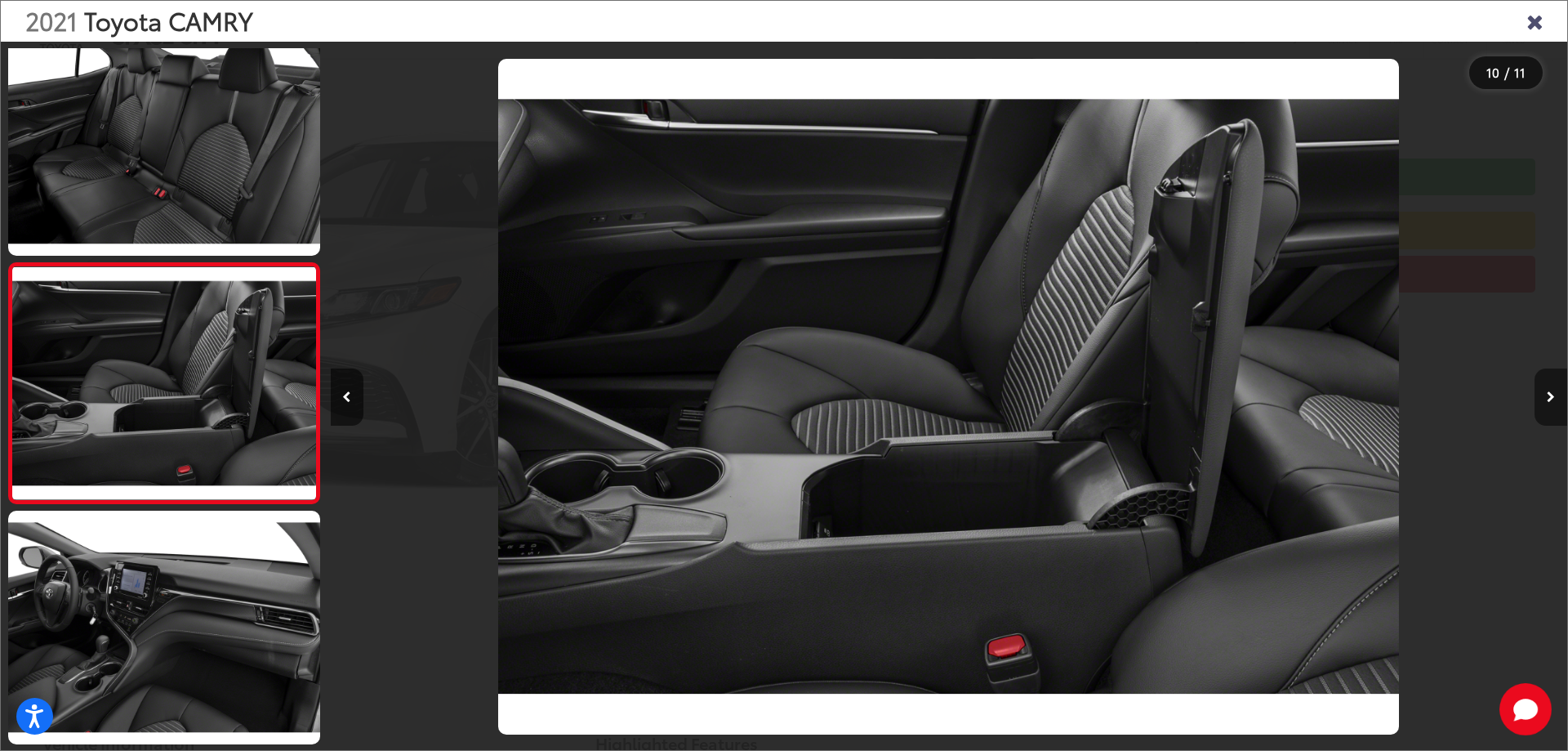
click at [1549, 395] on icon "Next image" at bounding box center [1551, 397] width 8 height 11
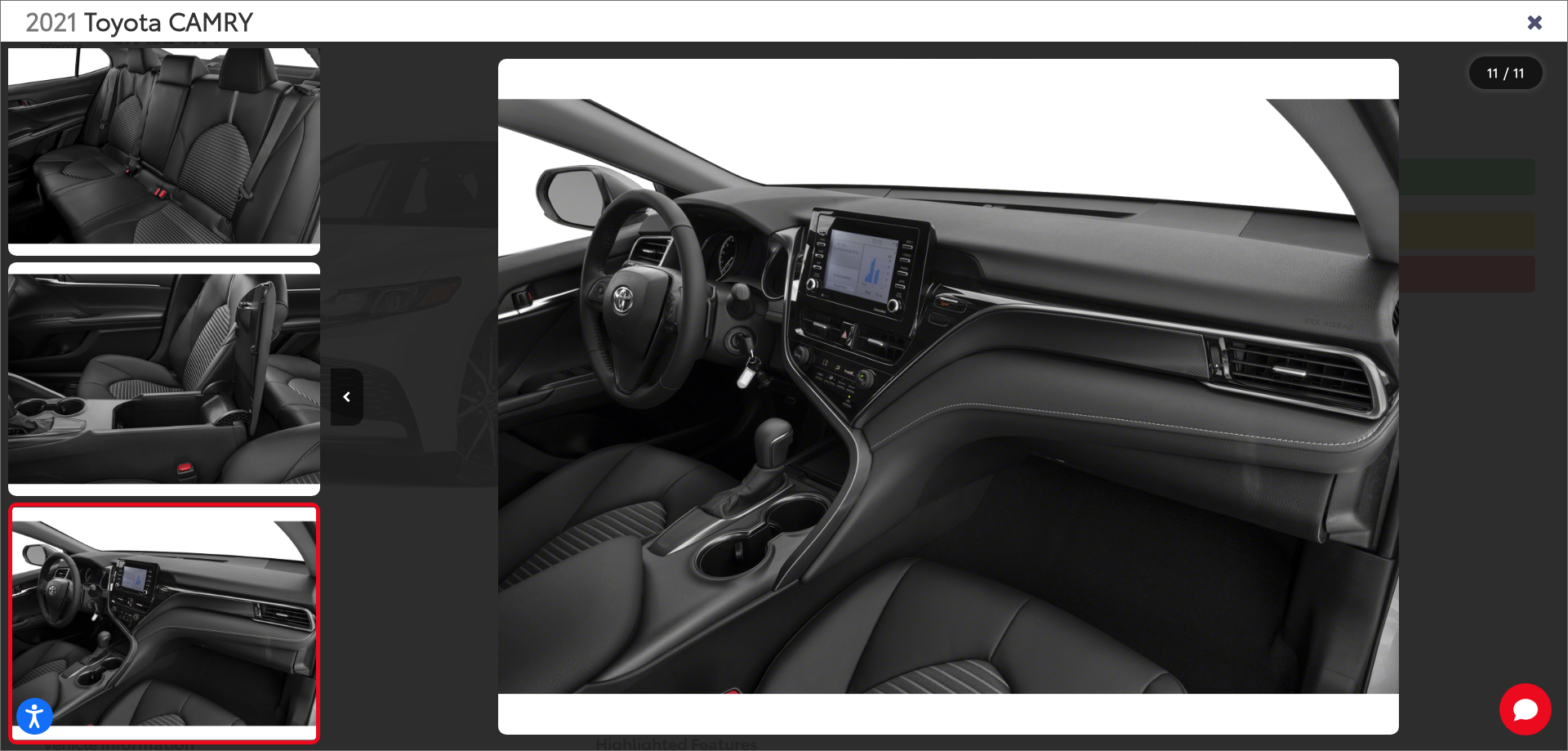
click at [1549, 395] on div at bounding box center [1412, 397] width 310 height 710
click at [1526, 20] on div "2021 Toyota CAMRY" at bounding box center [784, 21] width 1567 height 41
click at [1535, 23] on icon "Close gallery" at bounding box center [1534, 20] width 16 height 21
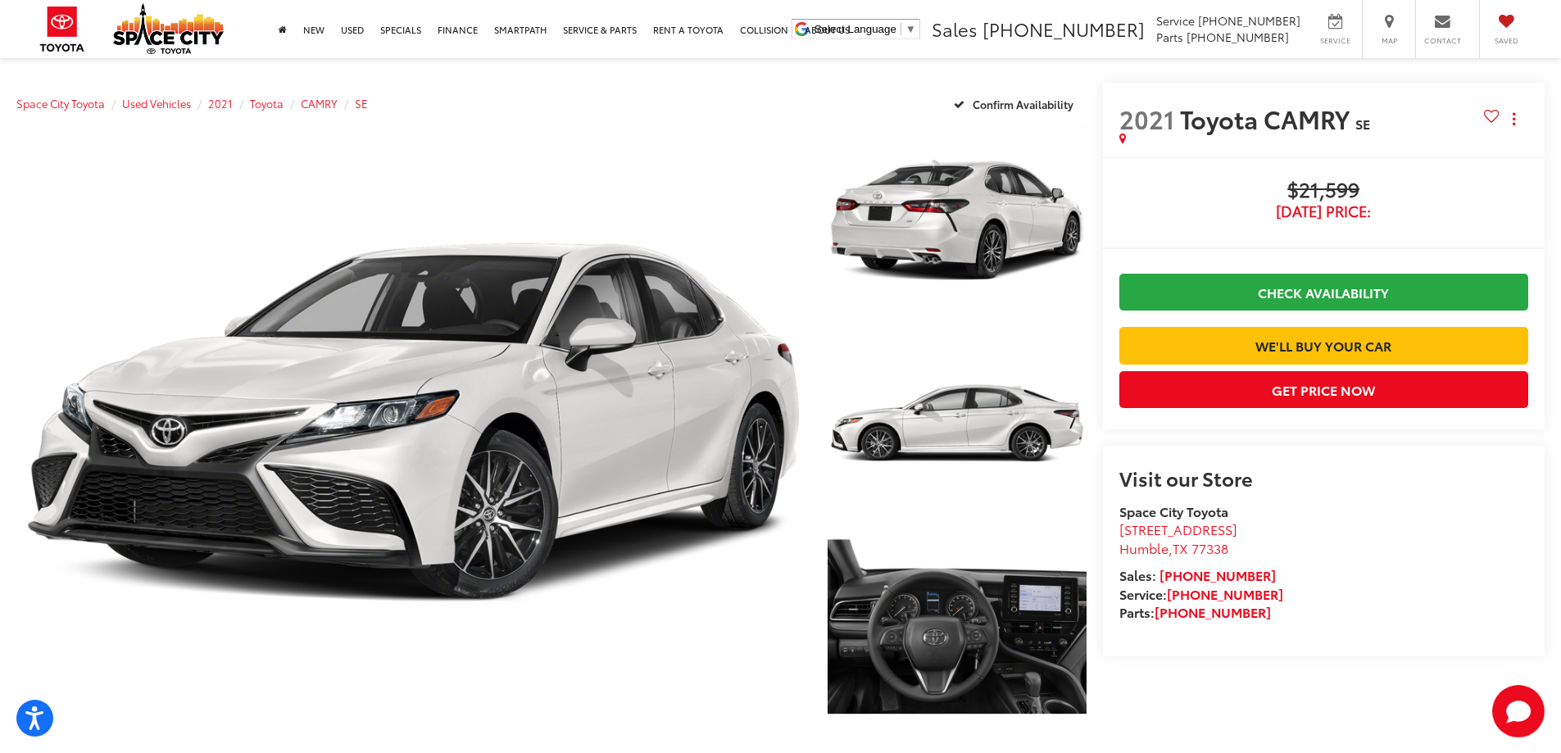
click at [1304, 179] on span "$21,599" at bounding box center [1323, 191] width 409 height 25
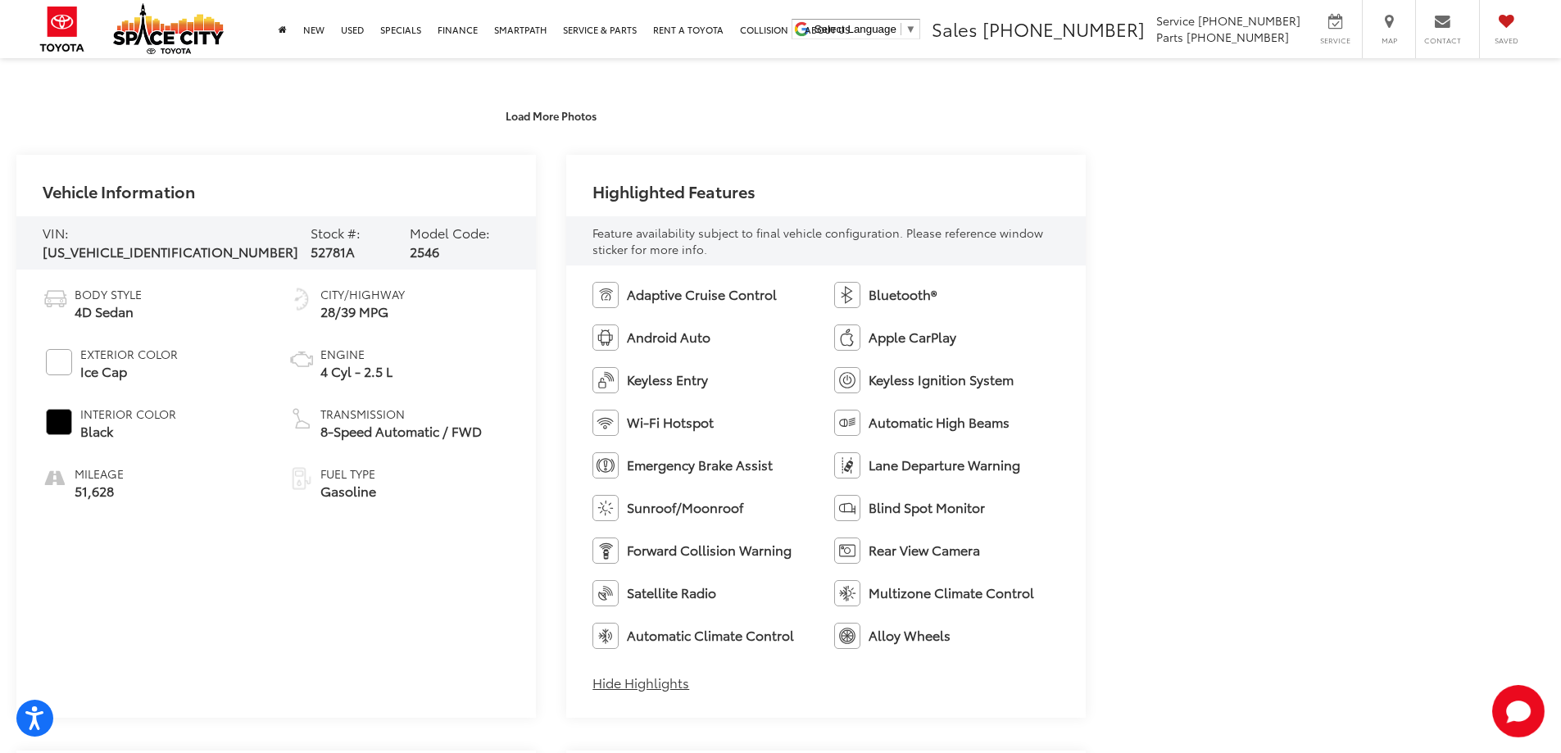
scroll to position [819, 0]
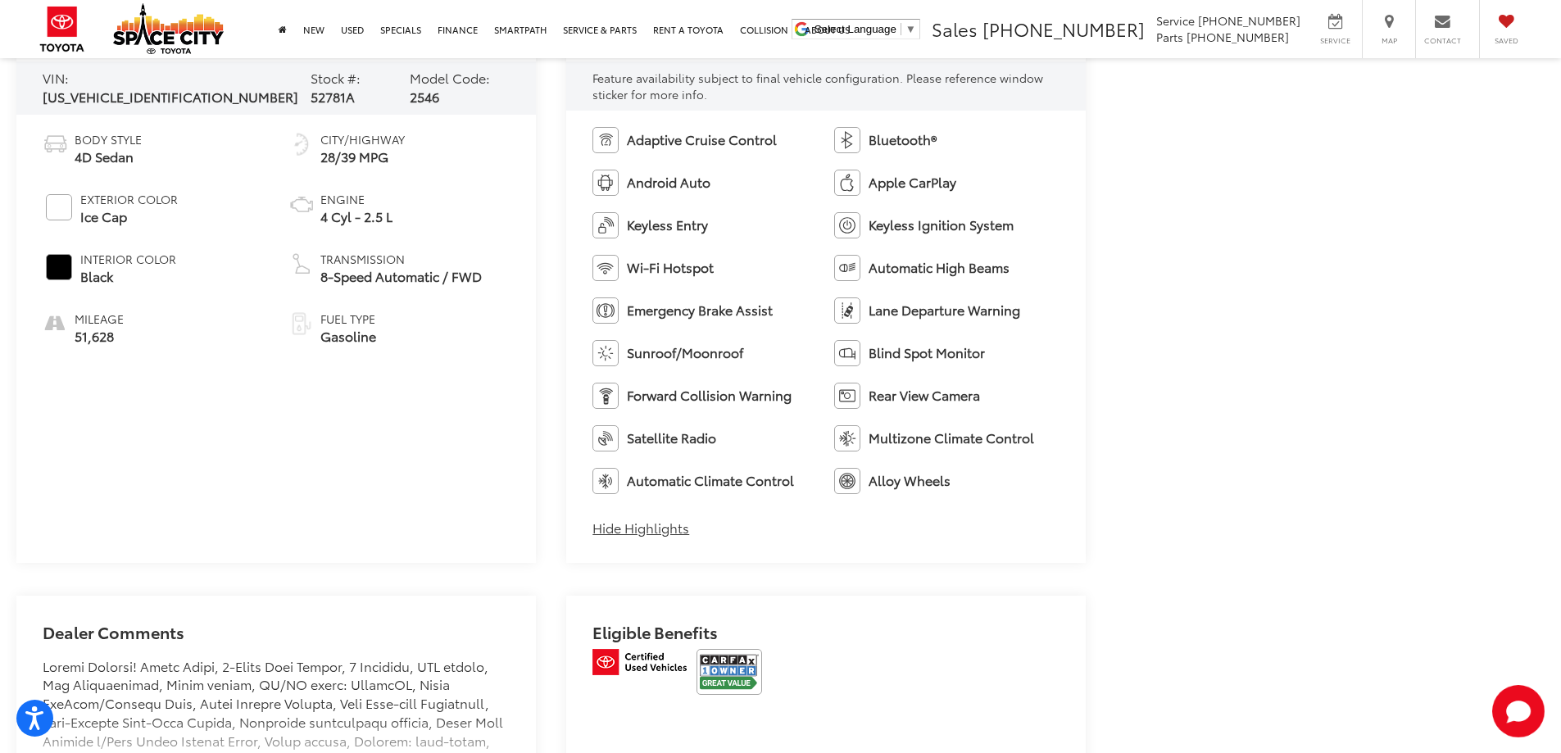
click at [104, 336] on span "51,628" at bounding box center [99, 336] width 49 height 19
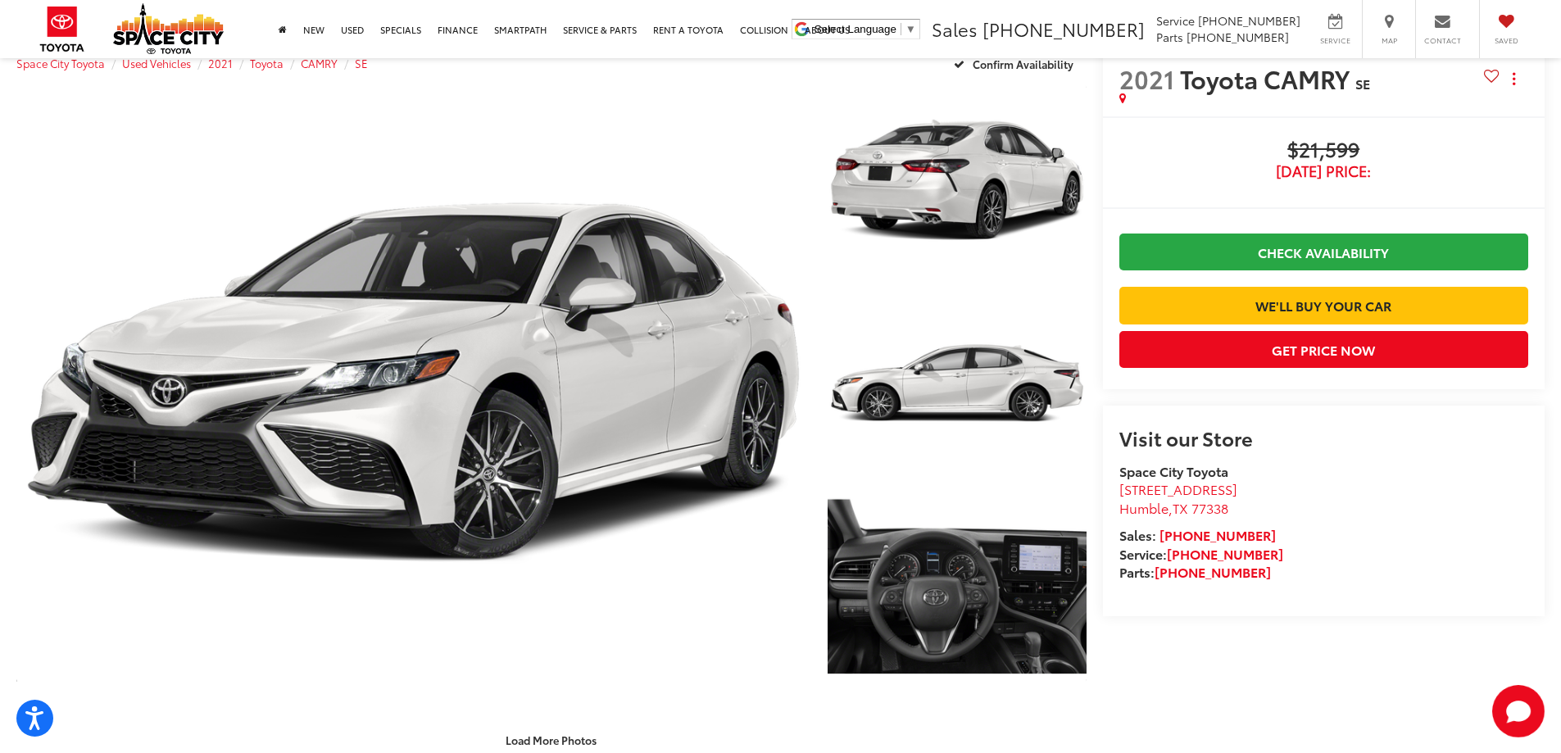
scroll to position [0, 0]
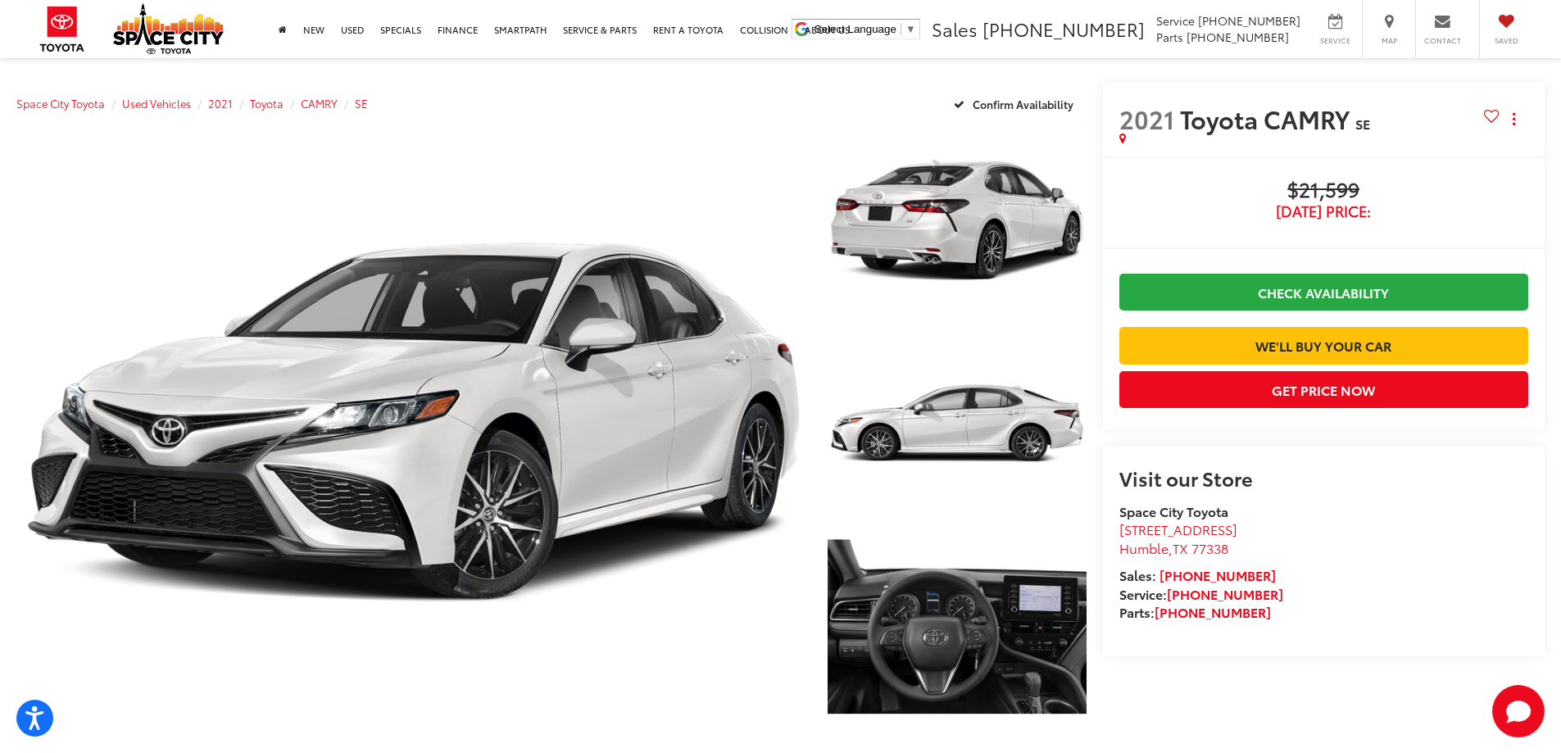
click at [1119, 319] on capital-one-entry-button at bounding box center [1119, 319] width 0 height 0
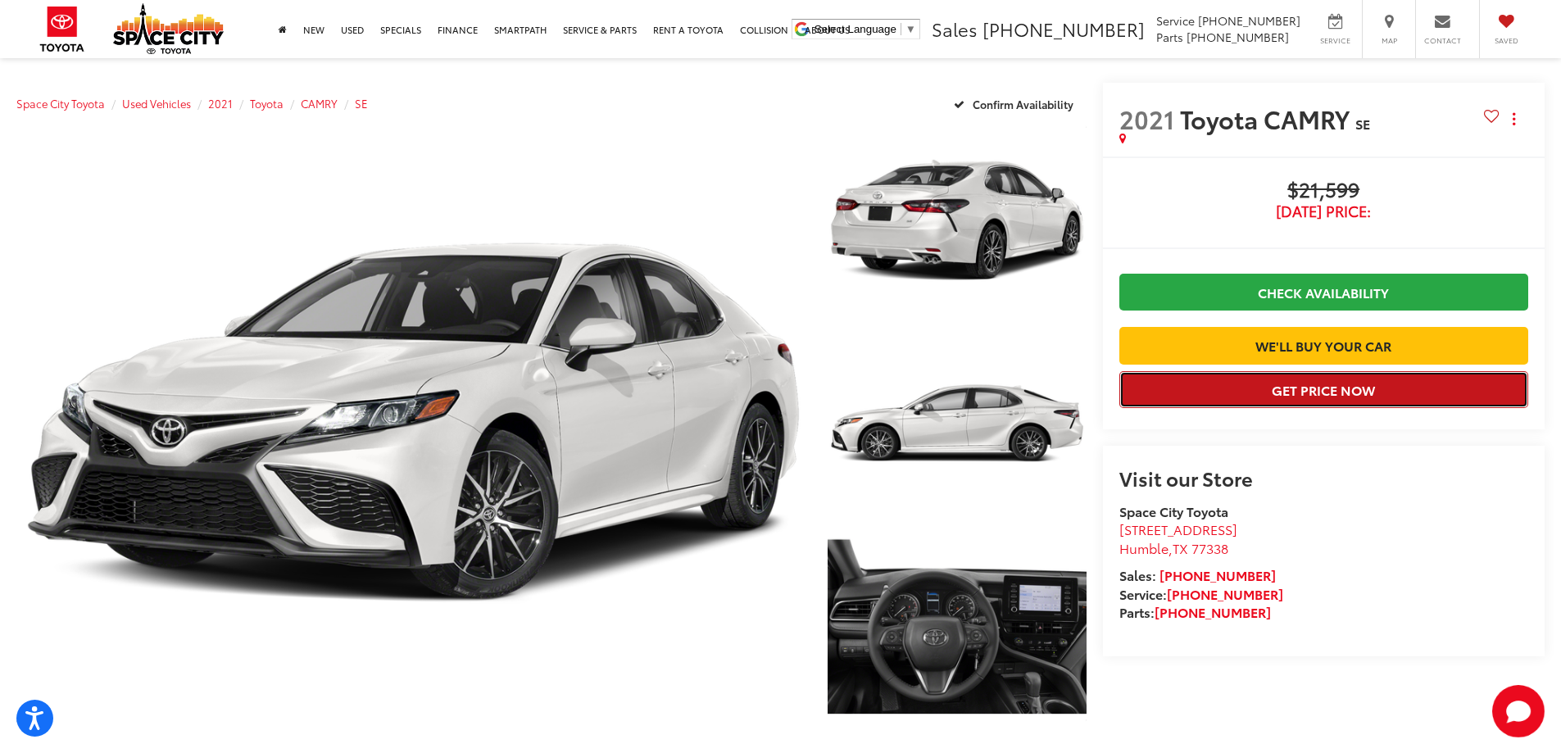
click at [1302, 408] on button "Get Price Now" at bounding box center [1323, 389] width 409 height 37
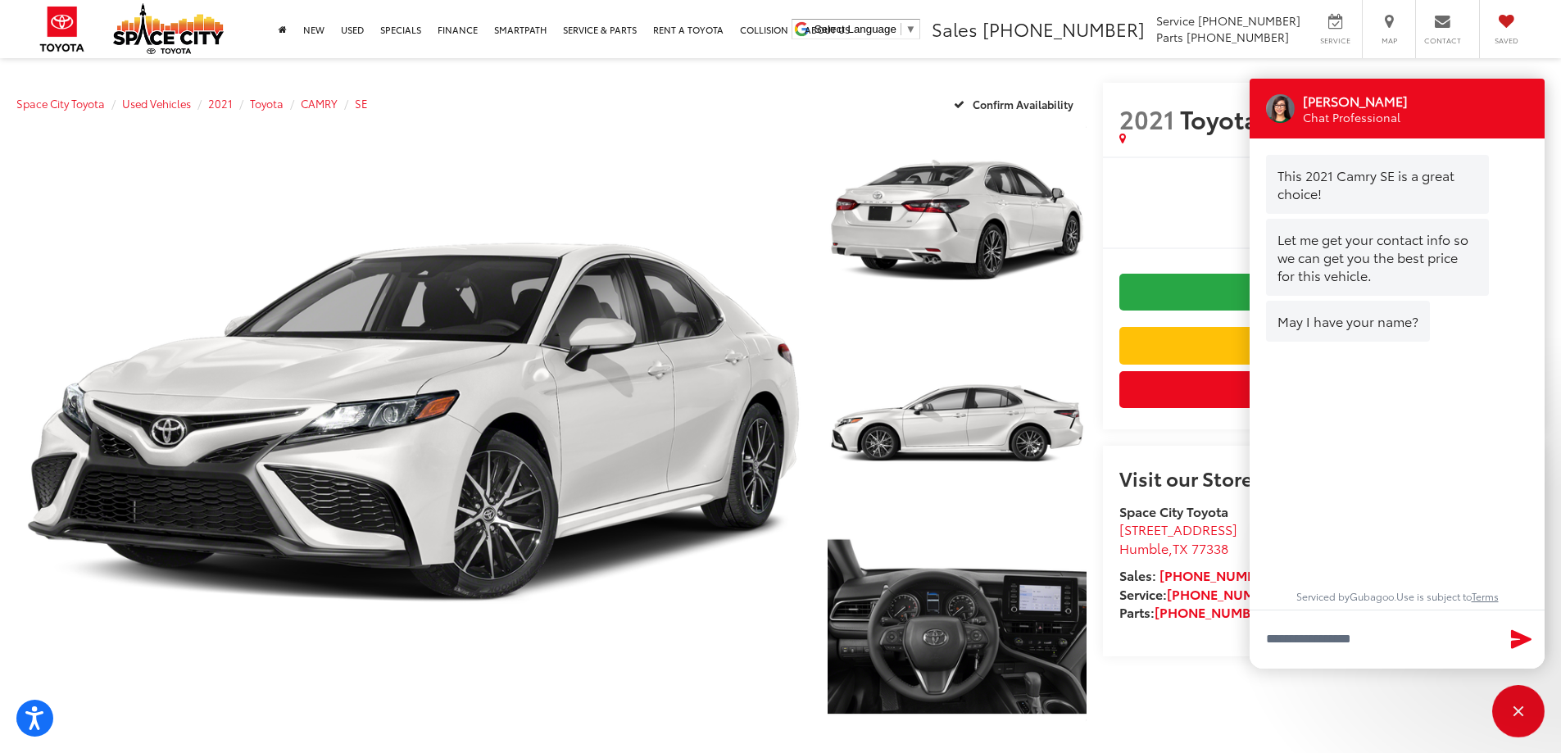
click at [1415, 118] on div "Chat Professional" at bounding box center [1365, 118] width 124 height 16
click at [1375, 634] on input "Type your message" at bounding box center [1397, 639] width 295 height 59
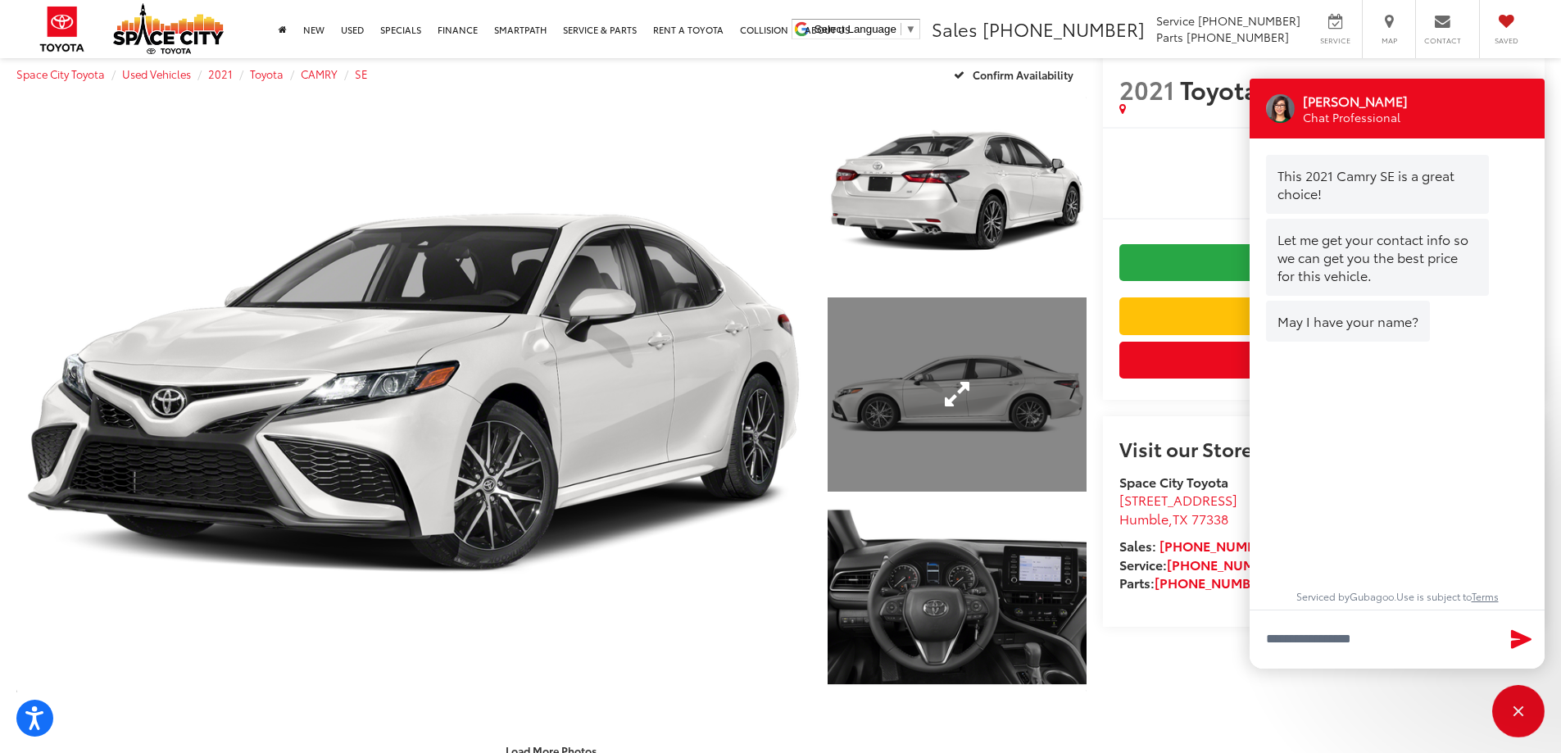
scroll to position [410, 0]
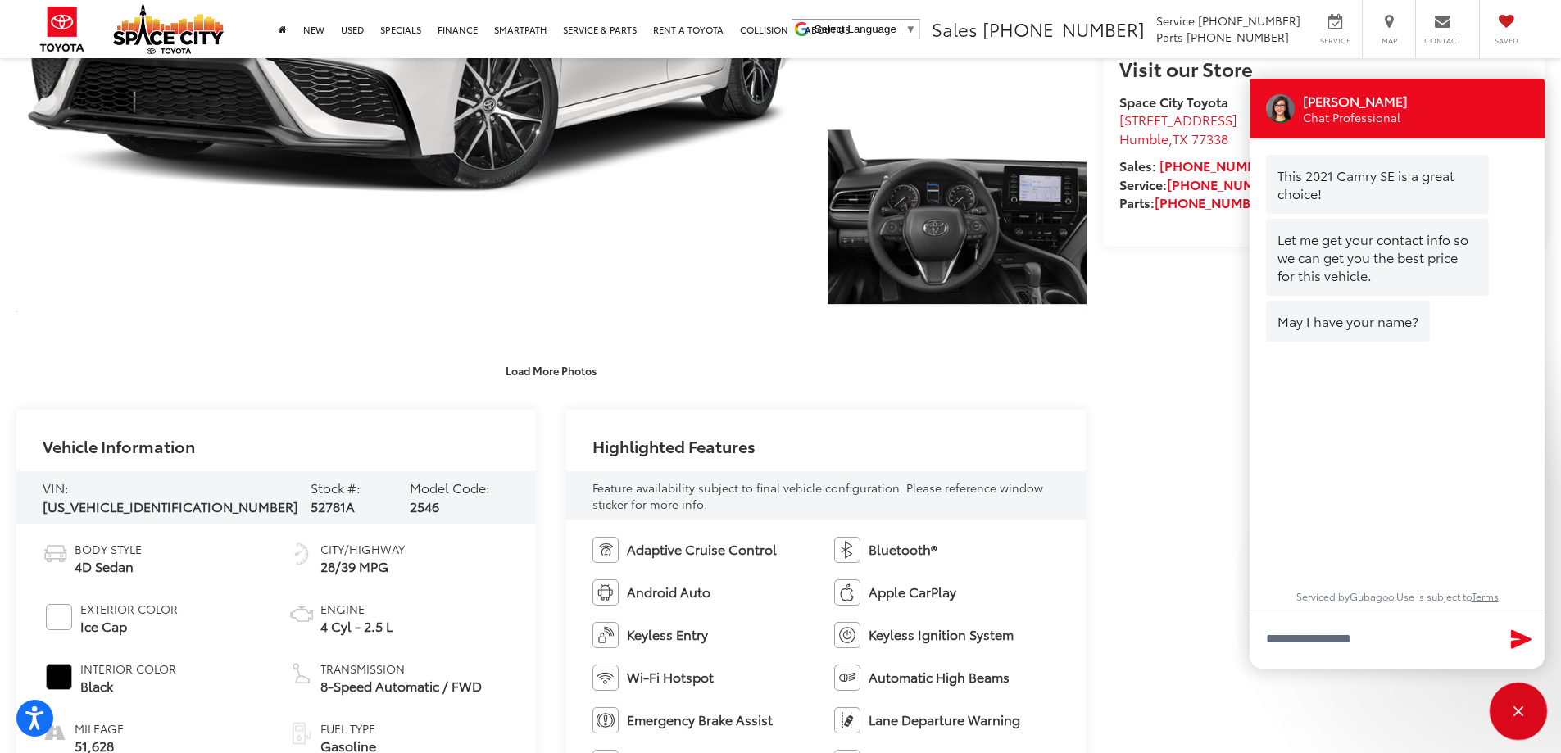
click at [1531, 709] on div "Close" at bounding box center [1518, 711] width 52 height 52
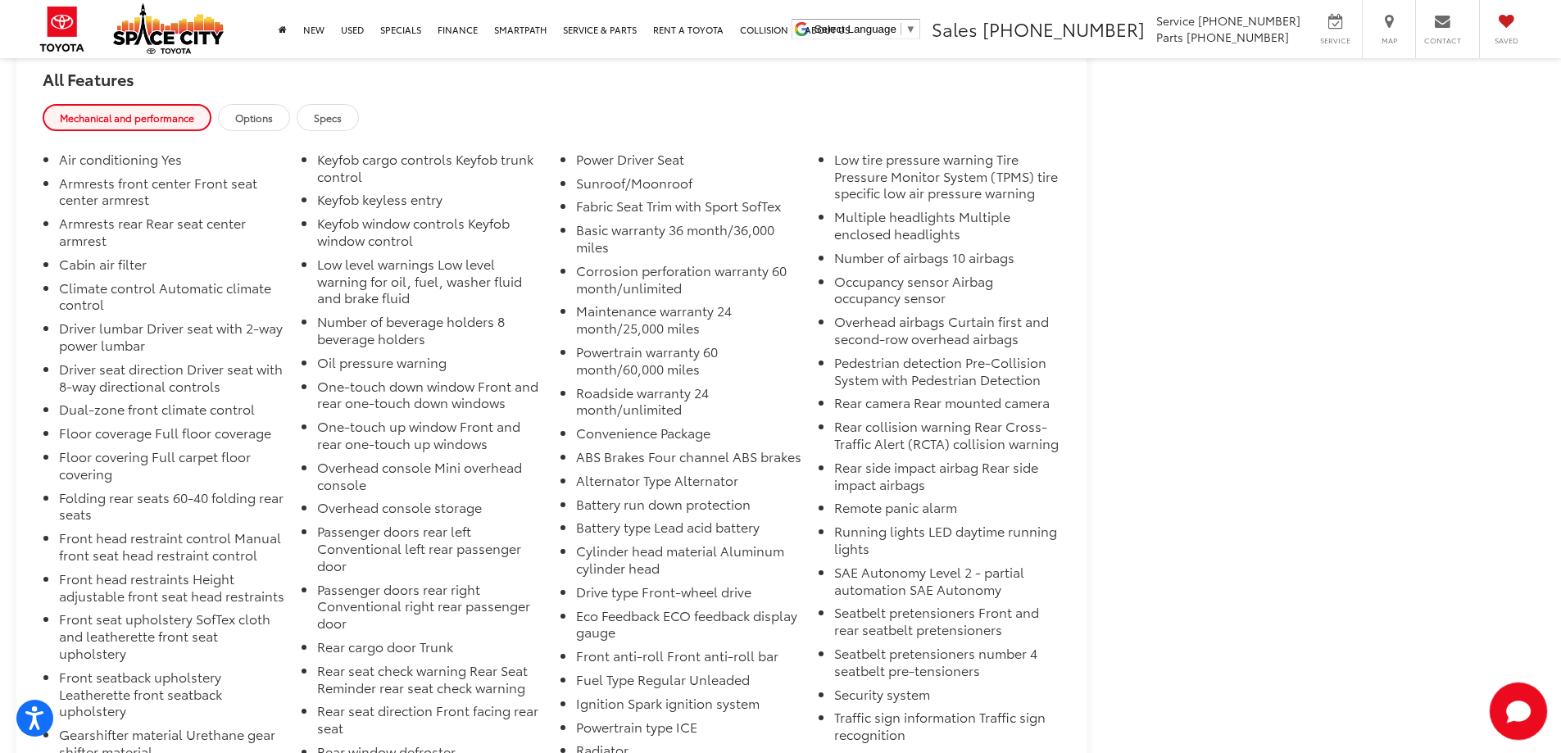
scroll to position [1803, 0]
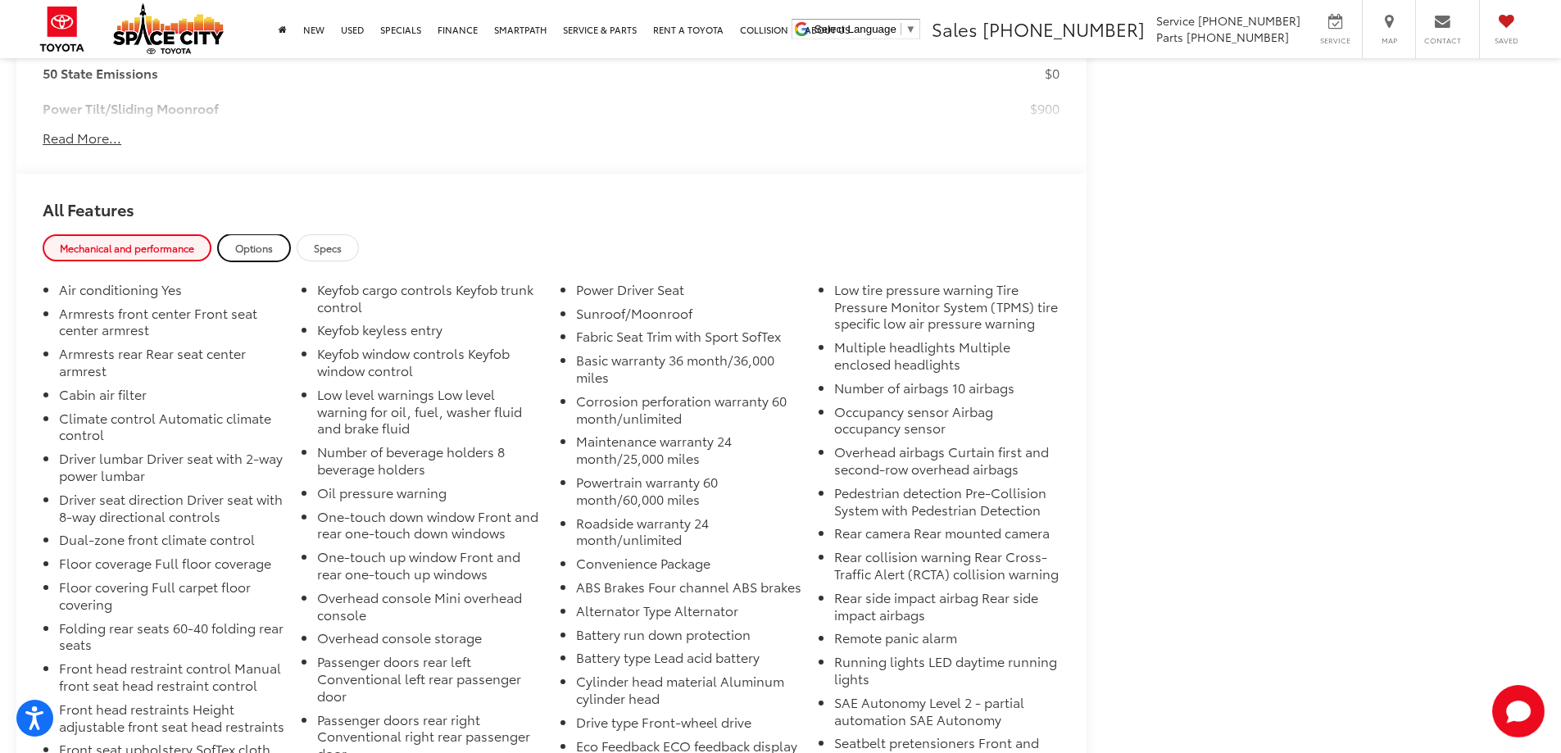
click at [253, 250] on span "Options" at bounding box center [254, 248] width 38 height 14
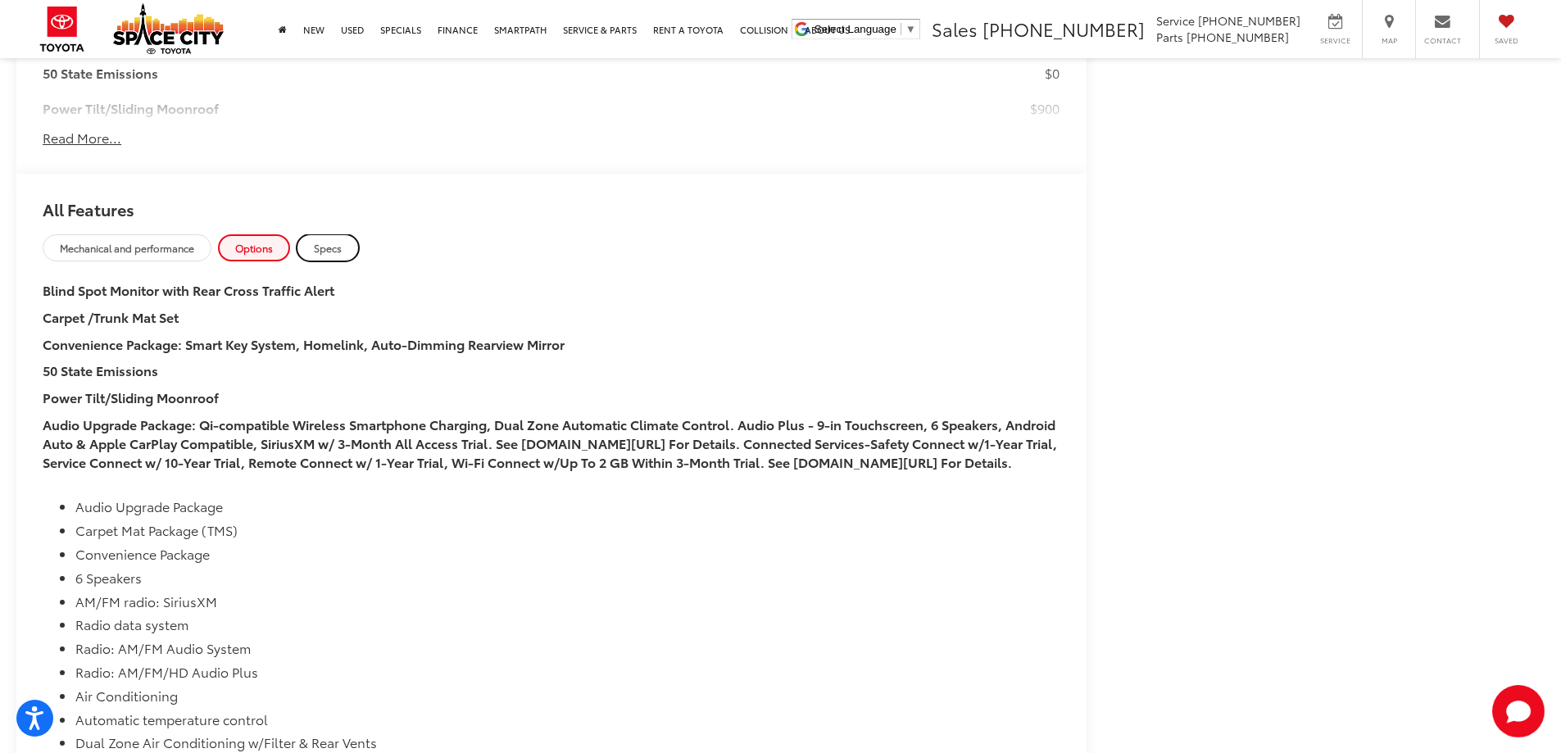
click at [313, 252] on link "Specs" at bounding box center [328, 247] width 62 height 27
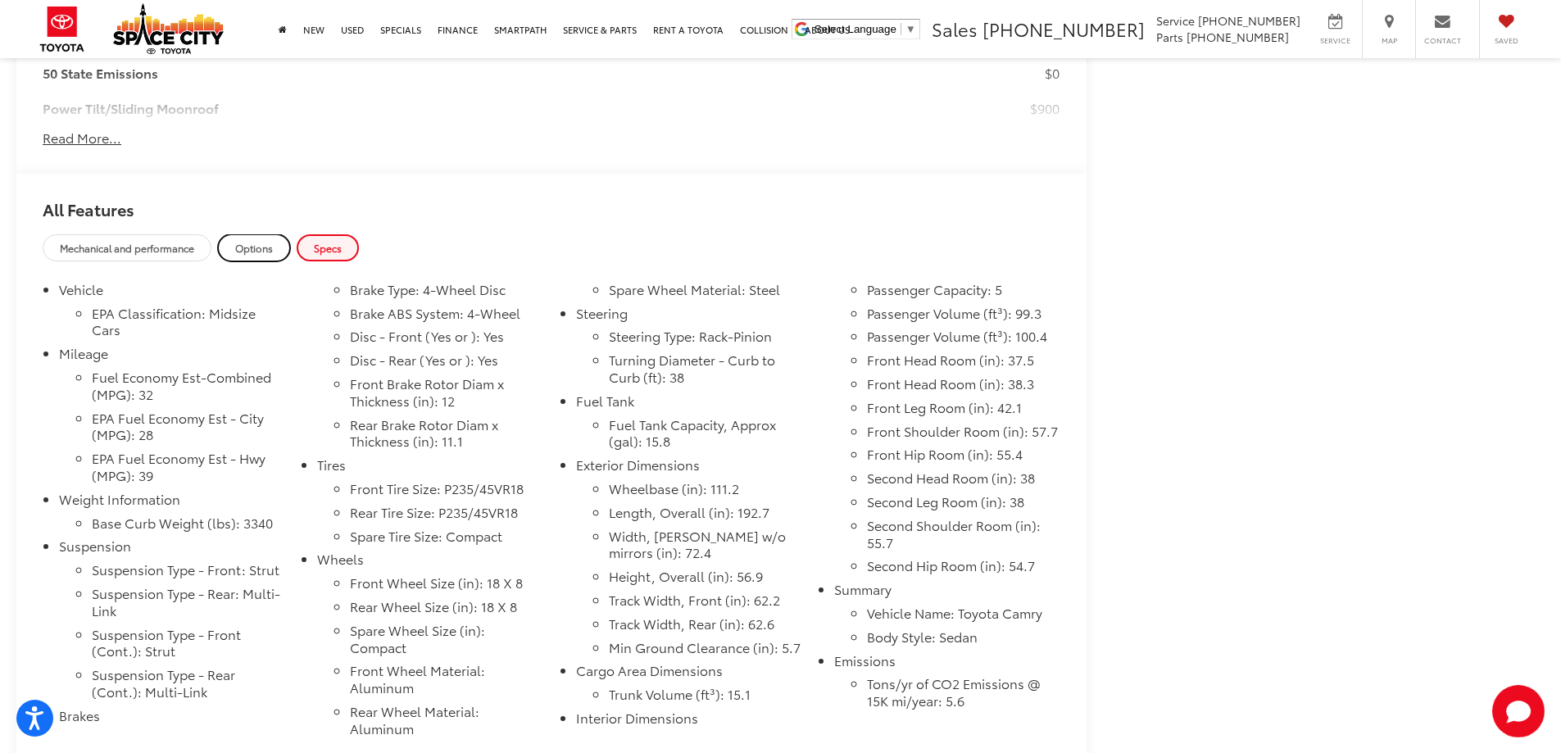
click at [284, 248] on link "Options" at bounding box center [254, 247] width 72 height 27
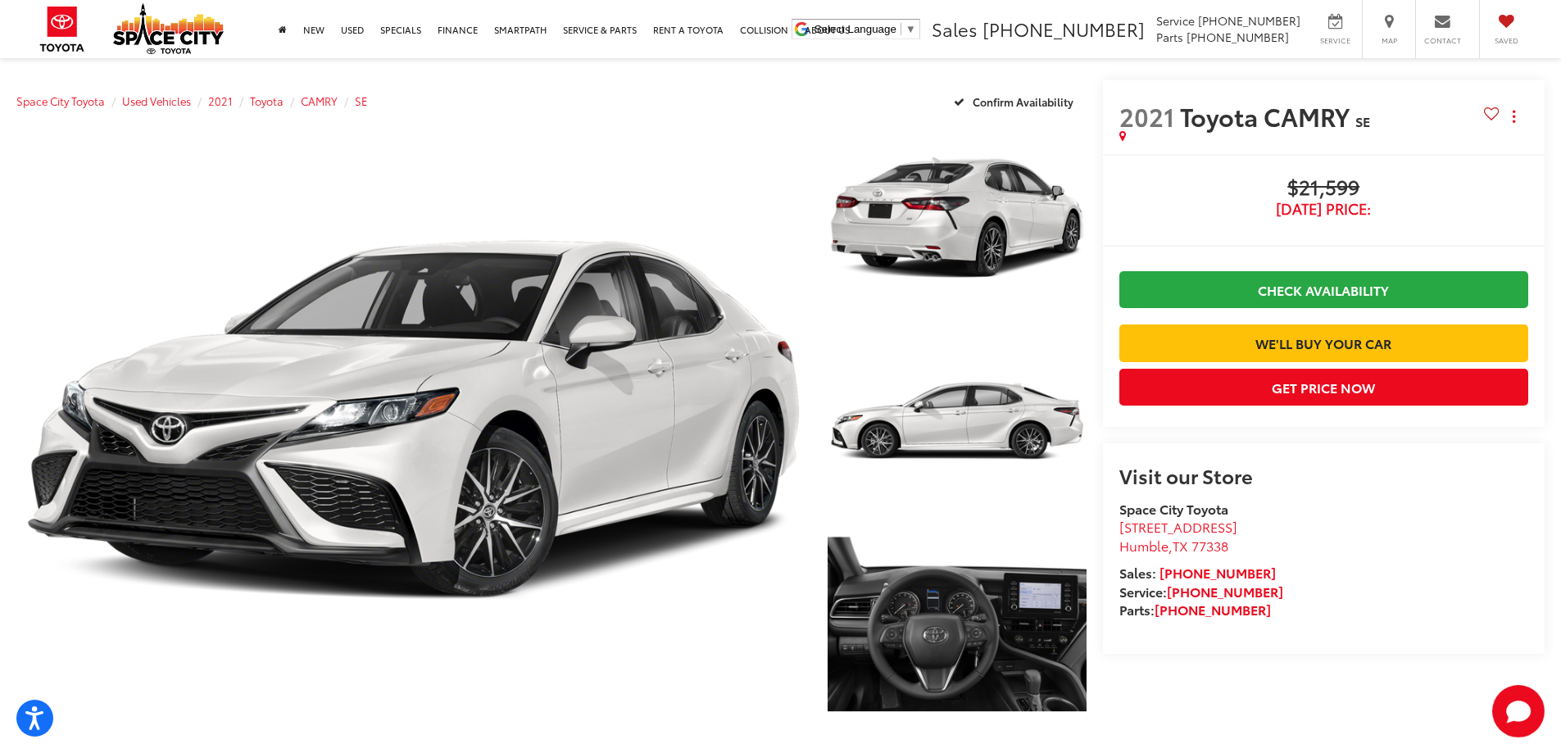
scroll to position [0, 0]
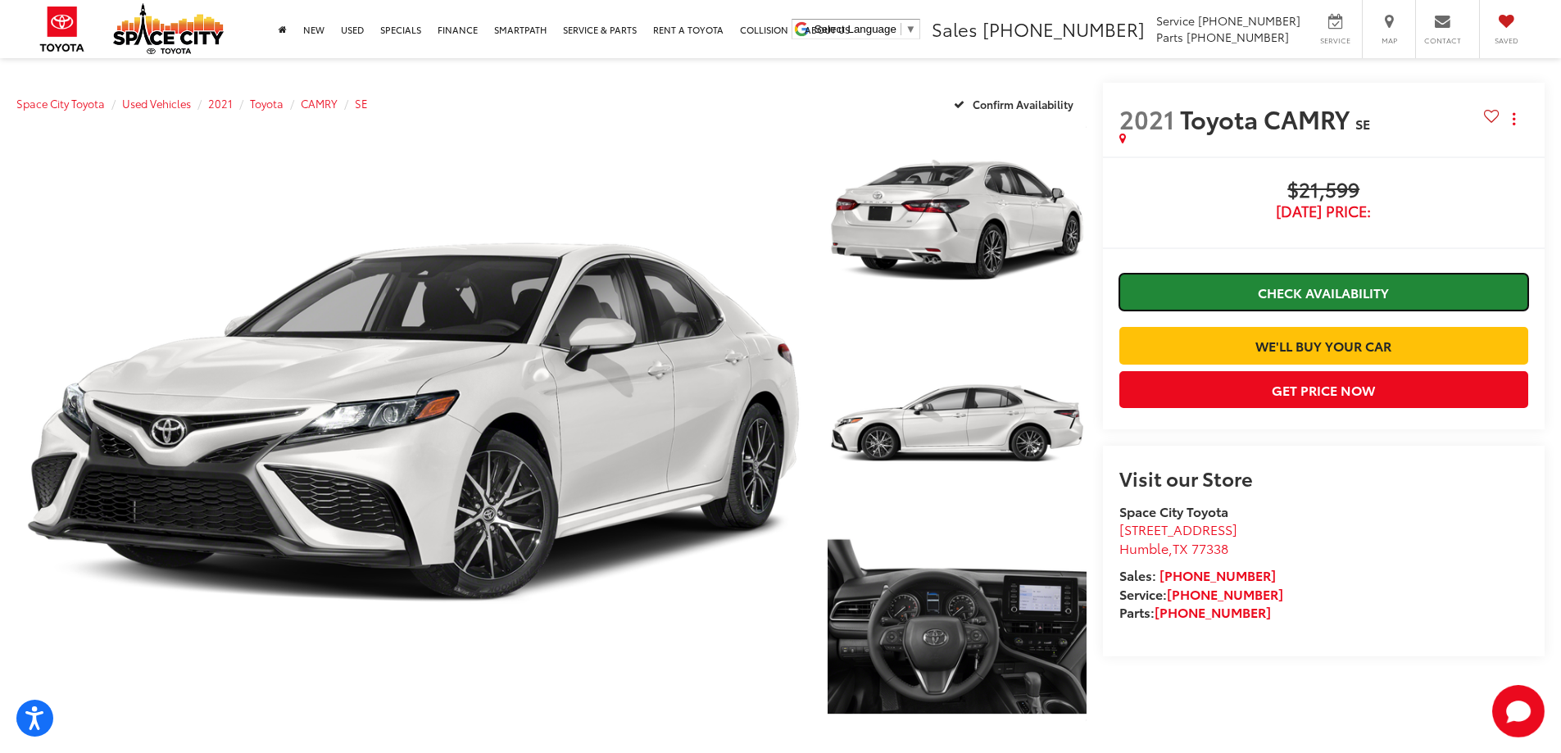
click at [1262, 297] on link "Check Availability" at bounding box center [1323, 292] width 409 height 37
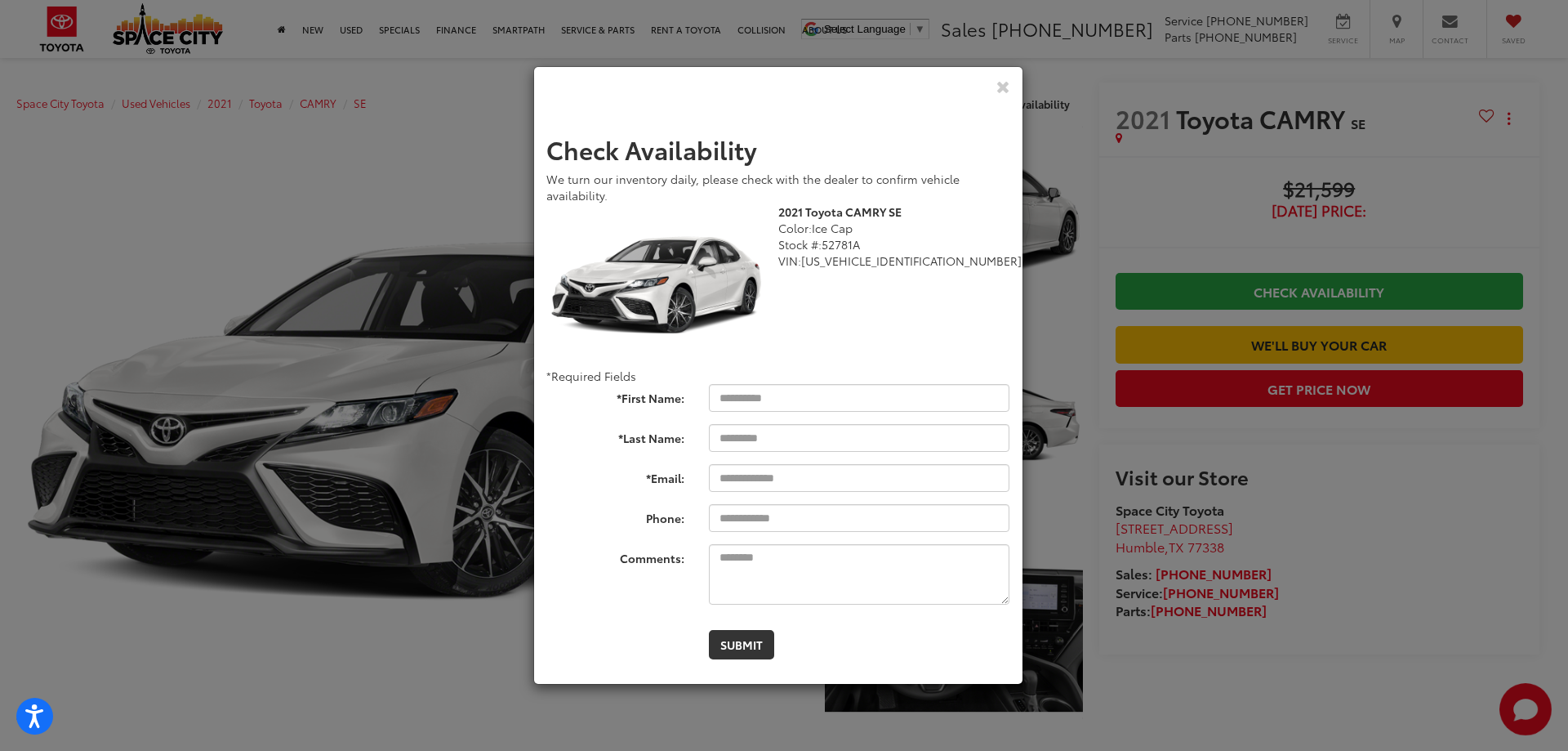
click at [1011, 82] on div "Check Pricing and Availability" at bounding box center [779, 87] width 488 height 40
click at [1006, 84] on icon "Close" at bounding box center [1004, 86] width 14 height 17
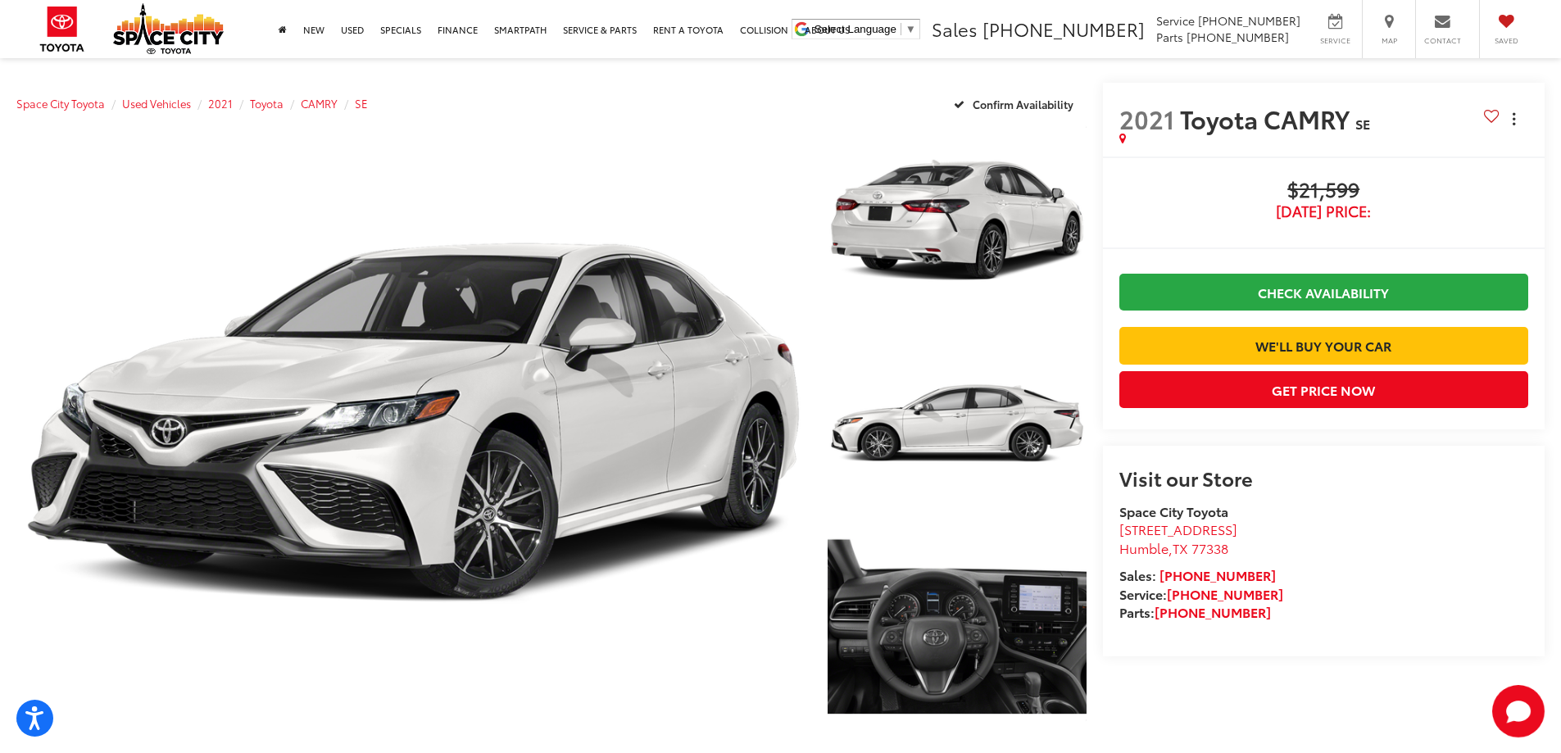
click at [1508, 123] on button "Actions" at bounding box center [1514, 118] width 29 height 29
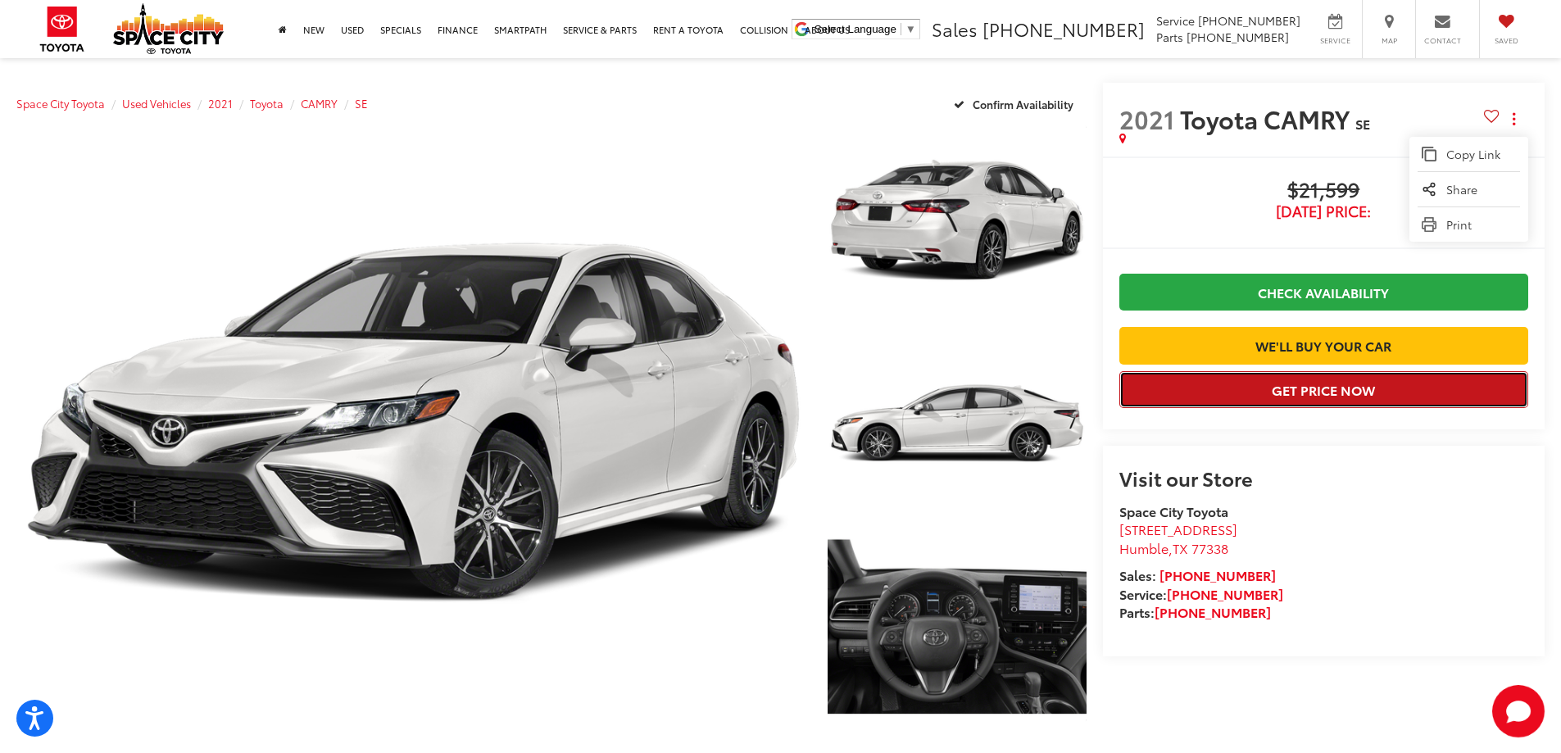
click at [1310, 408] on button "Get Price Now" at bounding box center [1323, 389] width 409 height 37
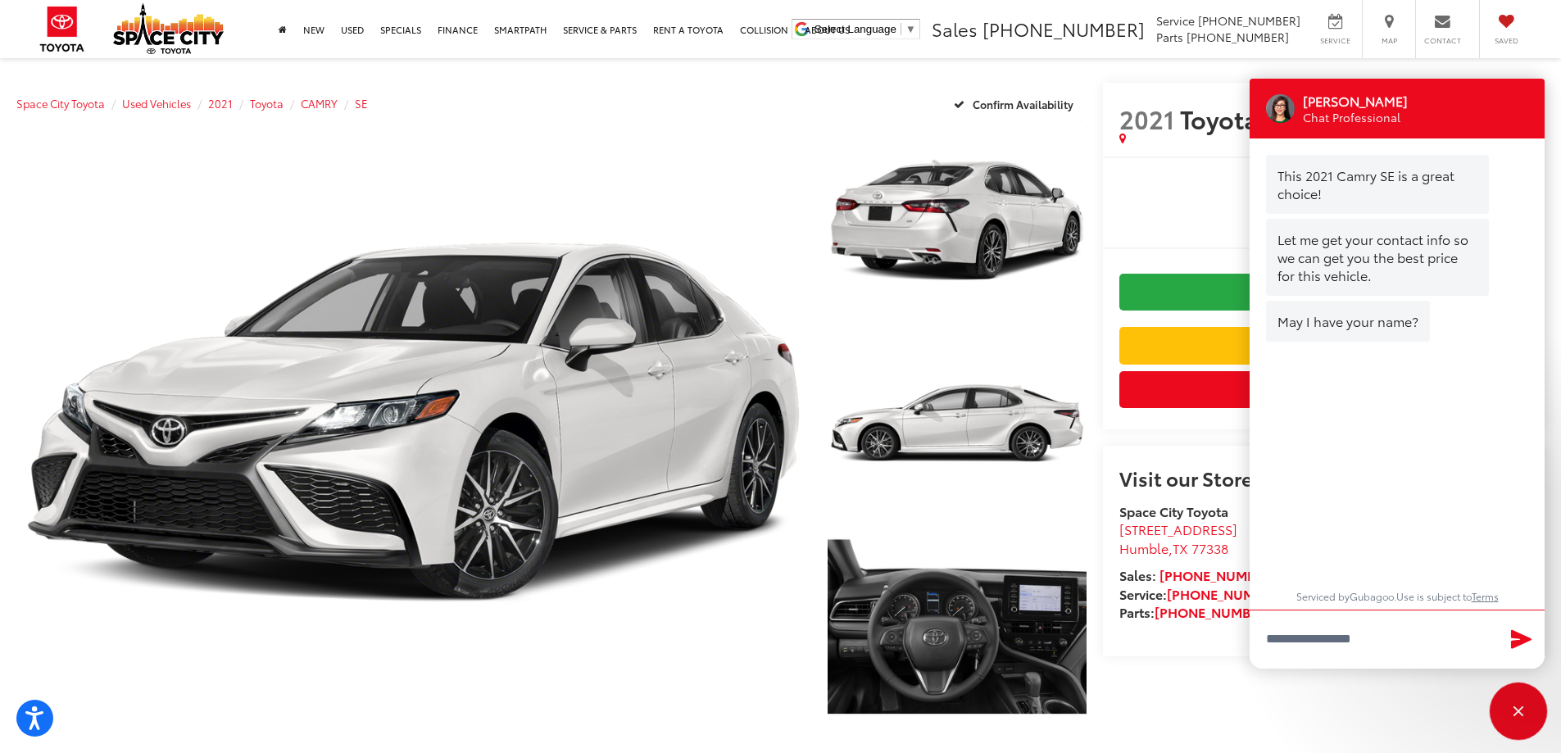
click at [1521, 728] on div "Close" at bounding box center [1518, 711] width 52 height 52
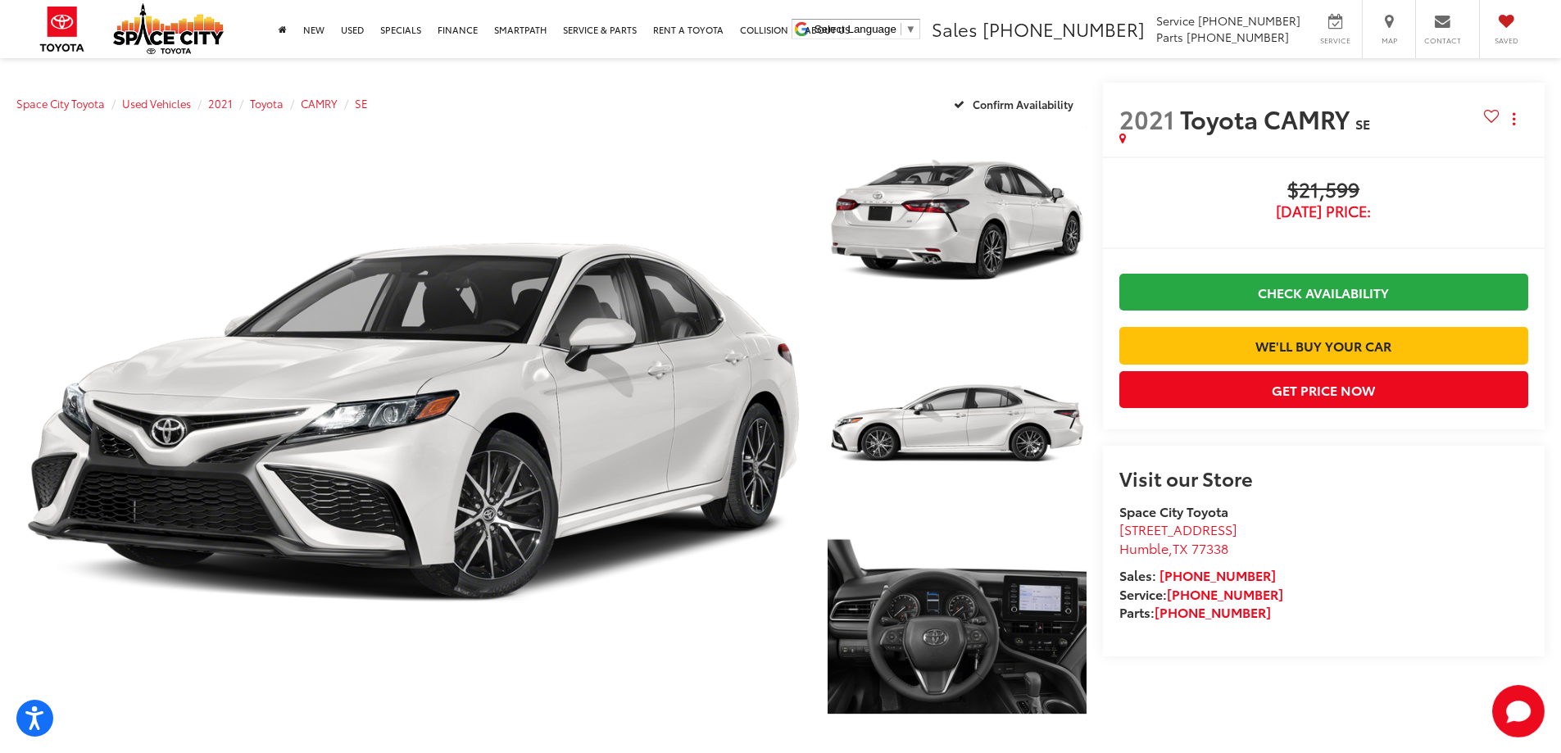
click at [1119, 319] on capital-one-entry-button at bounding box center [1119, 319] width 0 height 0
click at [1317, 167] on div "Buy $21,599 Today's Price: Check Availability We'll Buy Your Car $21,599 Today'…" at bounding box center [1324, 293] width 442 height 273
click at [1352, 206] on span "Today's Price:" at bounding box center [1323, 211] width 409 height 16
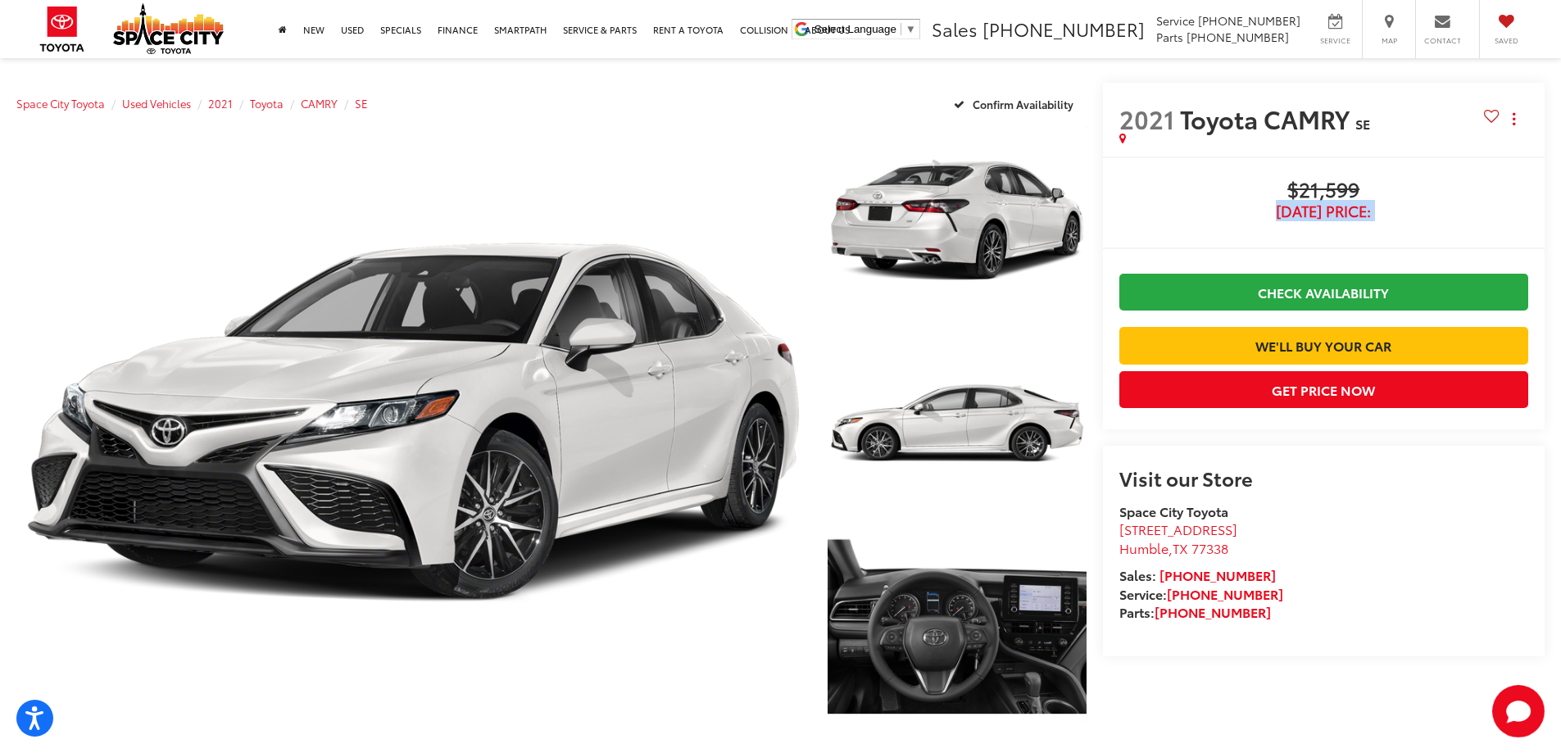
click at [1352, 206] on span "Today's Price:" at bounding box center [1323, 211] width 409 height 16
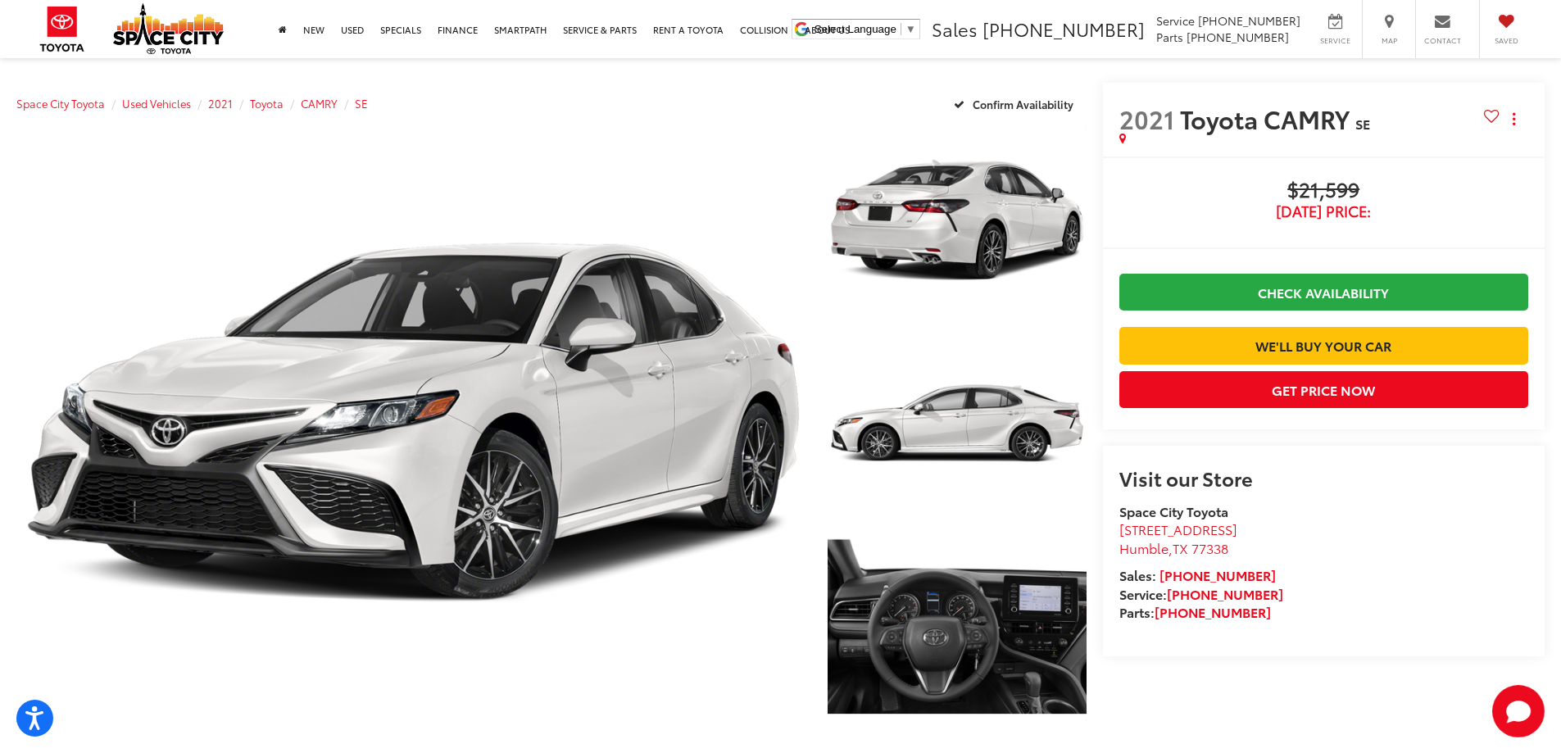
click at [1339, 183] on span "$21,599" at bounding box center [1323, 191] width 409 height 25
click at [1332, 211] on span "Today's Price:" at bounding box center [1323, 211] width 409 height 16
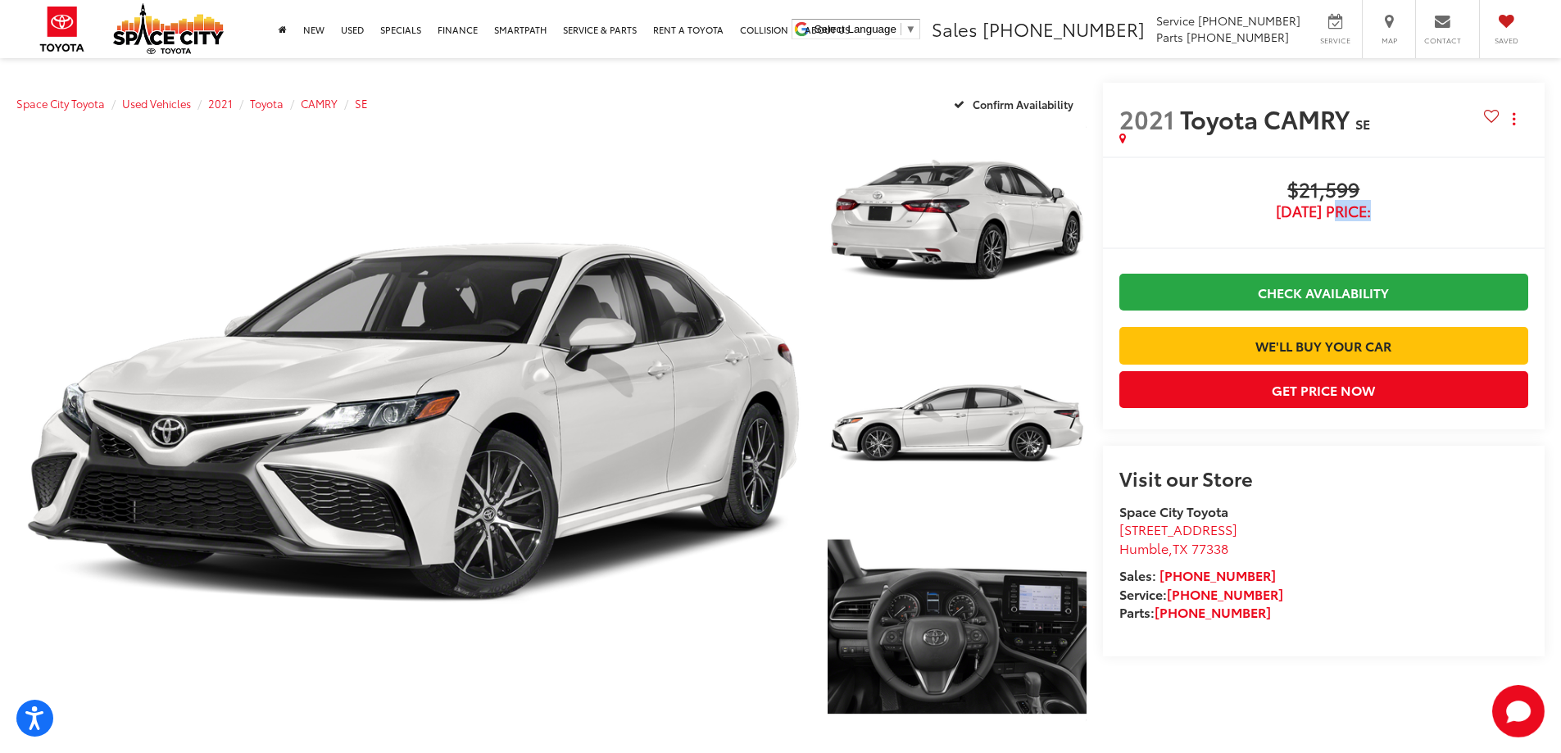
click at [1332, 211] on span "Today's Price:" at bounding box center [1323, 211] width 409 height 16
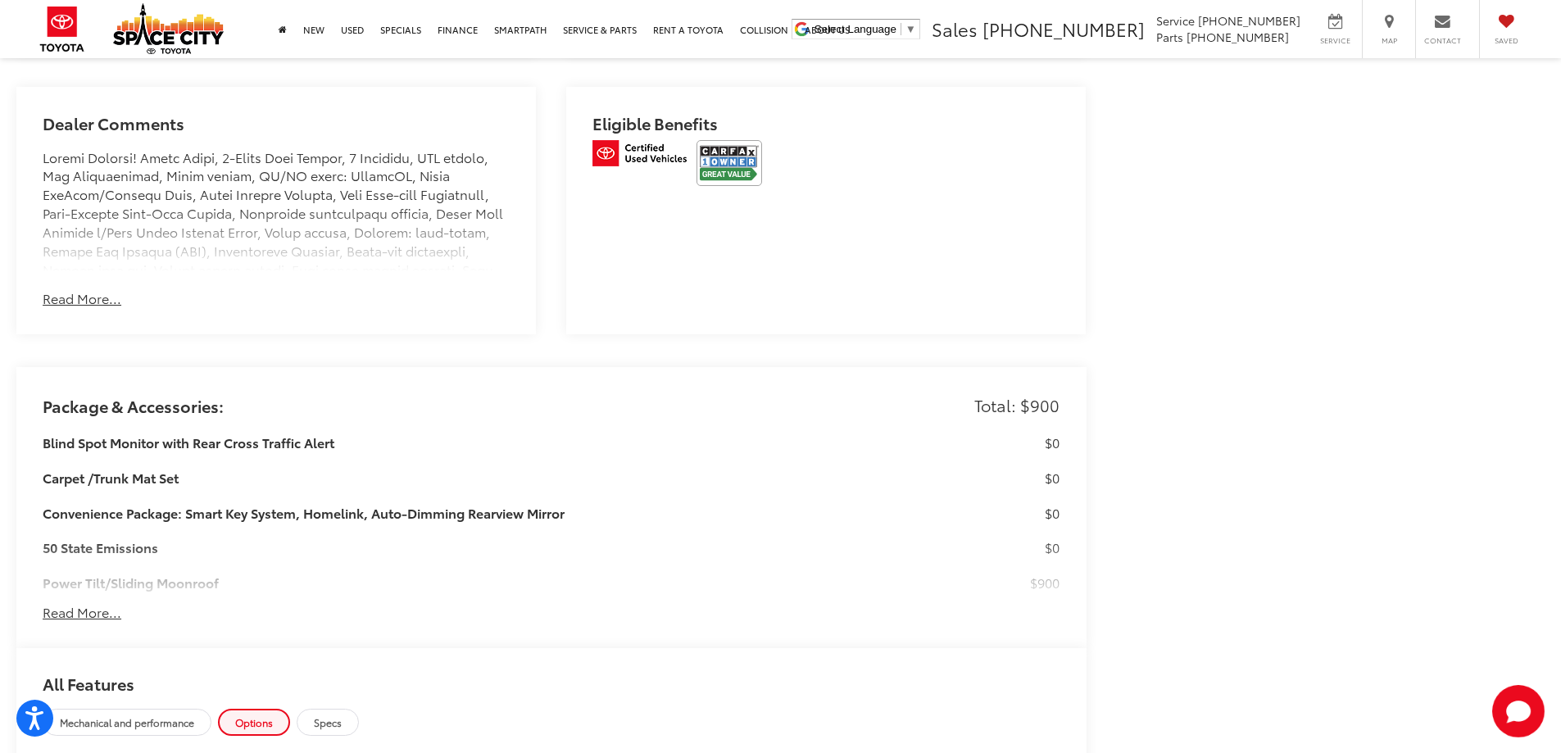
scroll to position [1475, 0]
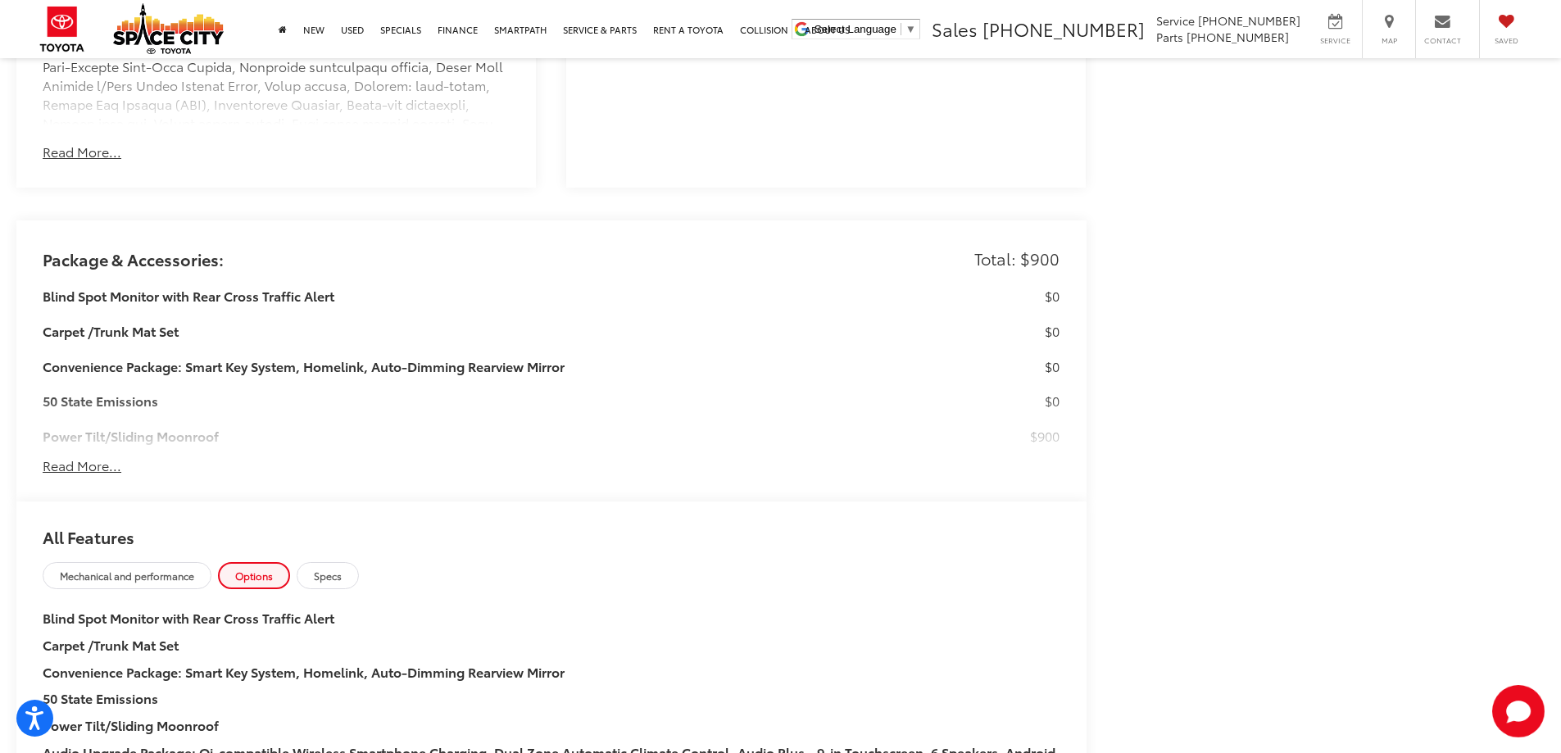
click at [88, 457] on button "Read More..." at bounding box center [82, 465] width 79 height 19
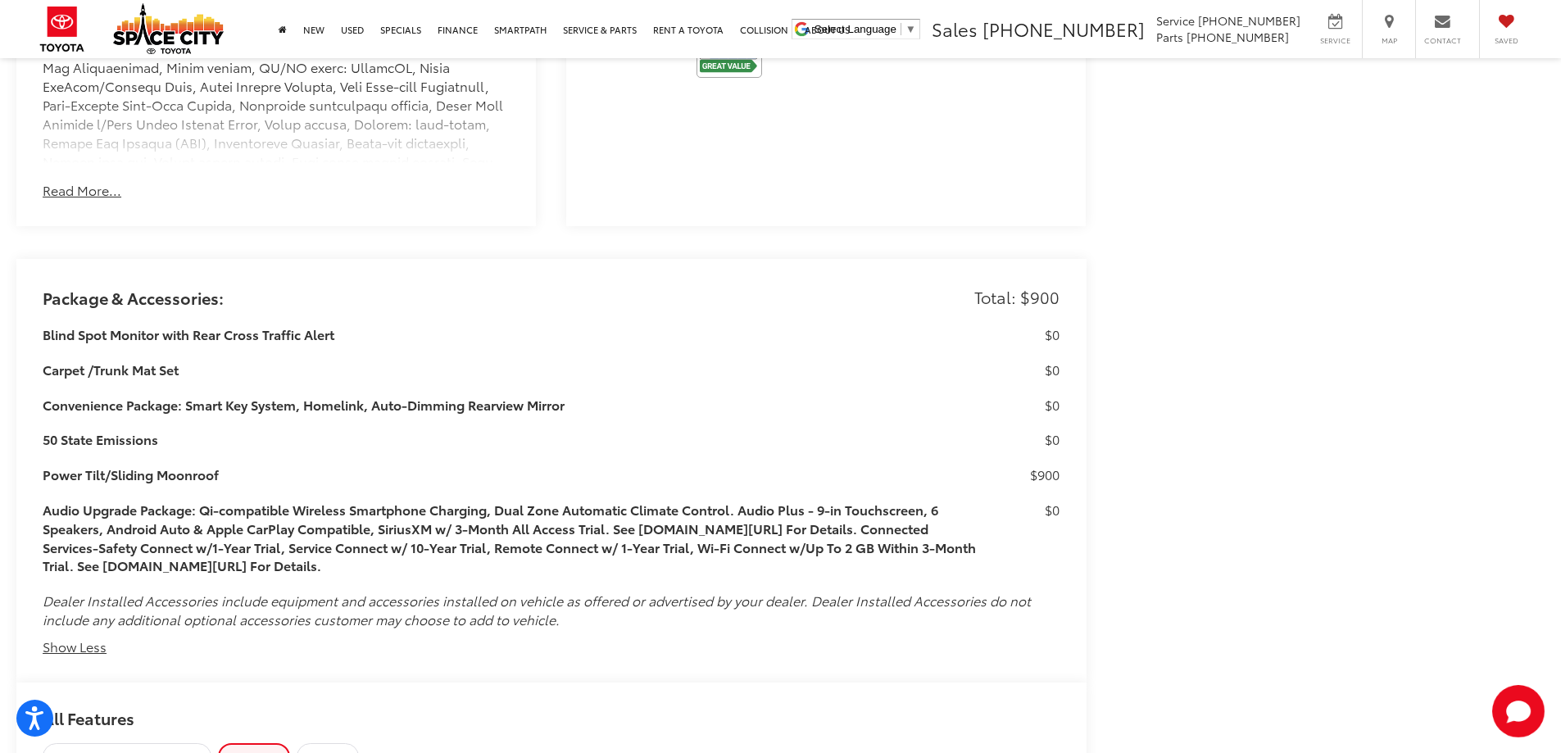
scroll to position [1434, 0]
click at [93, 469] on h3 "Power Tilt/Sliding Moonroof" at bounding box center [510, 477] width 935 height 19
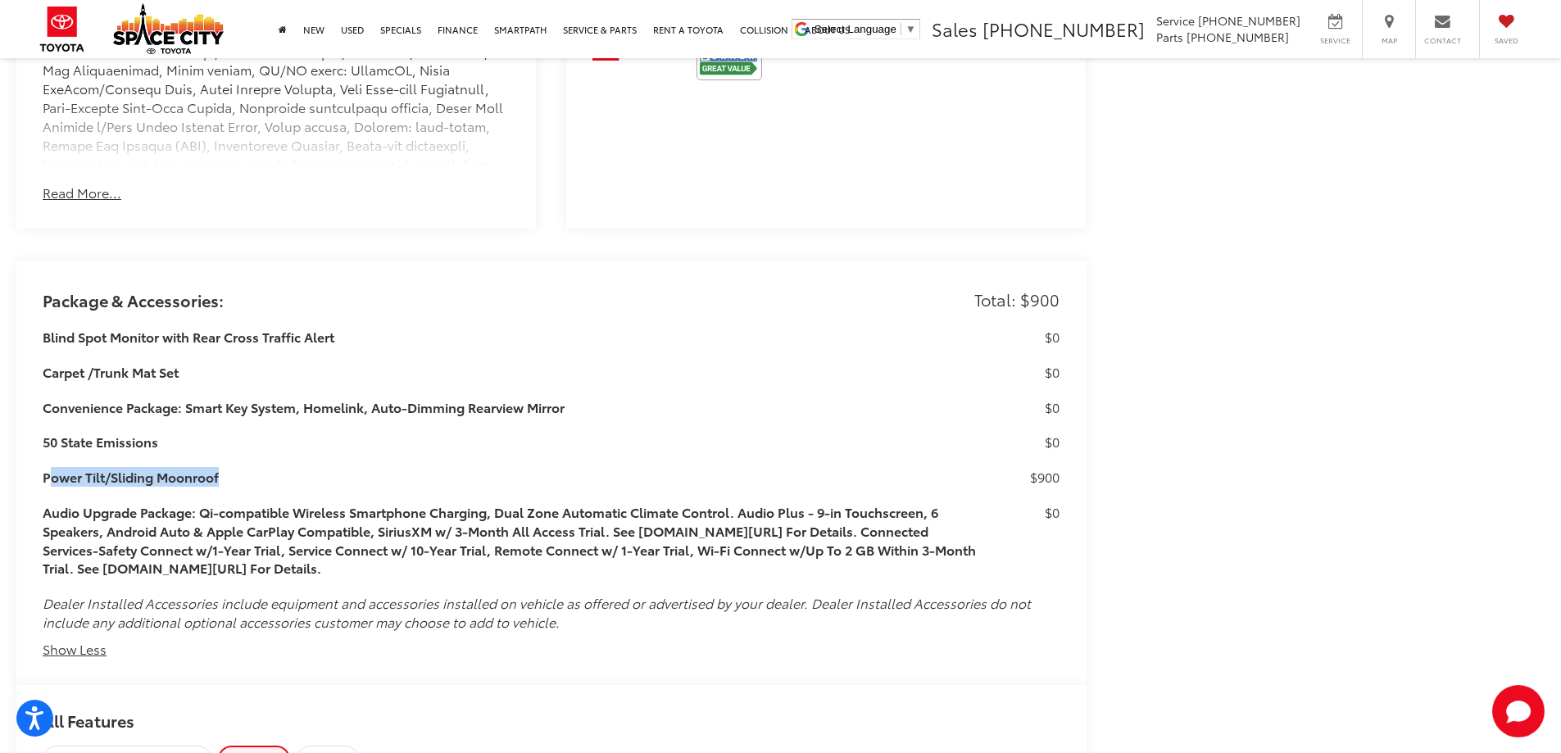
drag, startPoint x: 212, startPoint y: 509, endPoint x: 896, endPoint y: 560, distance: 685.3
click at [896, 560] on h3 "Audio Upgrade Package: Qi-compatible Wireless Smartphone Charging, Dual Zone Au…" at bounding box center [510, 540] width 935 height 75
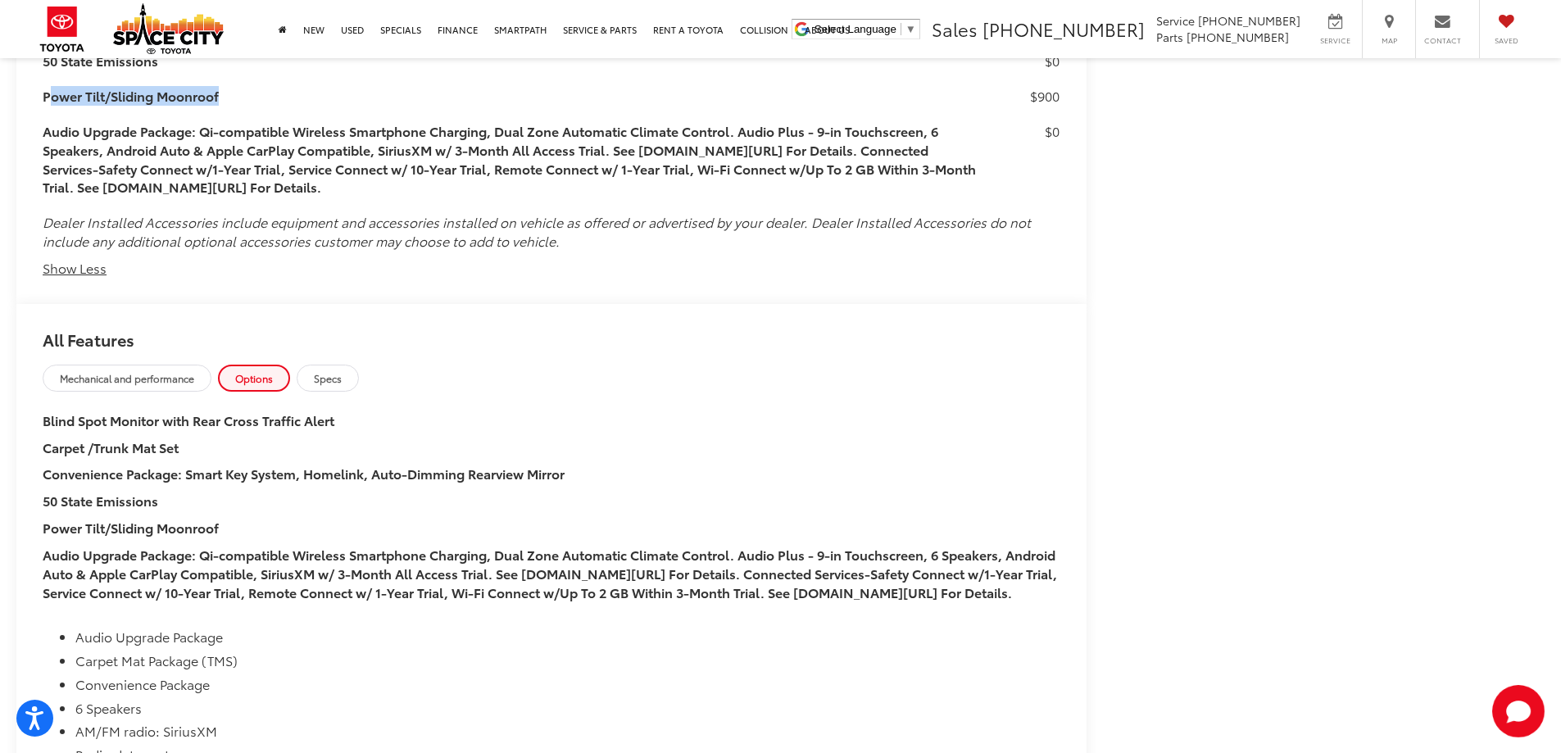
scroll to position [1844, 0]
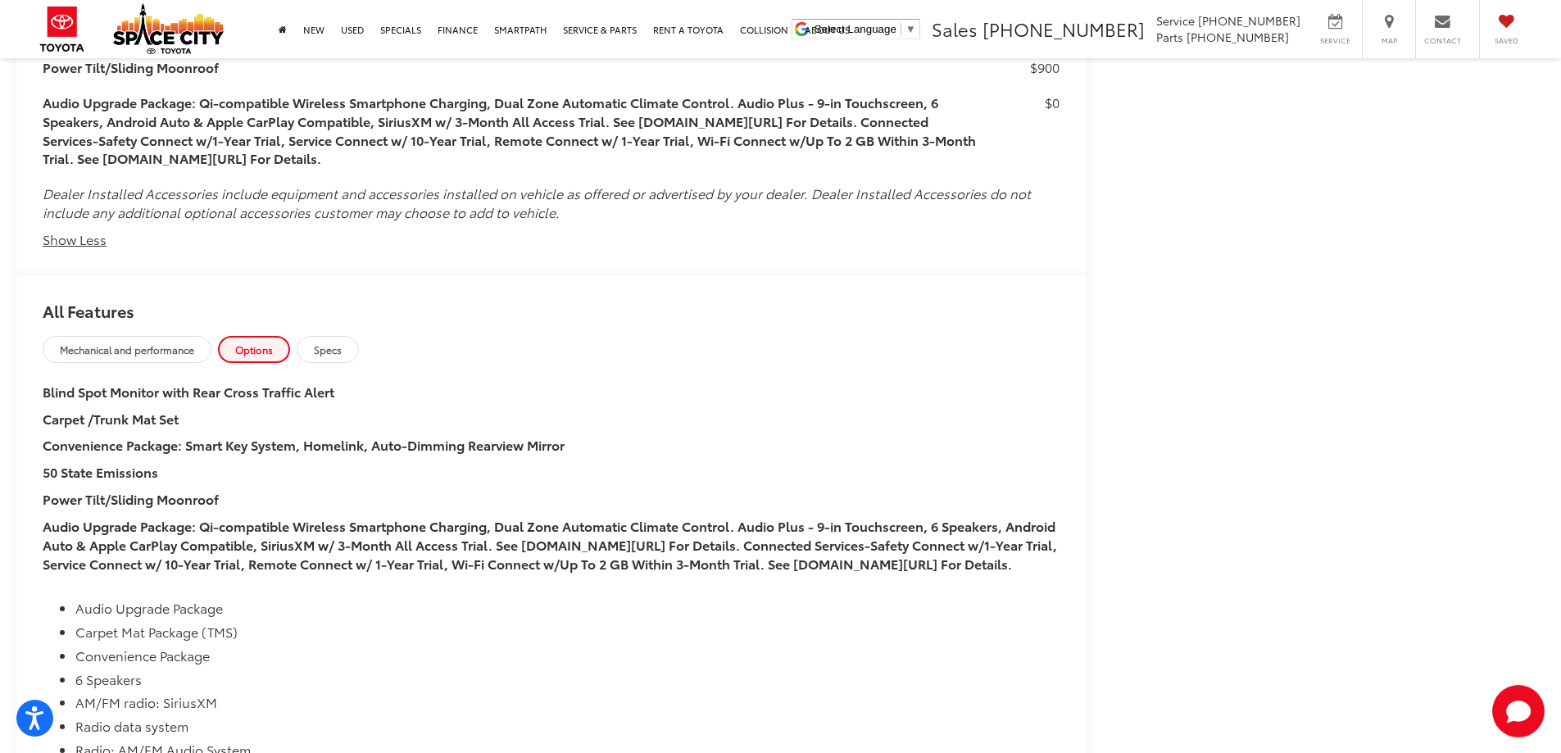
click at [352, 324] on h2 "All Features" at bounding box center [551, 305] width 1070 height 61
click at [328, 357] on link "Specs" at bounding box center [328, 349] width 62 height 27
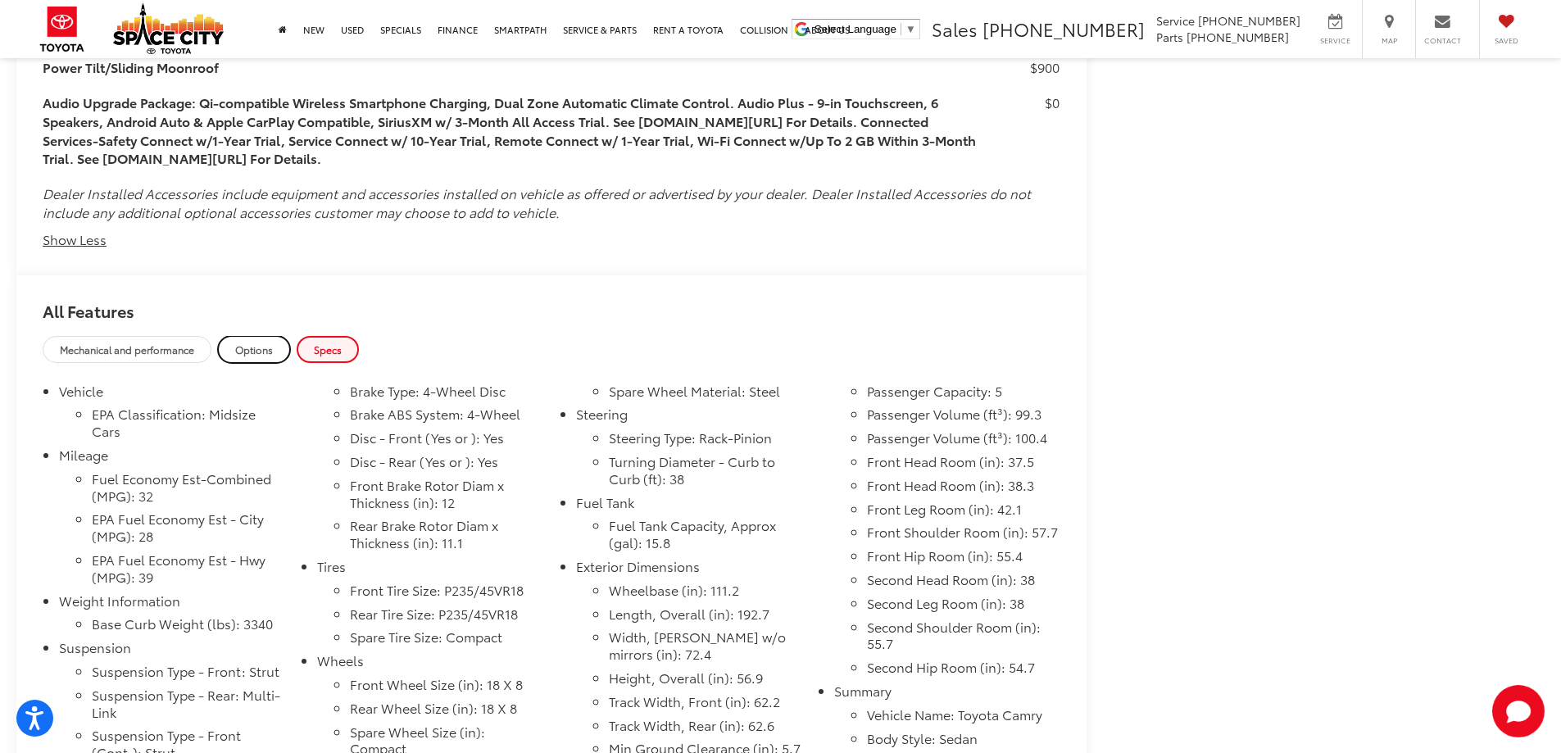
click at [245, 357] on link "Options" at bounding box center [254, 349] width 72 height 27
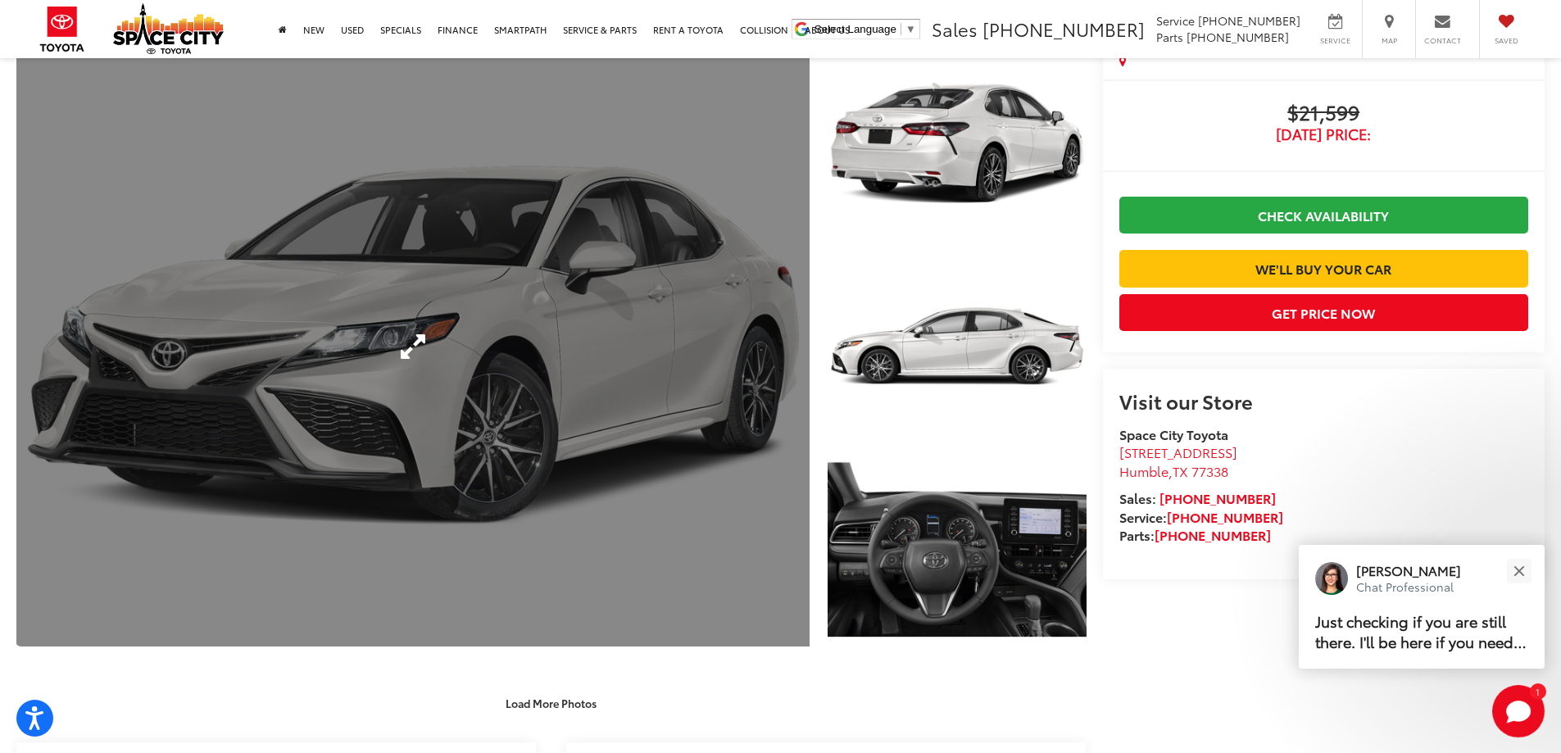
scroll to position [34, 0]
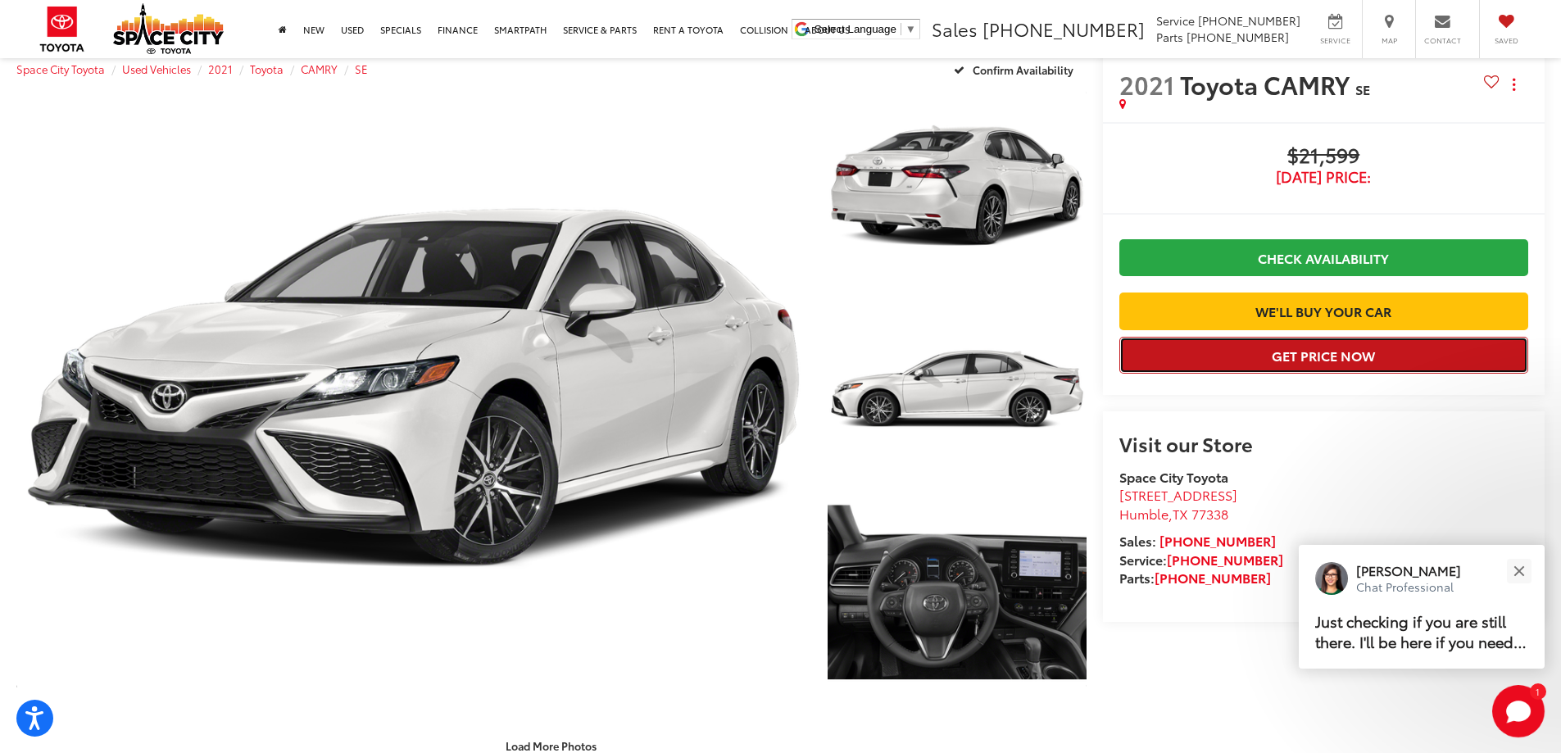
click at [1363, 374] on button "Get Price Now" at bounding box center [1323, 355] width 409 height 37
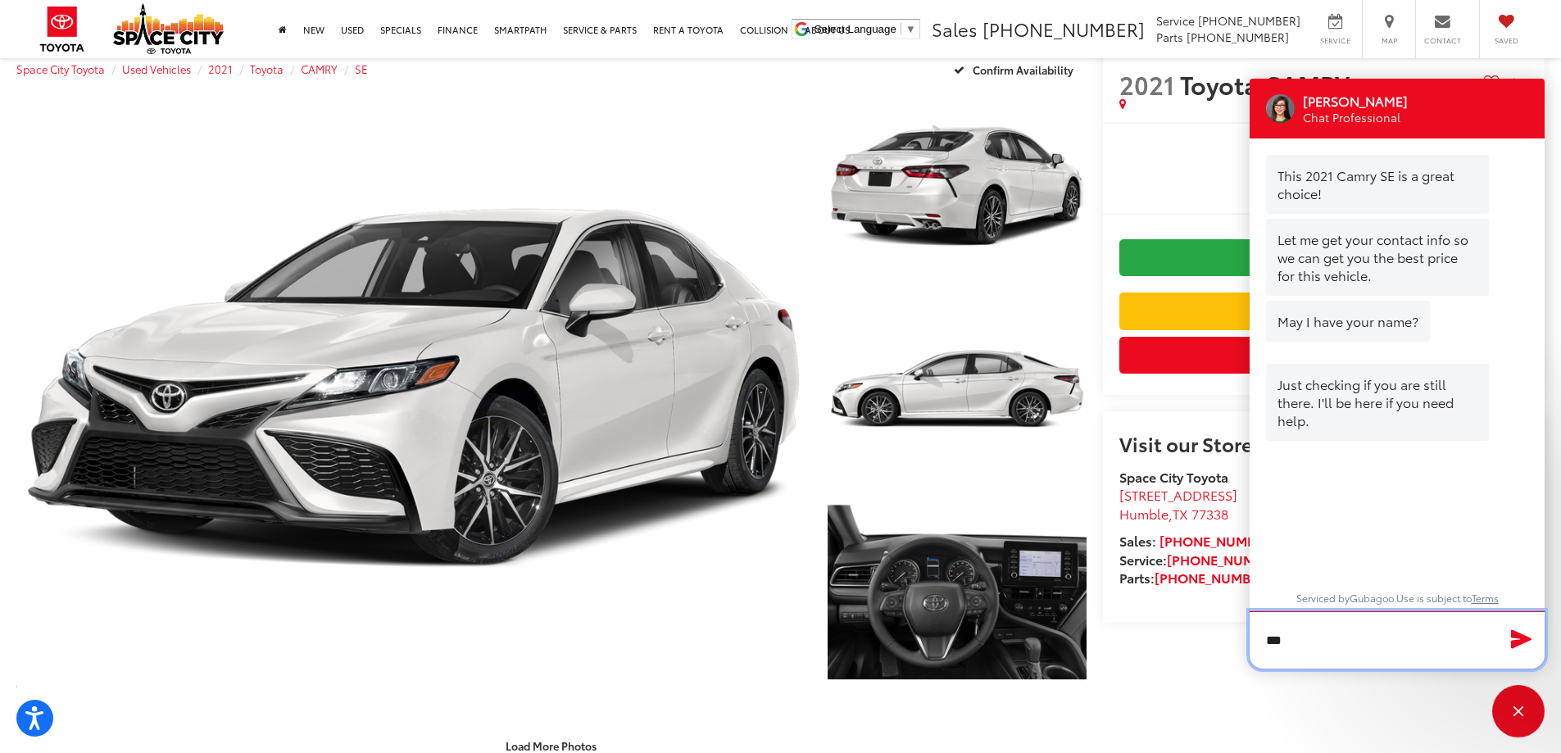
type textarea "****"
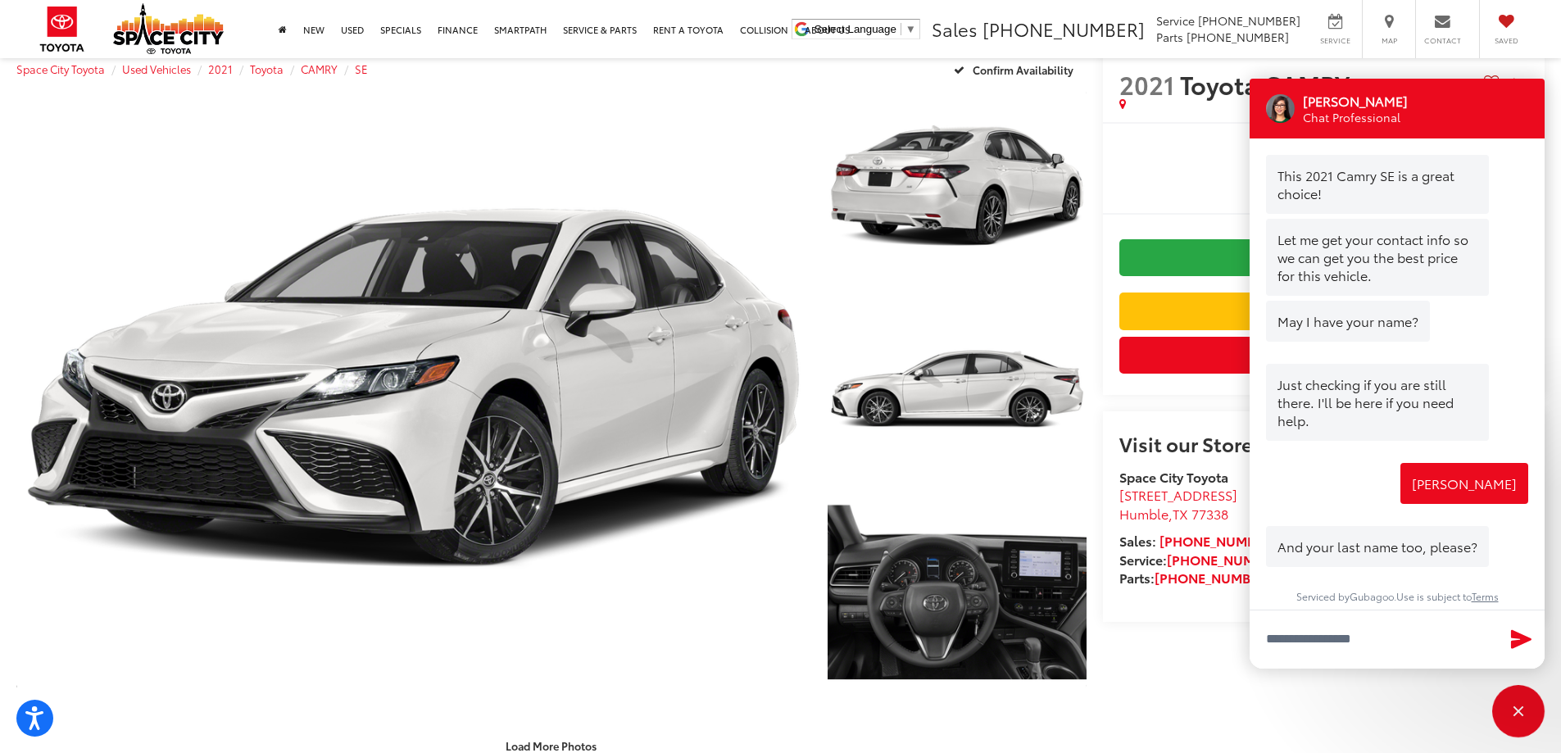
click at [1445, 58] on div "2021 Toyota CAMRY SE Copy Link Share Print" at bounding box center [1324, 85] width 442 height 74
click at [1520, 697] on div "Close" at bounding box center [1518, 711] width 52 height 52
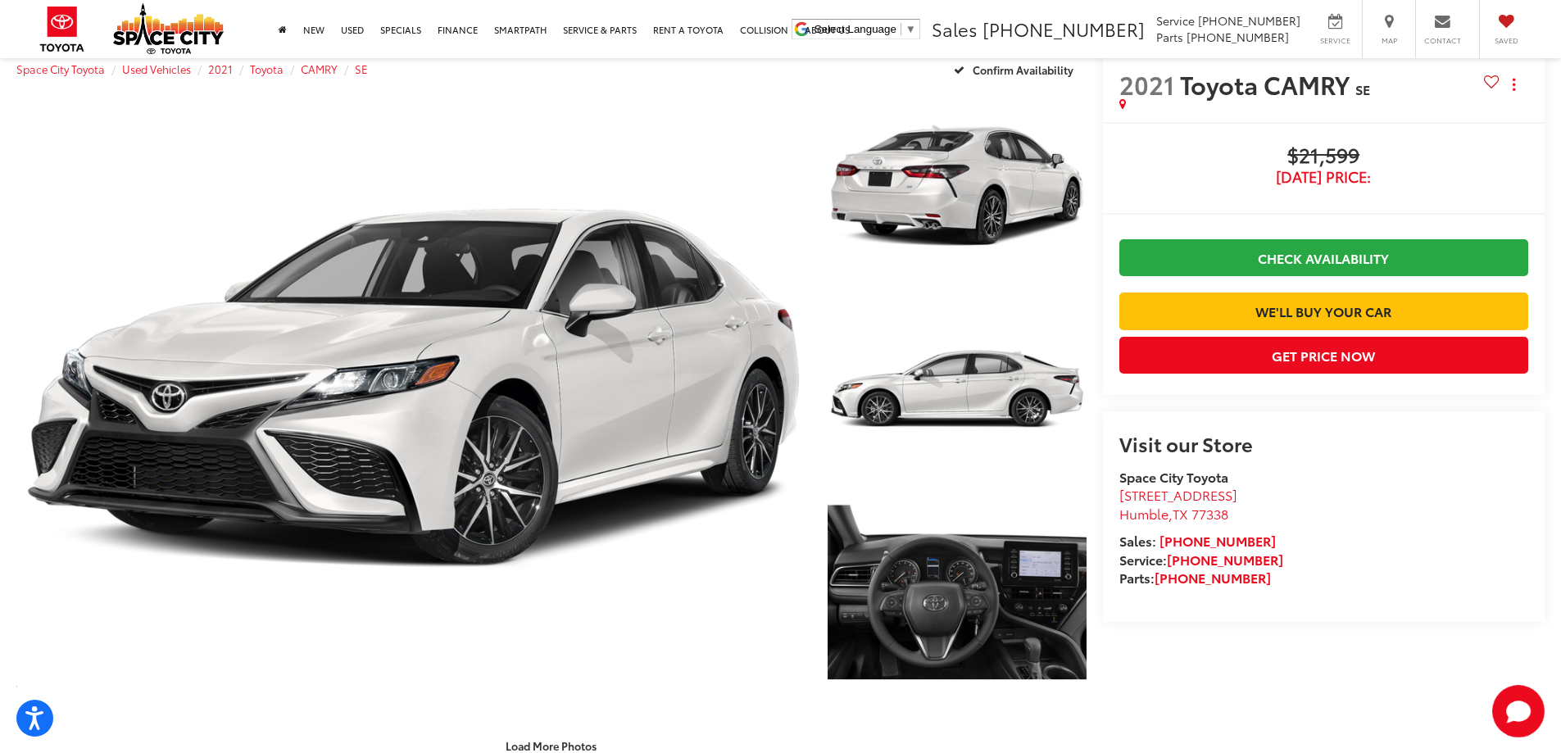
click at [1320, 162] on span "$21,599" at bounding box center [1323, 156] width 409 height 25
click at [1320, 165] on span "$21,599" at bounding box center [1323, 156] width 409 height 25
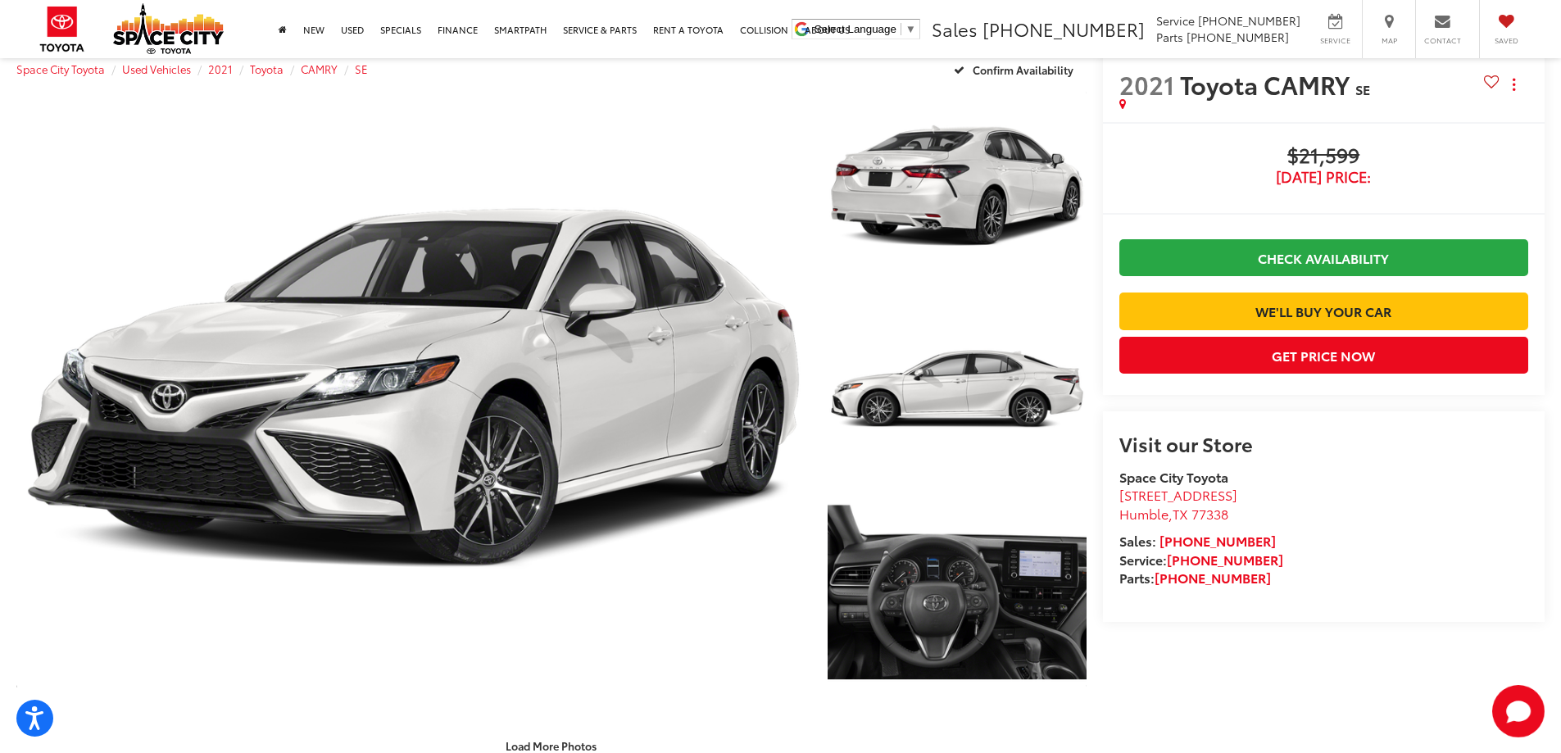
click at [1127, 104] on div at bounding box center [1301, 103] width 365 height 11
click at [1122, 101] on span "2021" at bounding box center [1146, 83] width 55 height 35
click at [1506, 76] on button "Actions" at bounding box center [1514, 84] width 29 height 29
click at [1509, 79] on button "Actions" at bounding box center [1514, 84] width 29 height 29
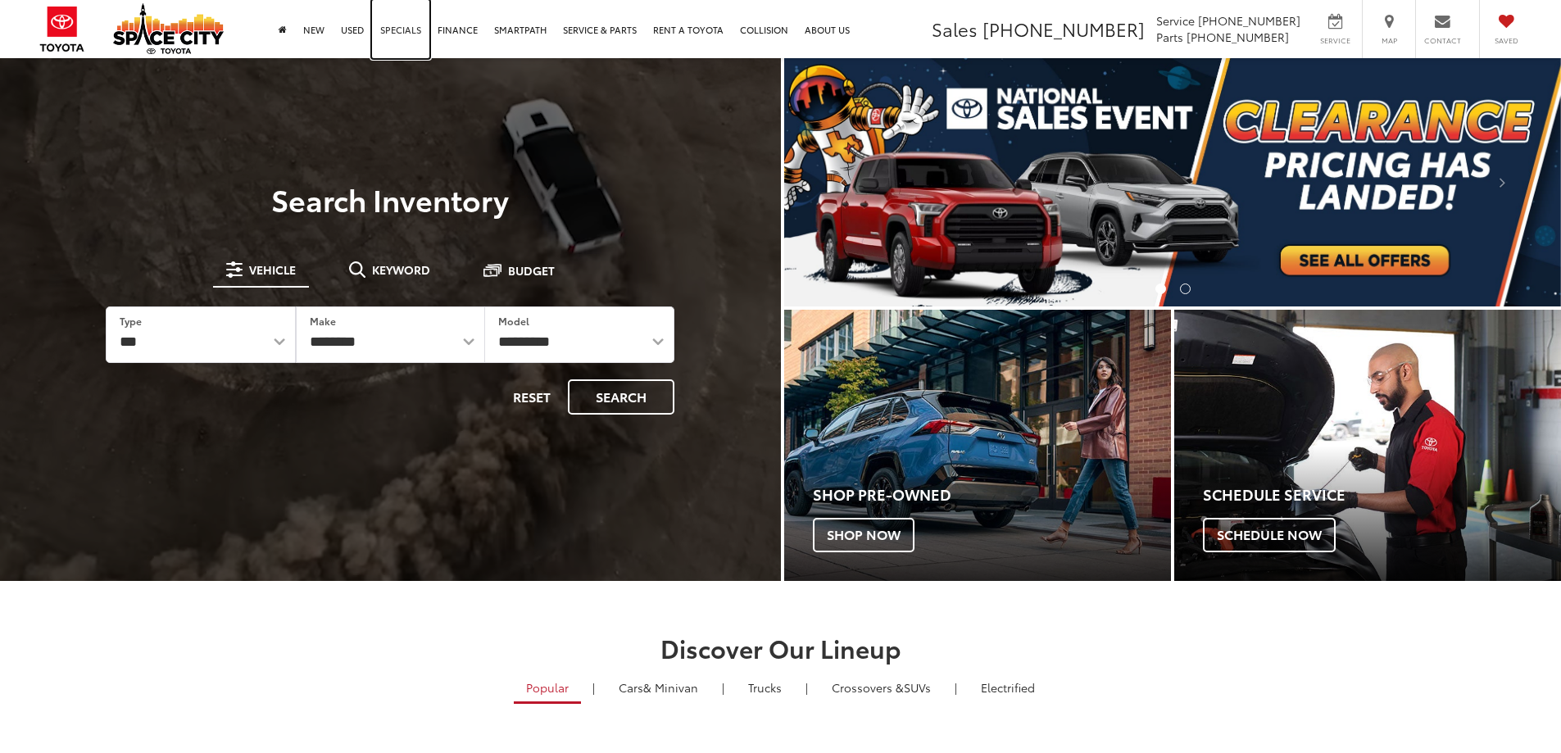
click at [391, 35] on link "Specials" at bounding box center [400, 29] width 57 height 58
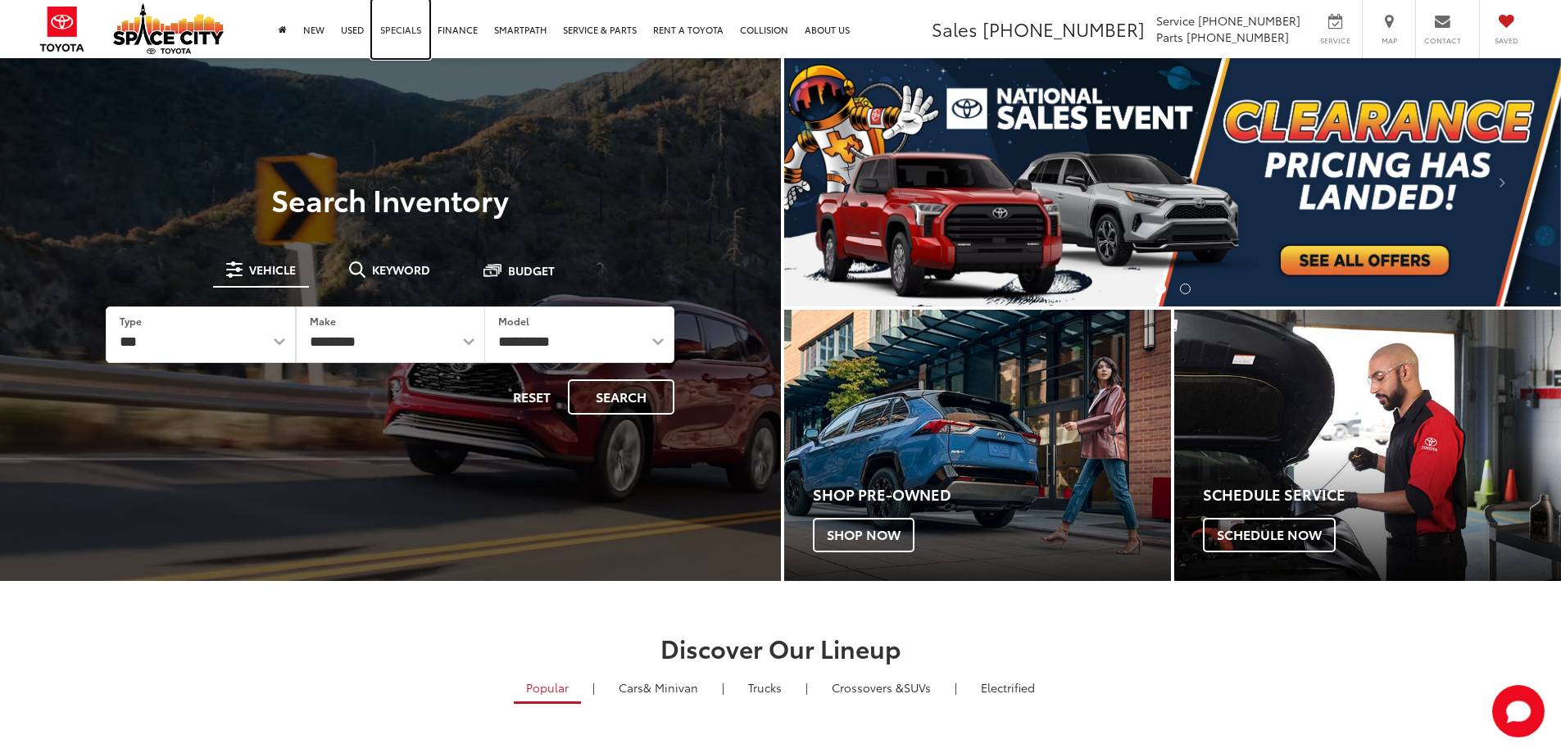
click at [402, 38] on link "Specials" at bounding box center [400, 29] width 57 height 58
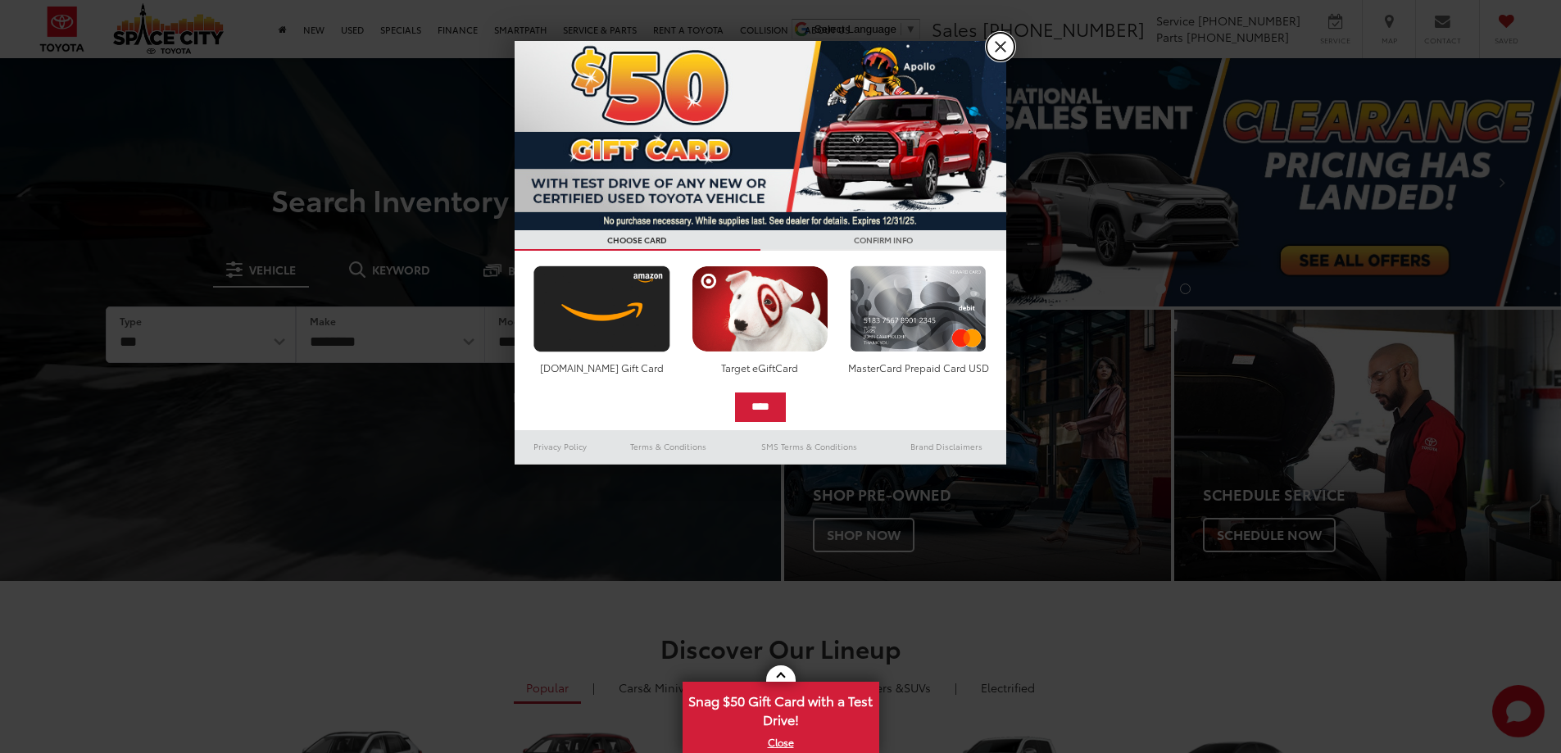
click at [993, 40] on link "X" at bounding box center [1001, 47] width 28 height 28
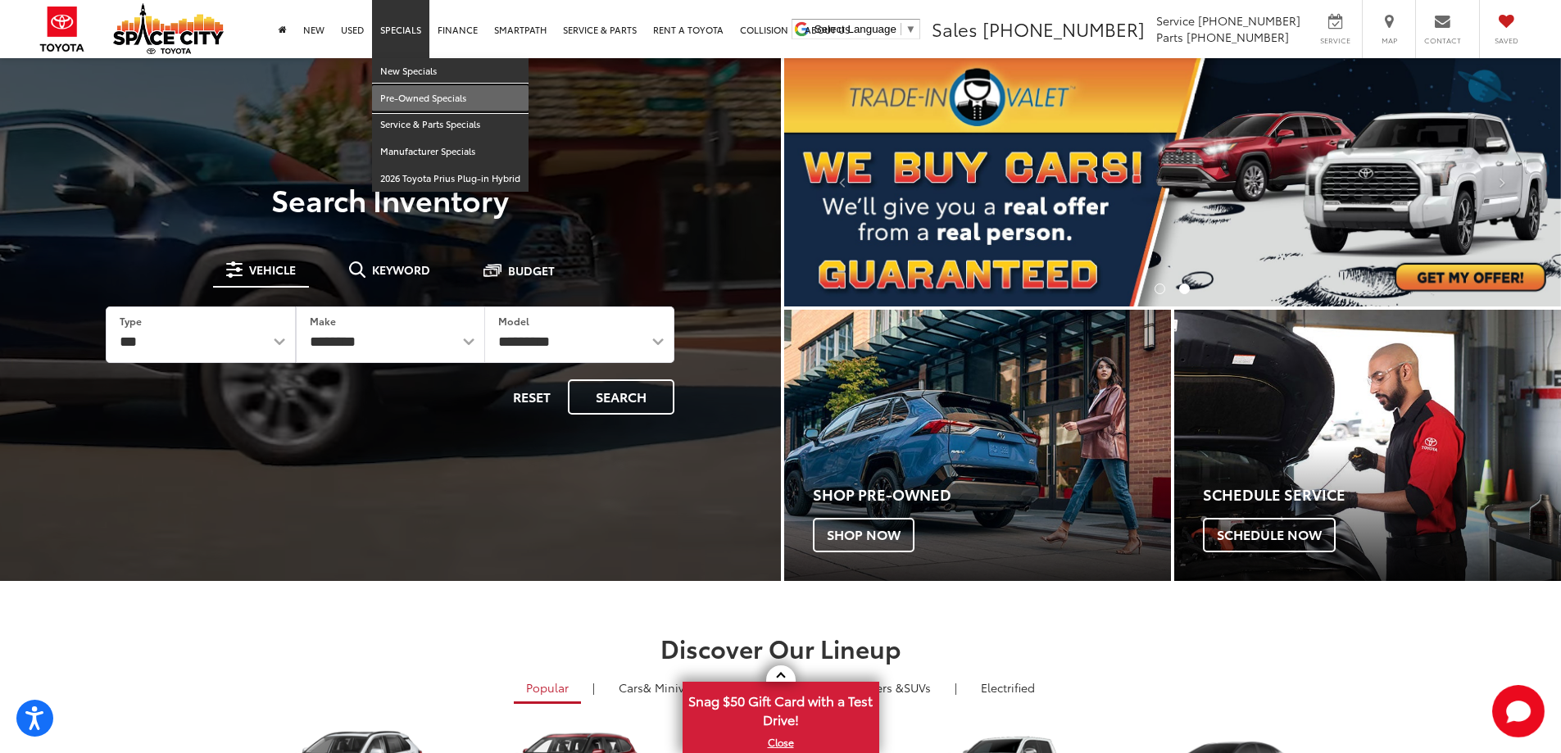
click at [411, 94] on link "Pre-Owned Specials" at bounding box center [450, 98] width 157 height 27
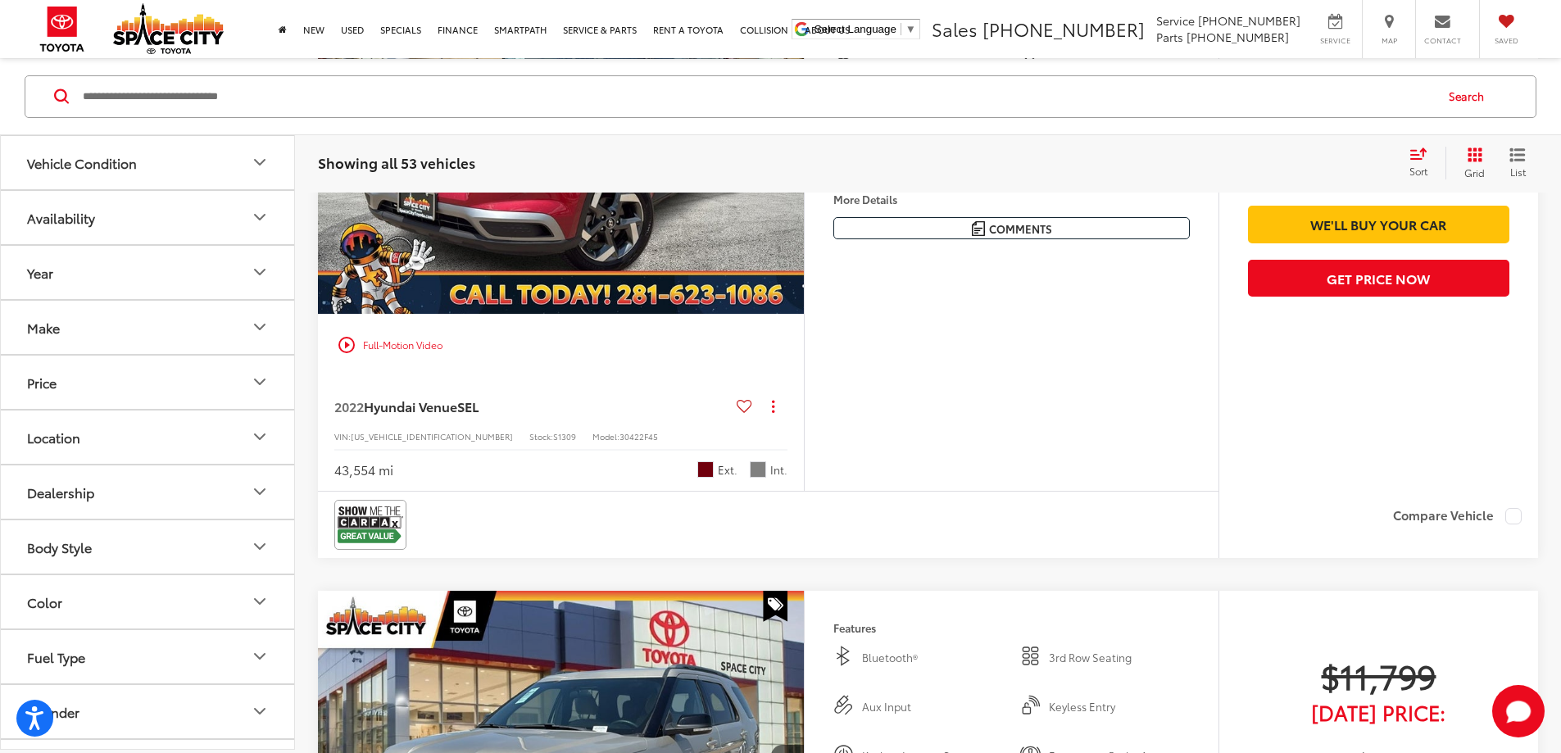
scroll to position [4342, 0]
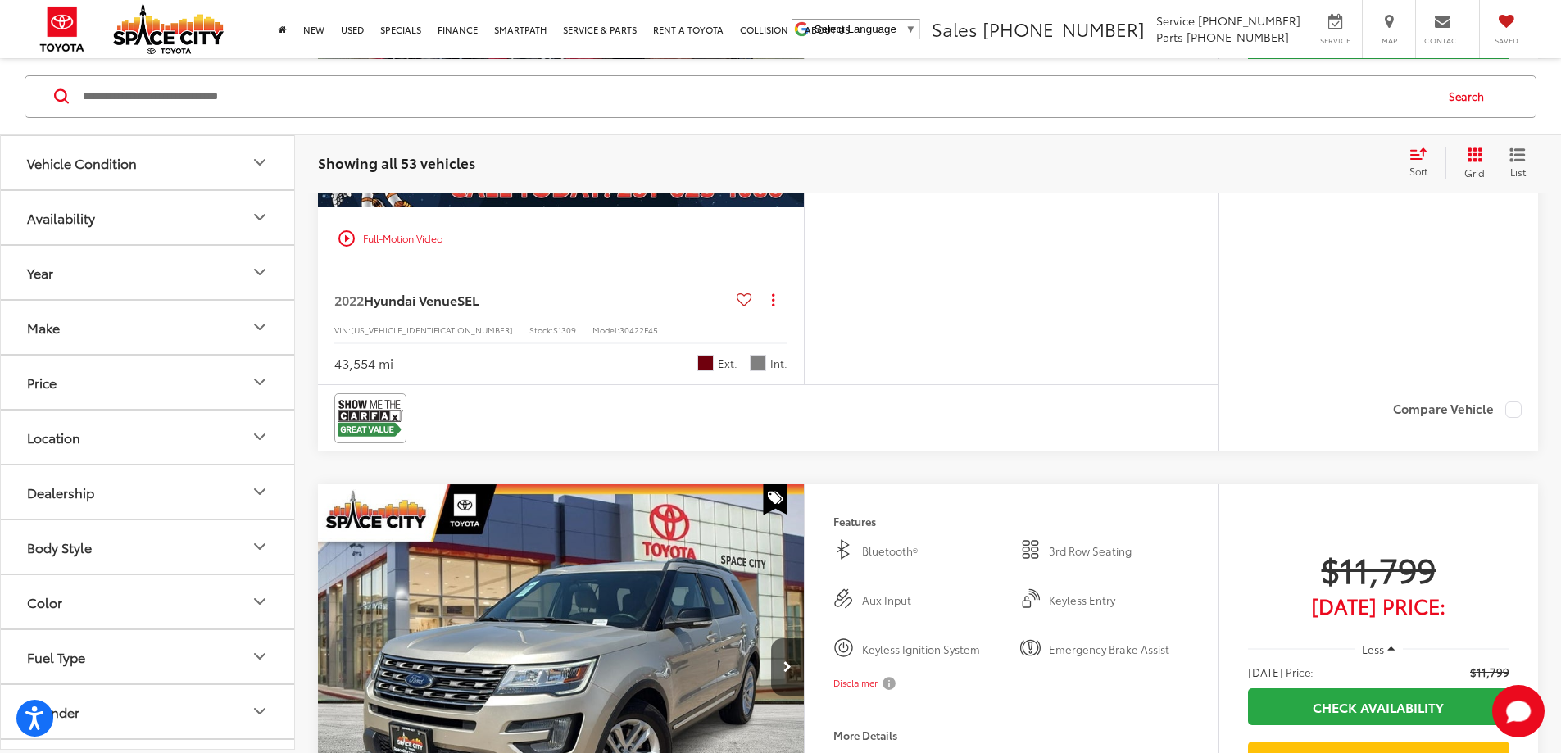
click at [100, 27] on ul "Space City Toyota" at bounding box center [126, 29] width 203 height 58
click at [16, 24] on div "Space City Toyota Select Language ​ ▼ Sales 346-595-7868 Service 346-595-7897 P…" at bounding box center [780, 29] width 1561 height 58
click at [48, 16] on img at bounding box center [62, 29] width 67 height 58
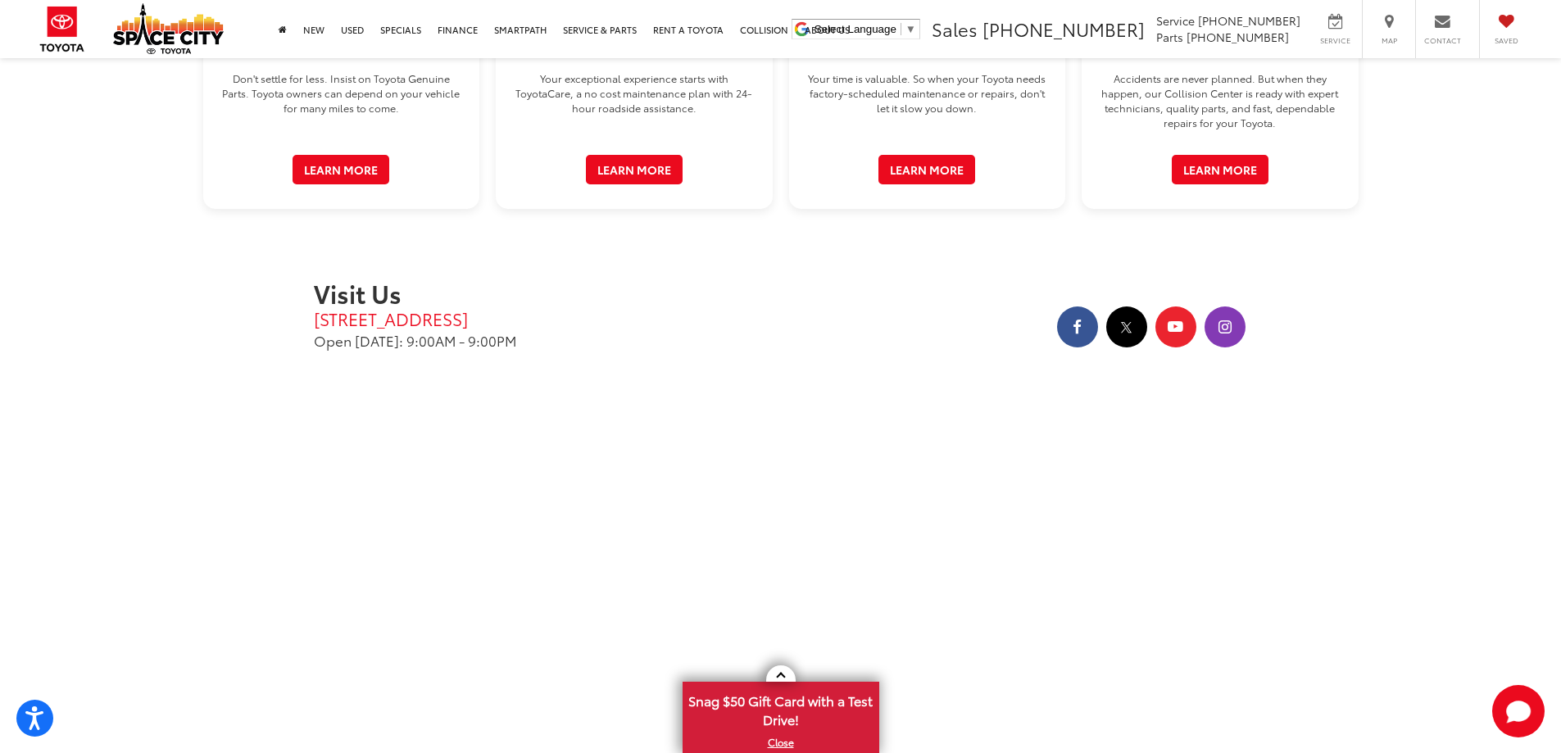
scroll to position [2841, 0]
